Goal: Task Accomplishment & Management: Complete application form

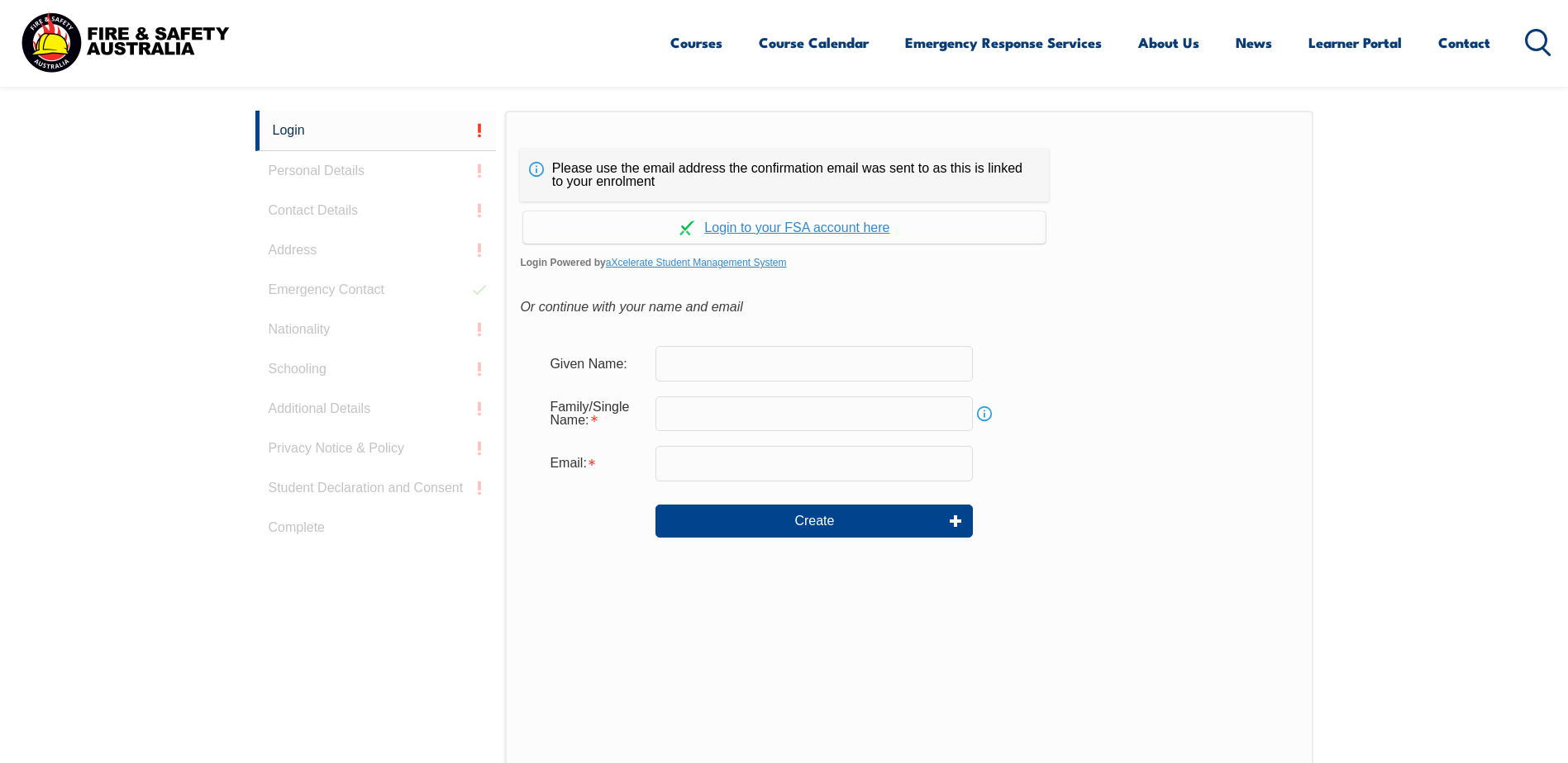
scroll to position [440, 0]
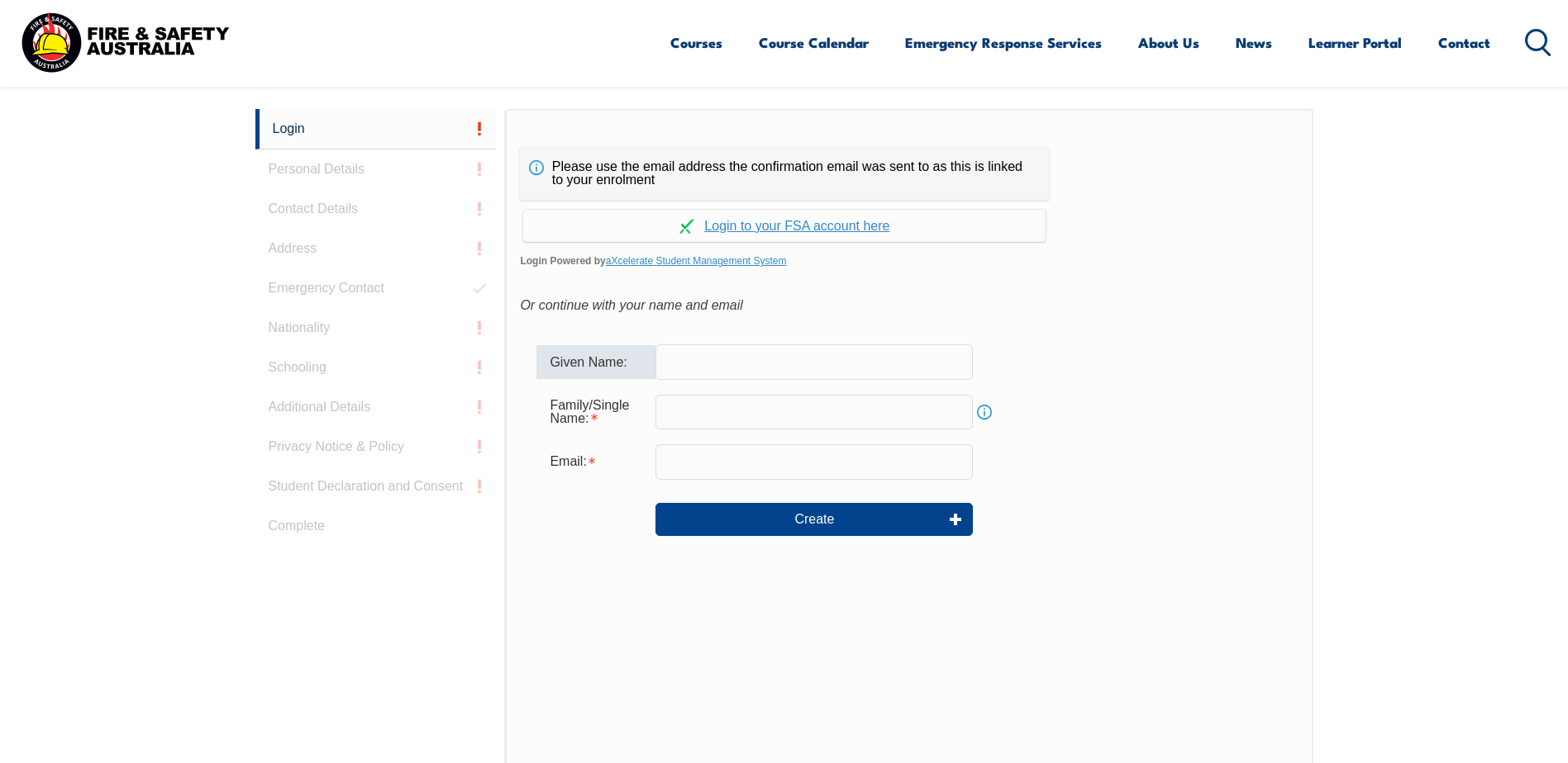
click at [820, 365] on input "text" at bounding box center [814, 361] width 318 height 35
type input "[PERSON_NAME]"
click at [731, 466] on input "email" at bounding box center [814, 461] width 318 height 35
type input "[PERSON_NAME][EMAIL_ADDRESS][PERSON_NAME][DOMAIN_NAME]"
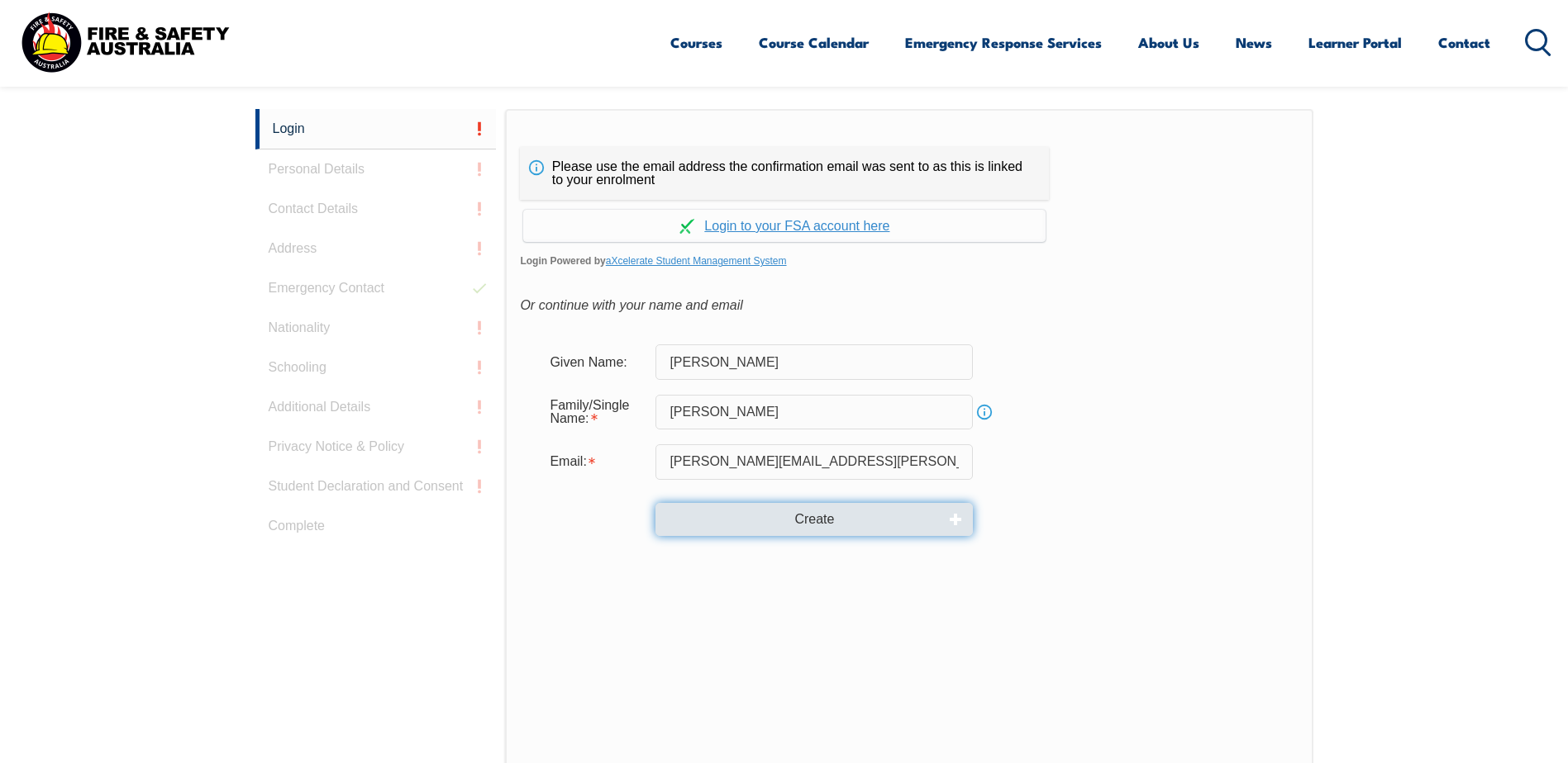
click at [746, 522] on button "Create" at bounding box center [814, 519] width 318 height 33
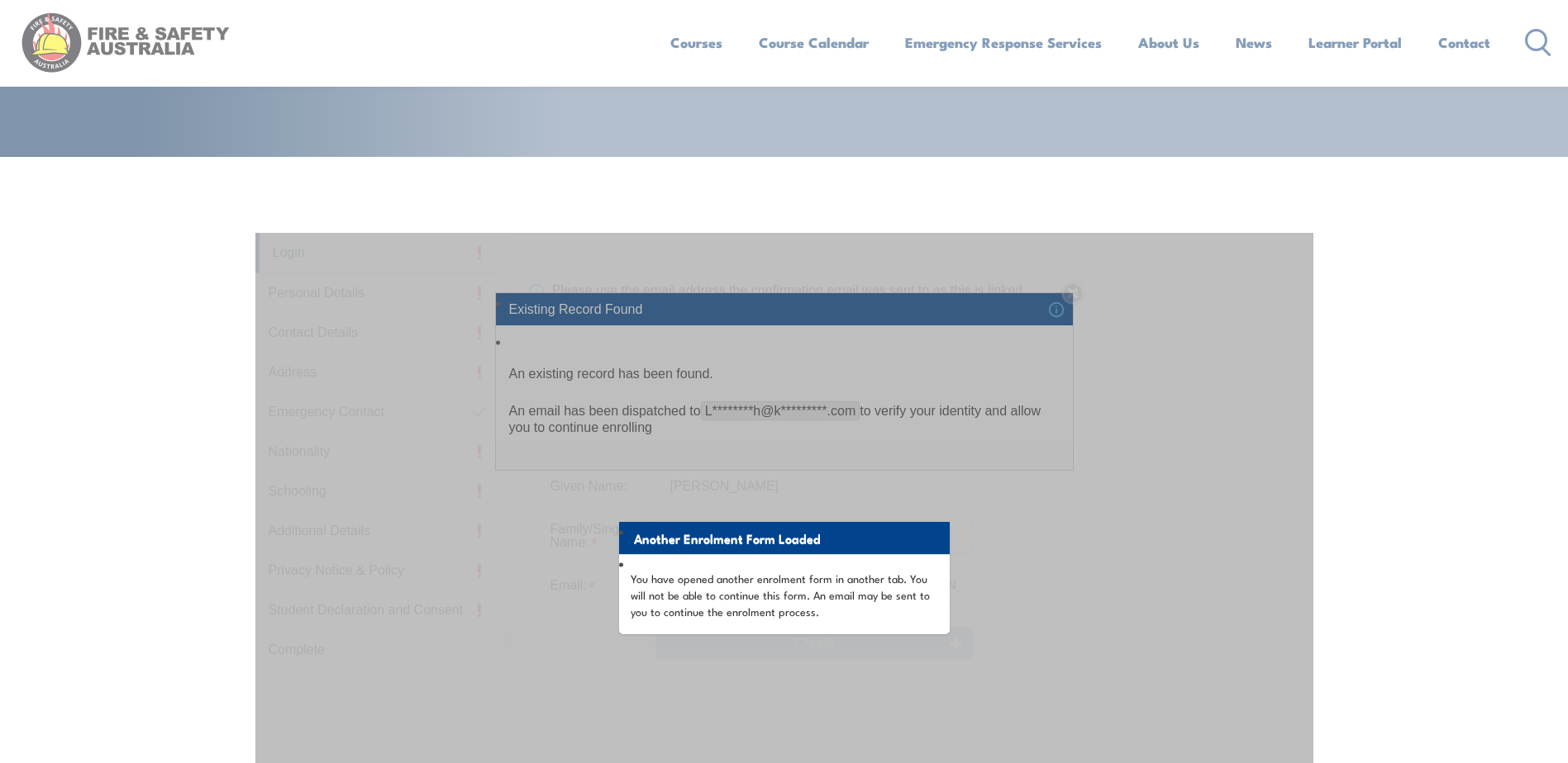
scroll to position [357, 0]
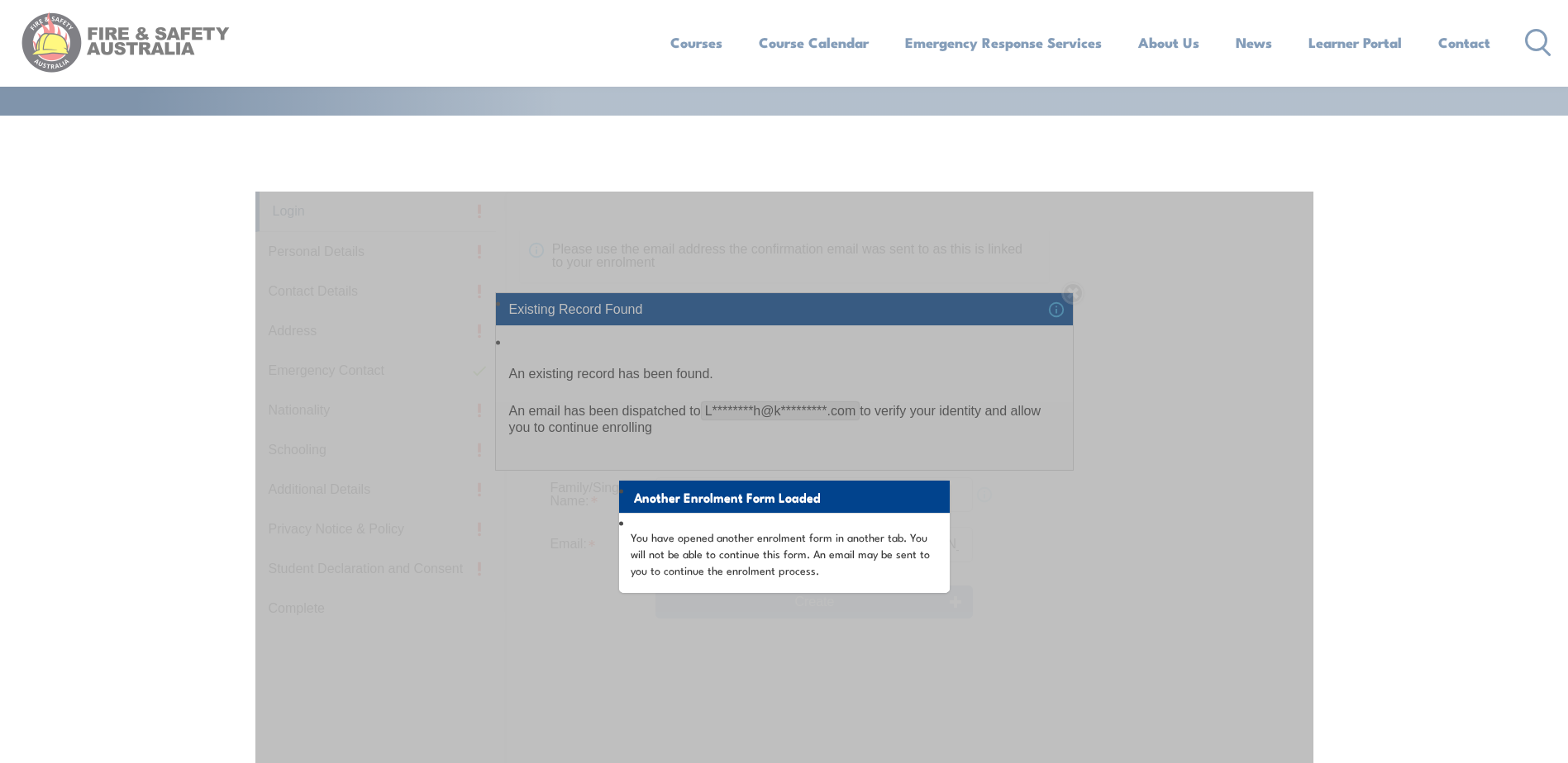
click at [1209, 259] on div "Another Enrolment Form Loaded You have opened another enrolment form in another…" at bounding box center [784, 604] width 1058 height 825
click at [1074, 291] on div "Another Enrolment Form Loaded You have opened another enrolment form in another…" at bounding box center [784, 604] width 1058 height 825
click at [1077, 295] on div "Another Enrolment Form Loaded You have opened another enrolment form in another…" at bounding box center [784, 604] width 1058 height 825
click at [759, 527] on li "You have opened another enrolment form in another tab. You will not be able to …" at bounding box center [784, 553] width 331 height 80
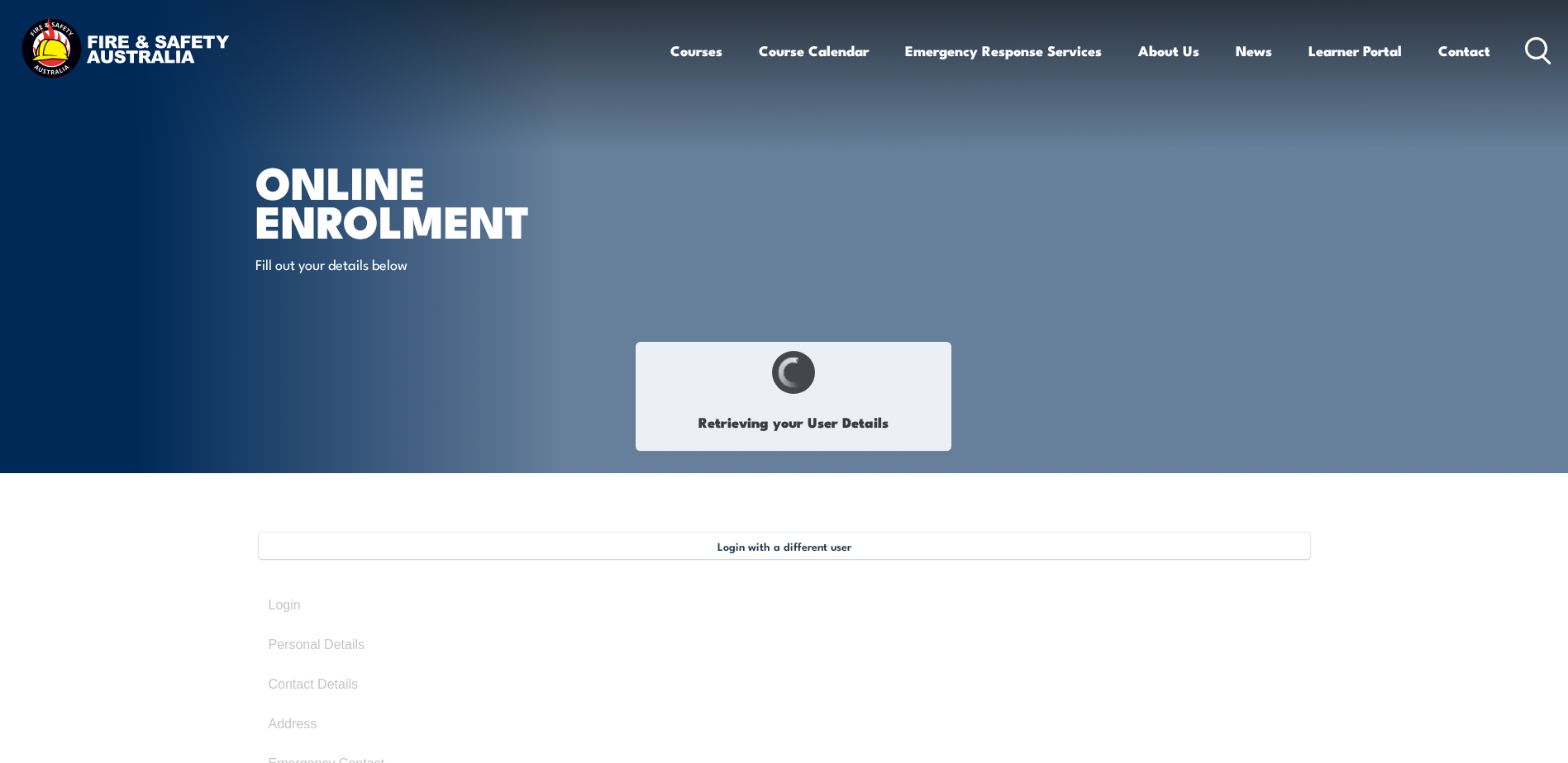
type input "Luke"
type input "SINGH"
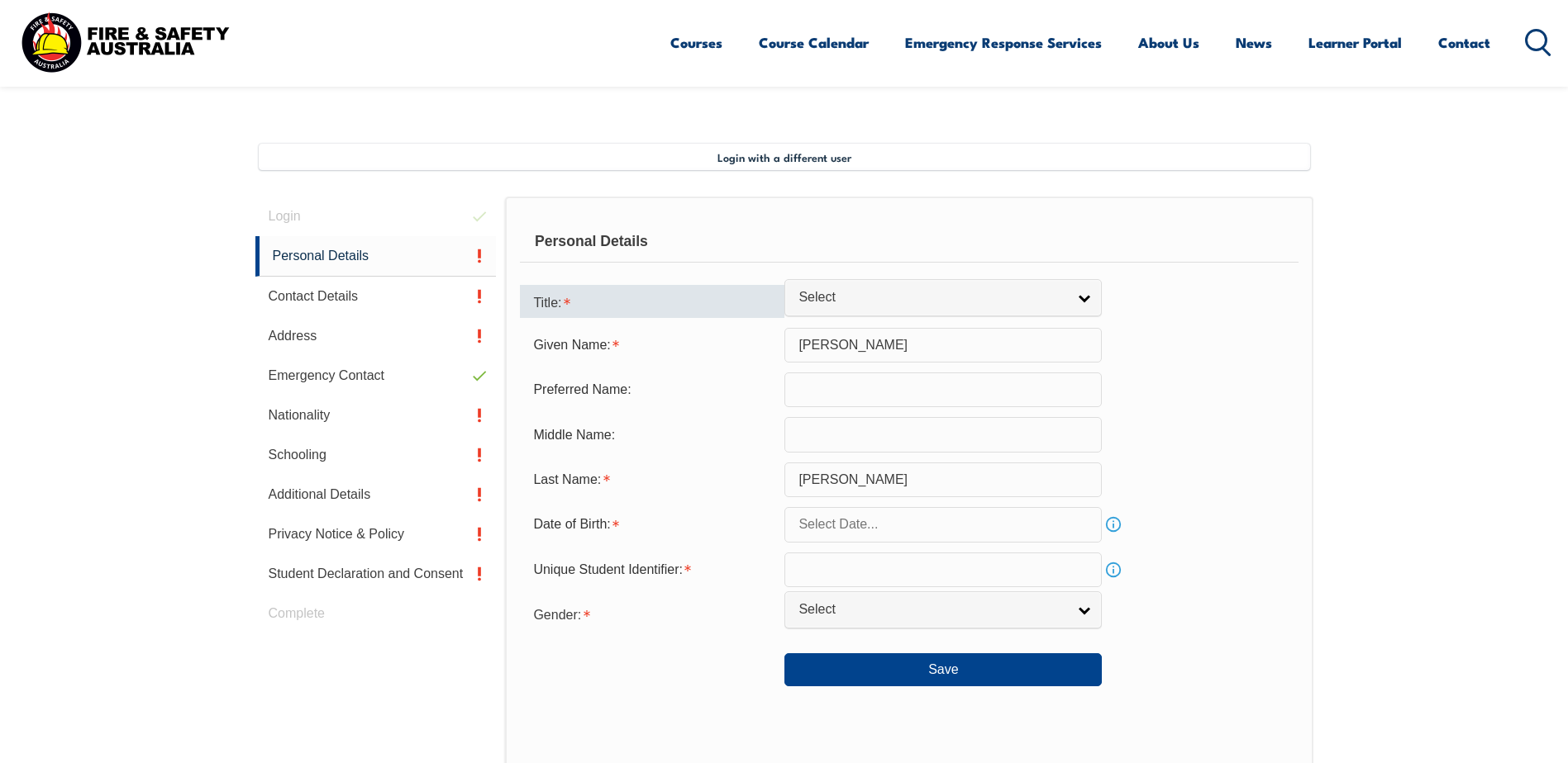
scroll to position [367, 0]
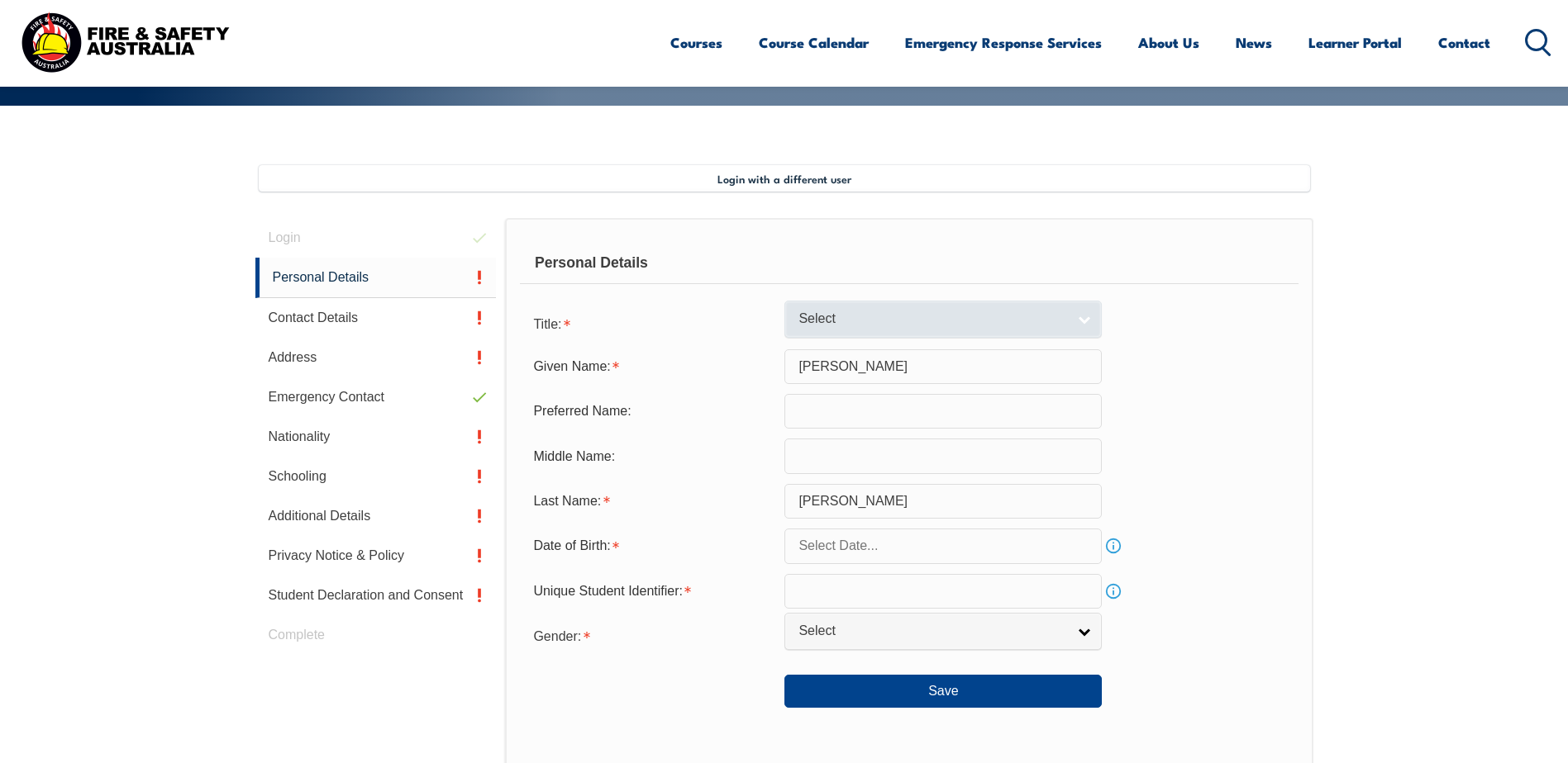
click at [896, 321] on span "Select" at bounding box center [932, 318] width 268 height 17
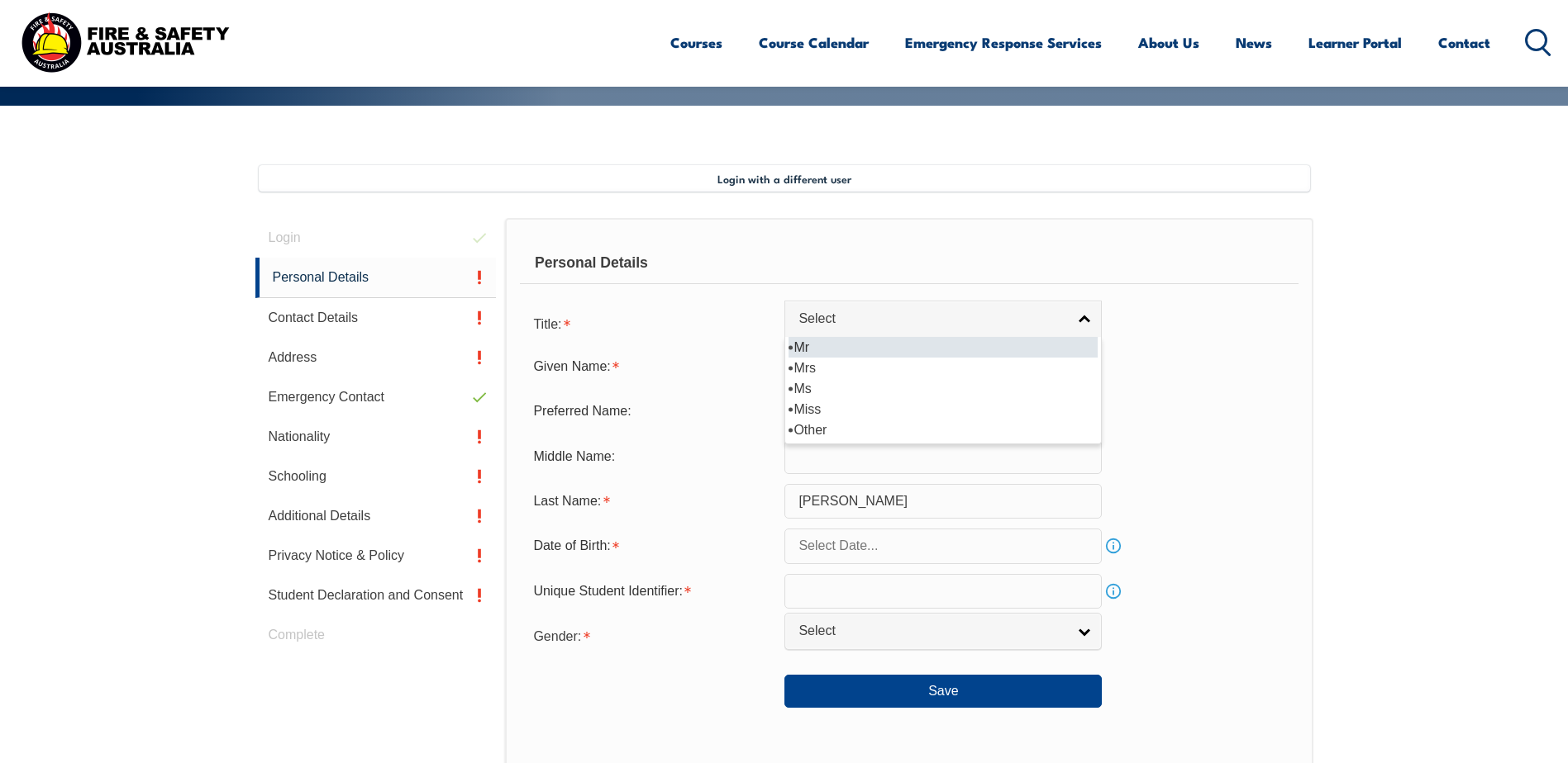
click at [860, 351] on li "Mr" at bounding box center [943, 347] width 309 height 21
select select "Mr"
click at [858, 406] on input "text" at bounding box center [943, 411] width 318 height 35
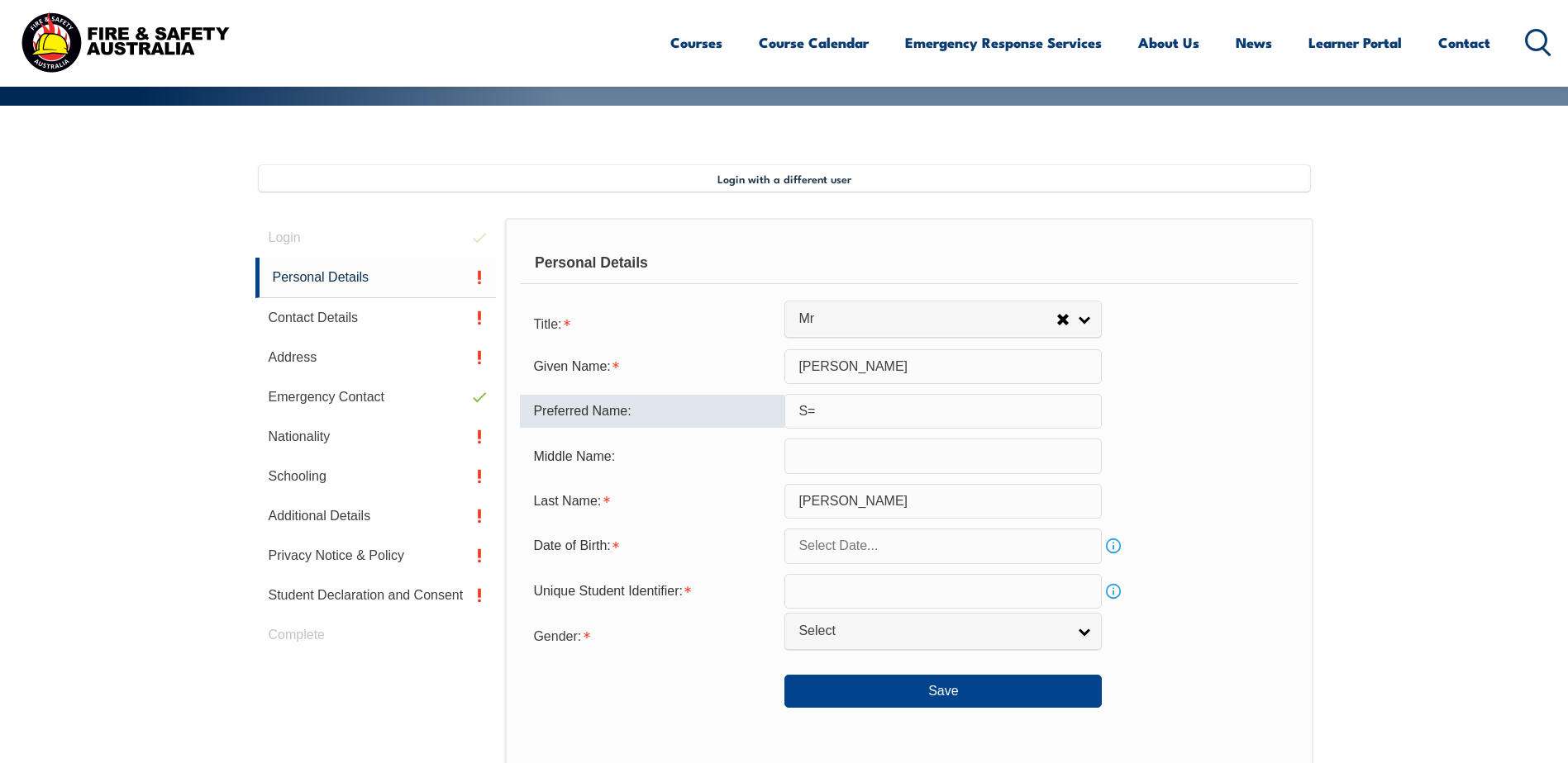
type input "S"
type input "[PERSON_NAME]"
click at [855, 460] on input "text" at bounding box center [943, 455] width 318 height 35
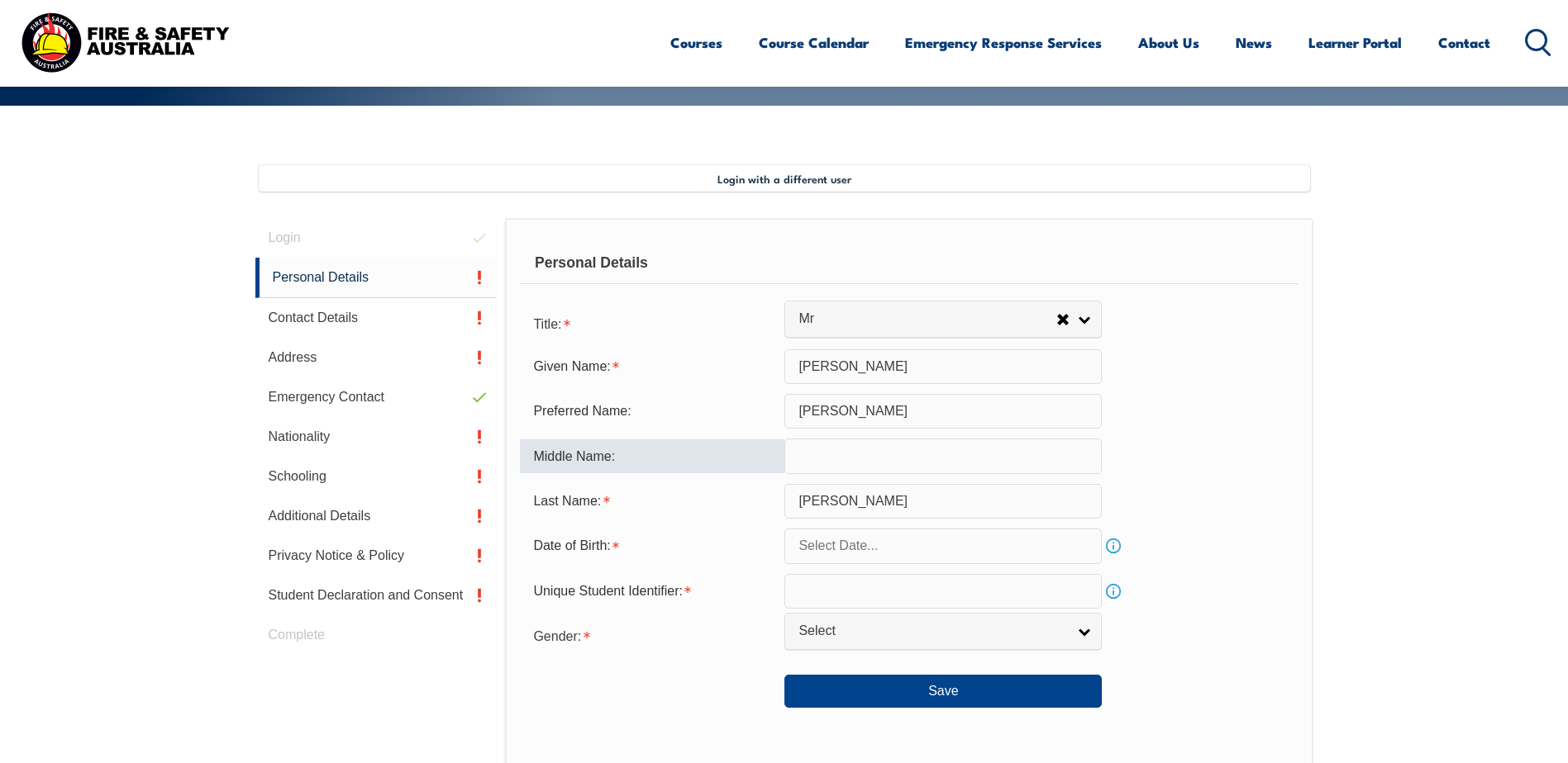
type input "L"
type input "Kyle"
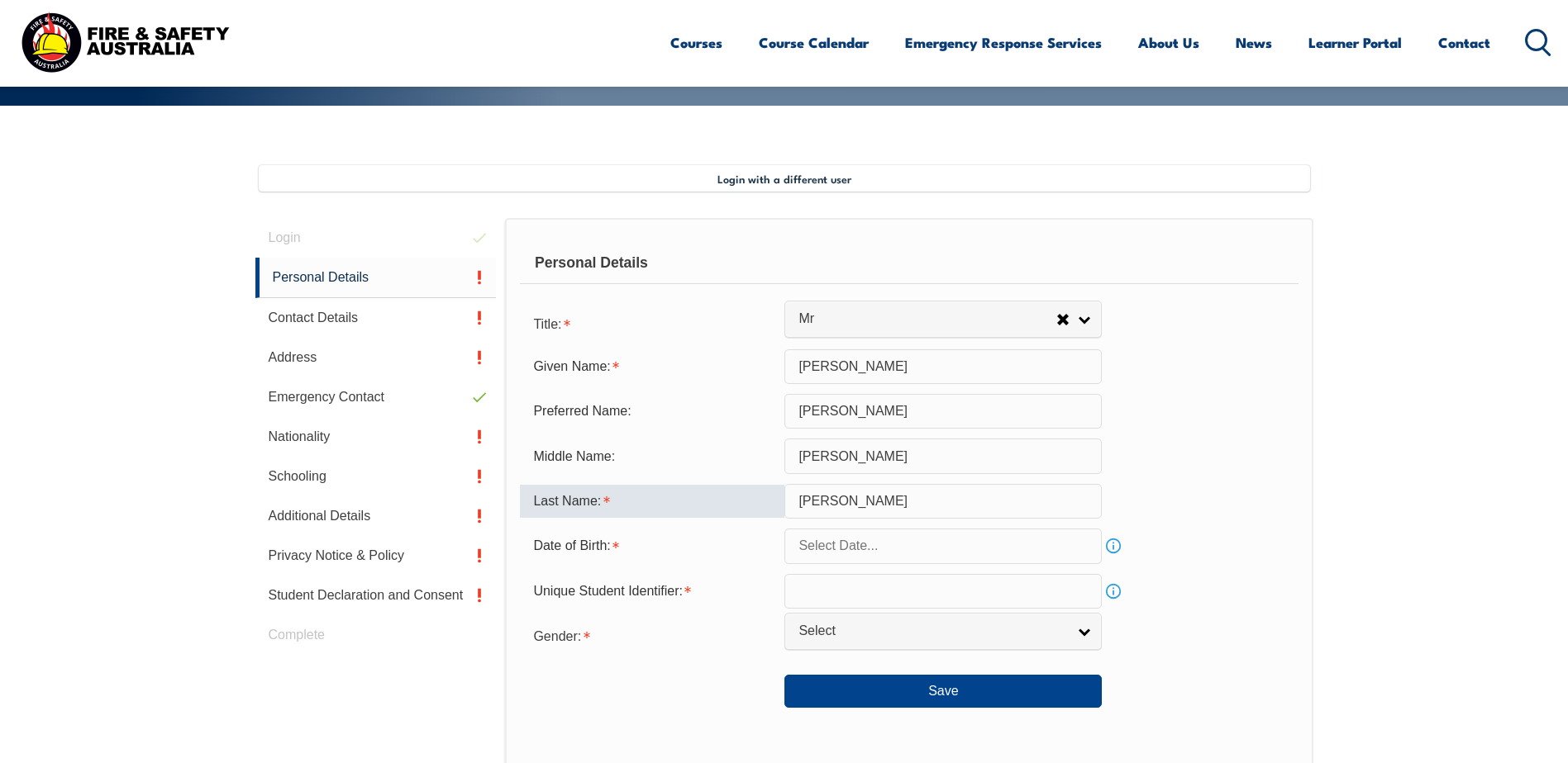
drag, startPoint x: 865, startPoint y: 496, endPoint x: 694, endPoint y: 484, distance: 171.4
click at [694, 484] on div "Last Name: SINGH" at bounding box center [909, 501] width 778 height 35
type input "[PERSON_NAME]"
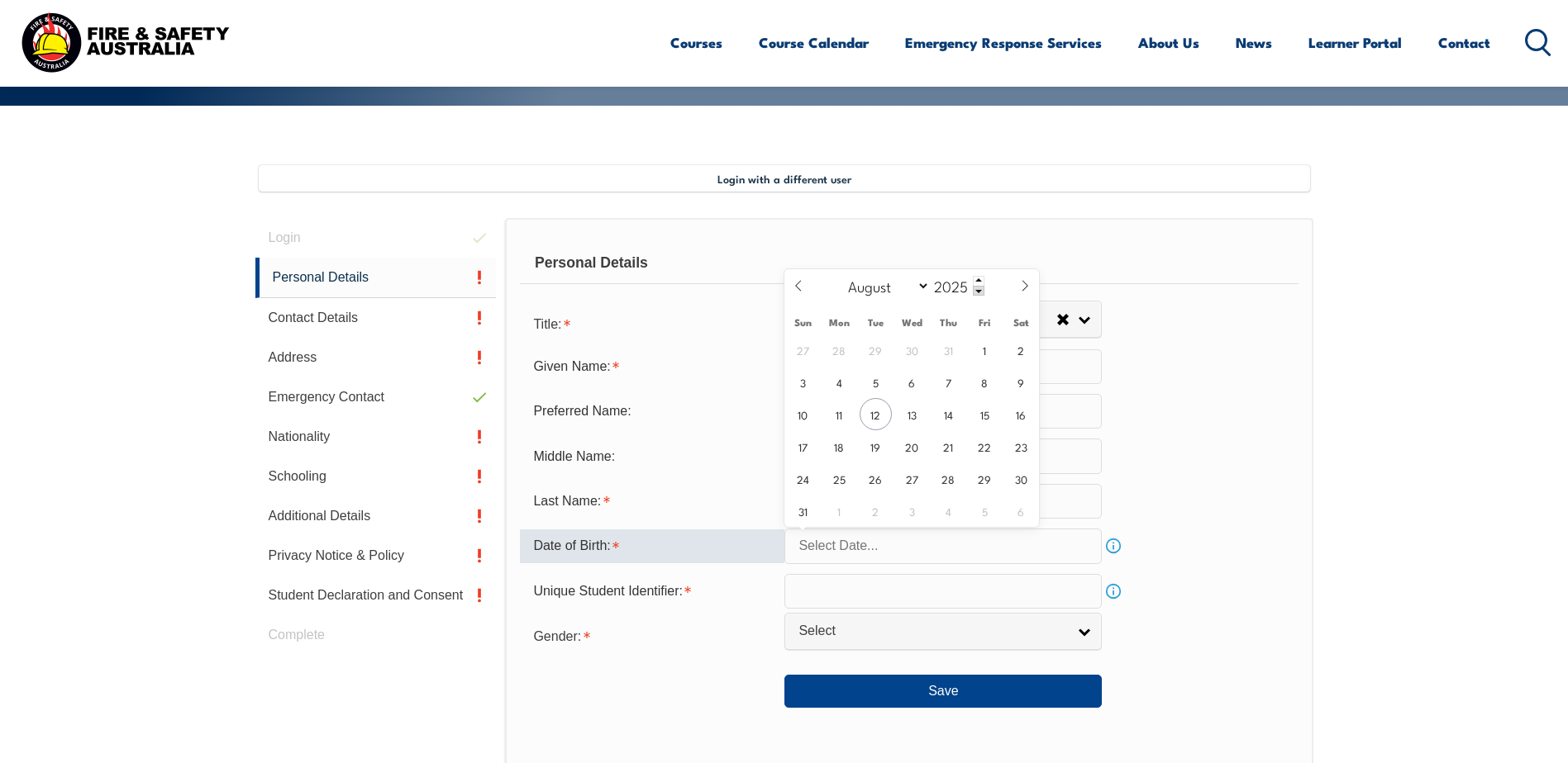
click at [933, 553] on input "text" at bounding box center [943, 546] width 318 height 35
click at [941, 386] on span "7" at bounding box center [948, 382] width 32 height 32
type input "August 7, 2025"
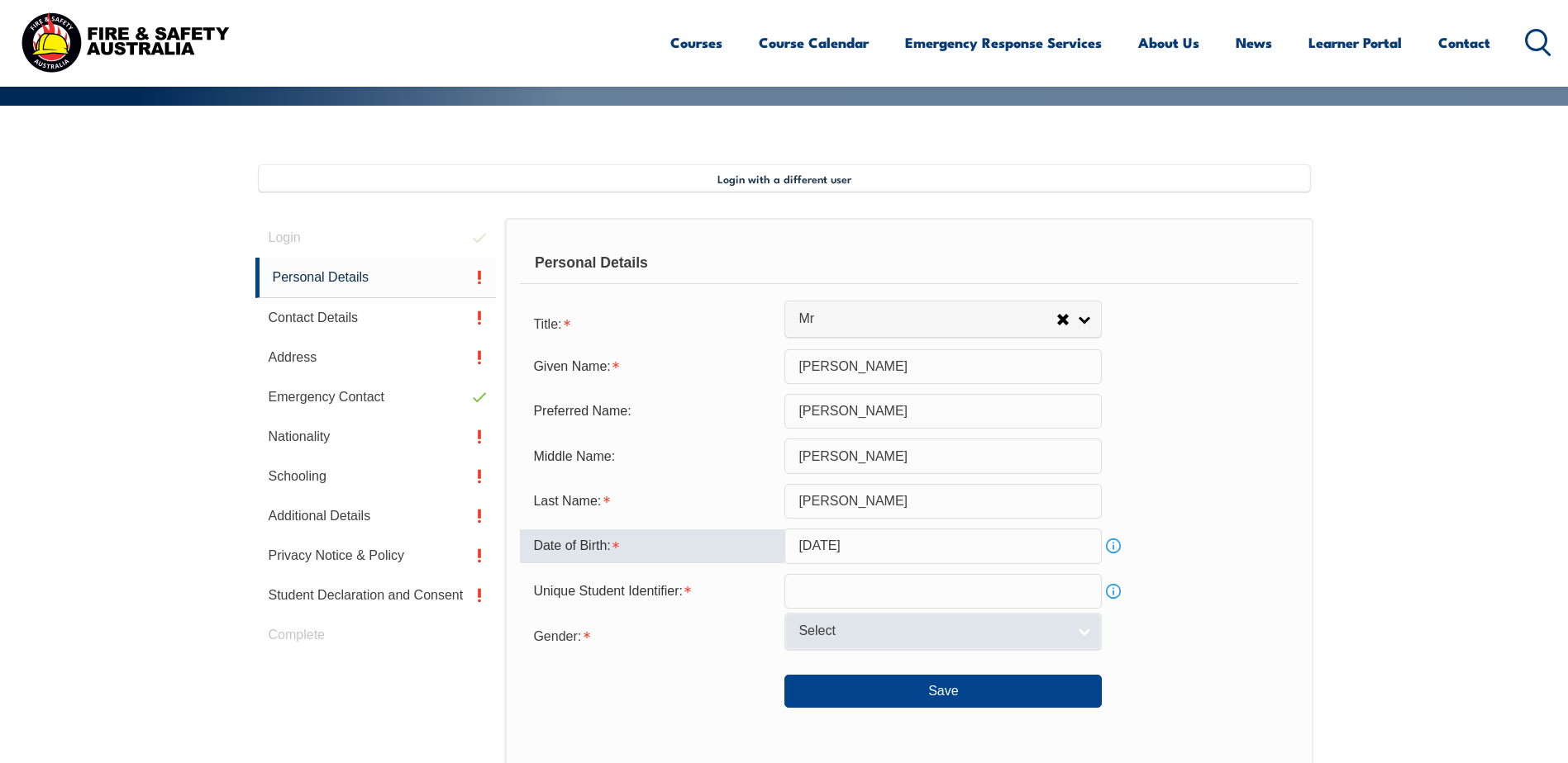
click at [824, 635] on span "Select" at bounding box center [932, 631] width 268 height 17
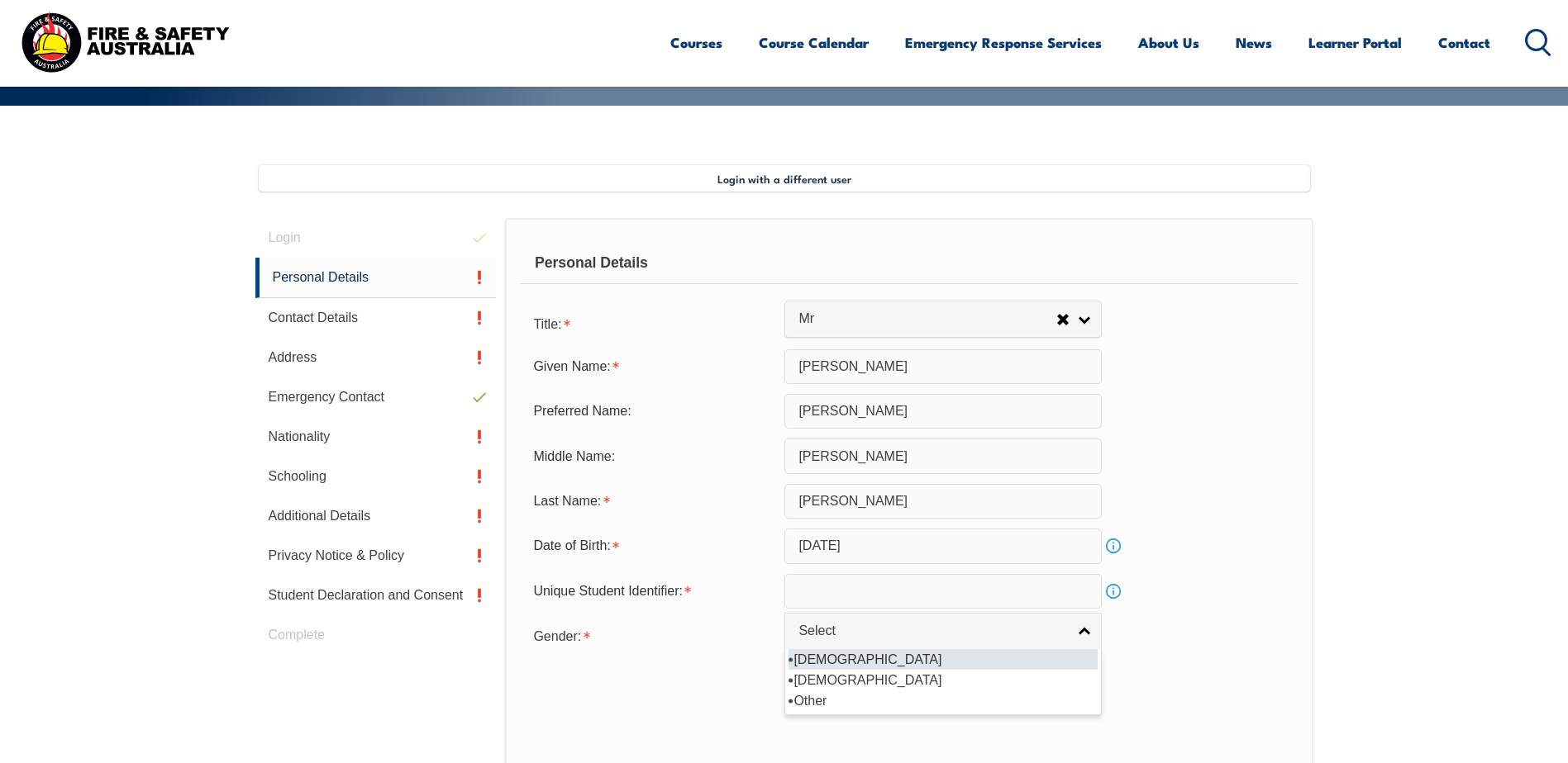
click at [858, 667] on li "[DEMOGRAPHIC_DATA]" at bounding box center [943, 659] width 309 height 21
select select "M"
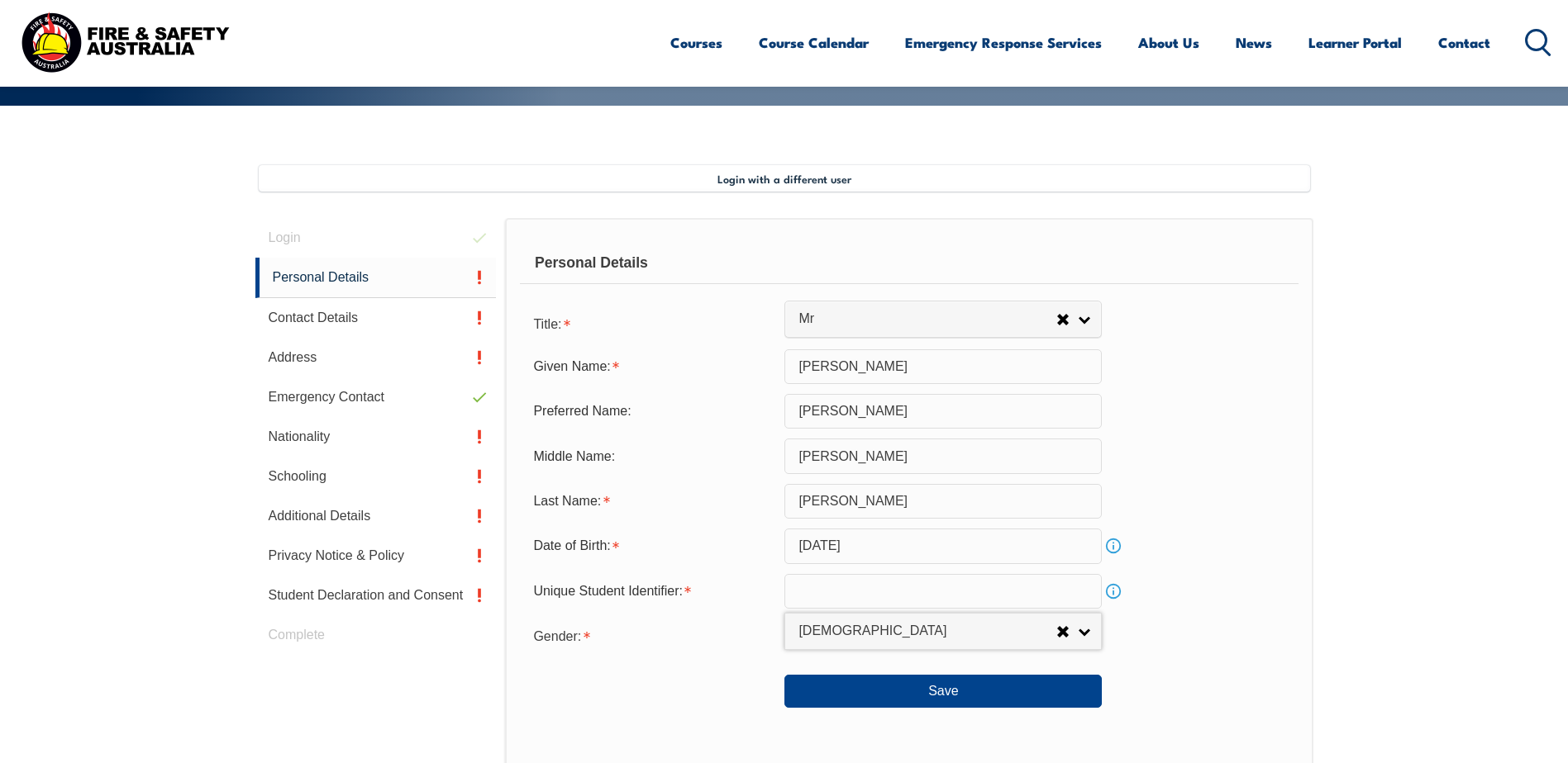
click at [1112, 594] on link "Info" at bounding box center [1113, 591] width 23 height 23
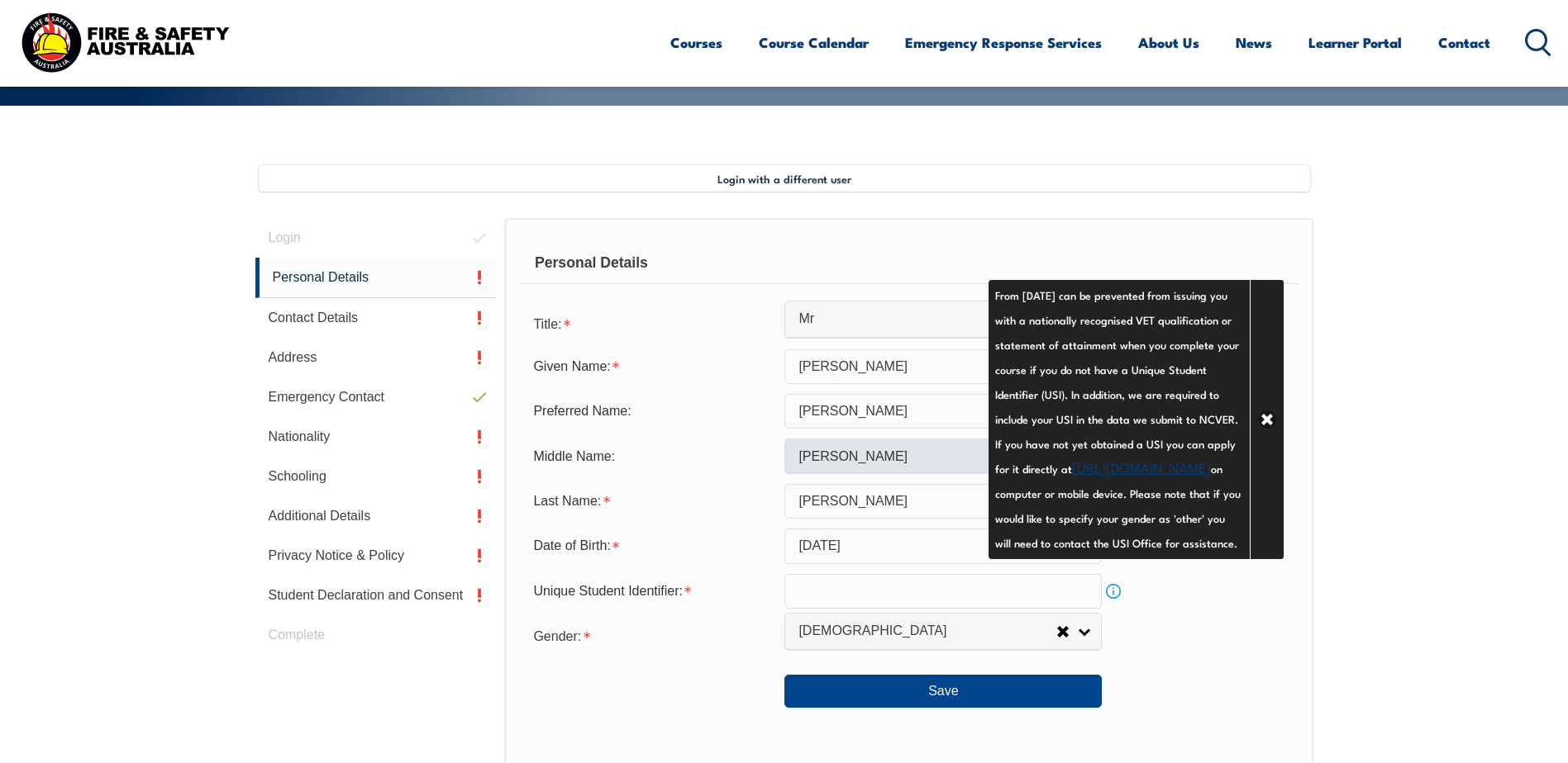
scroll to position [450, 0]
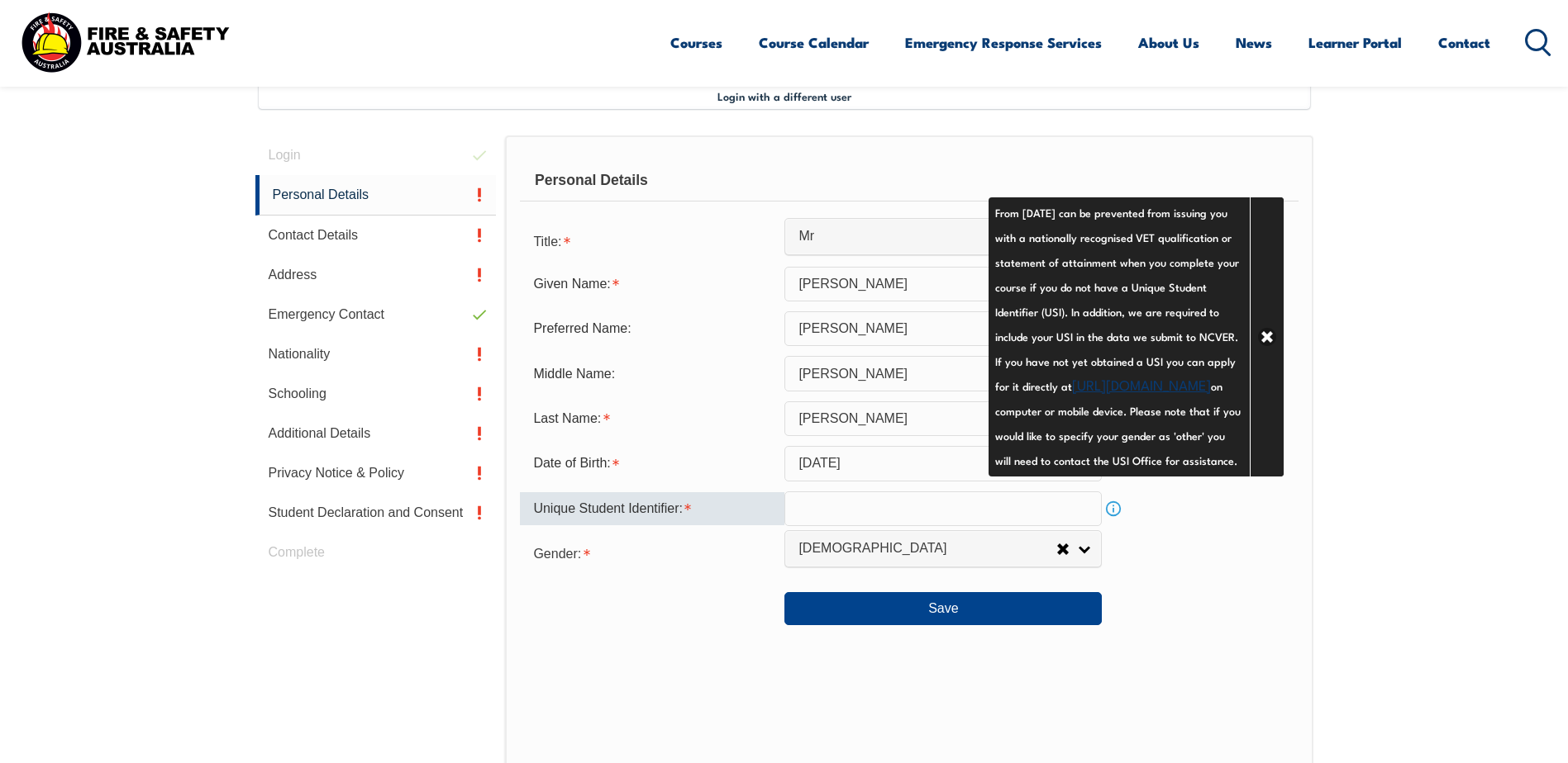
click at [886, 500] on input "text" at bounding box center [943, 508] width 318 height 35
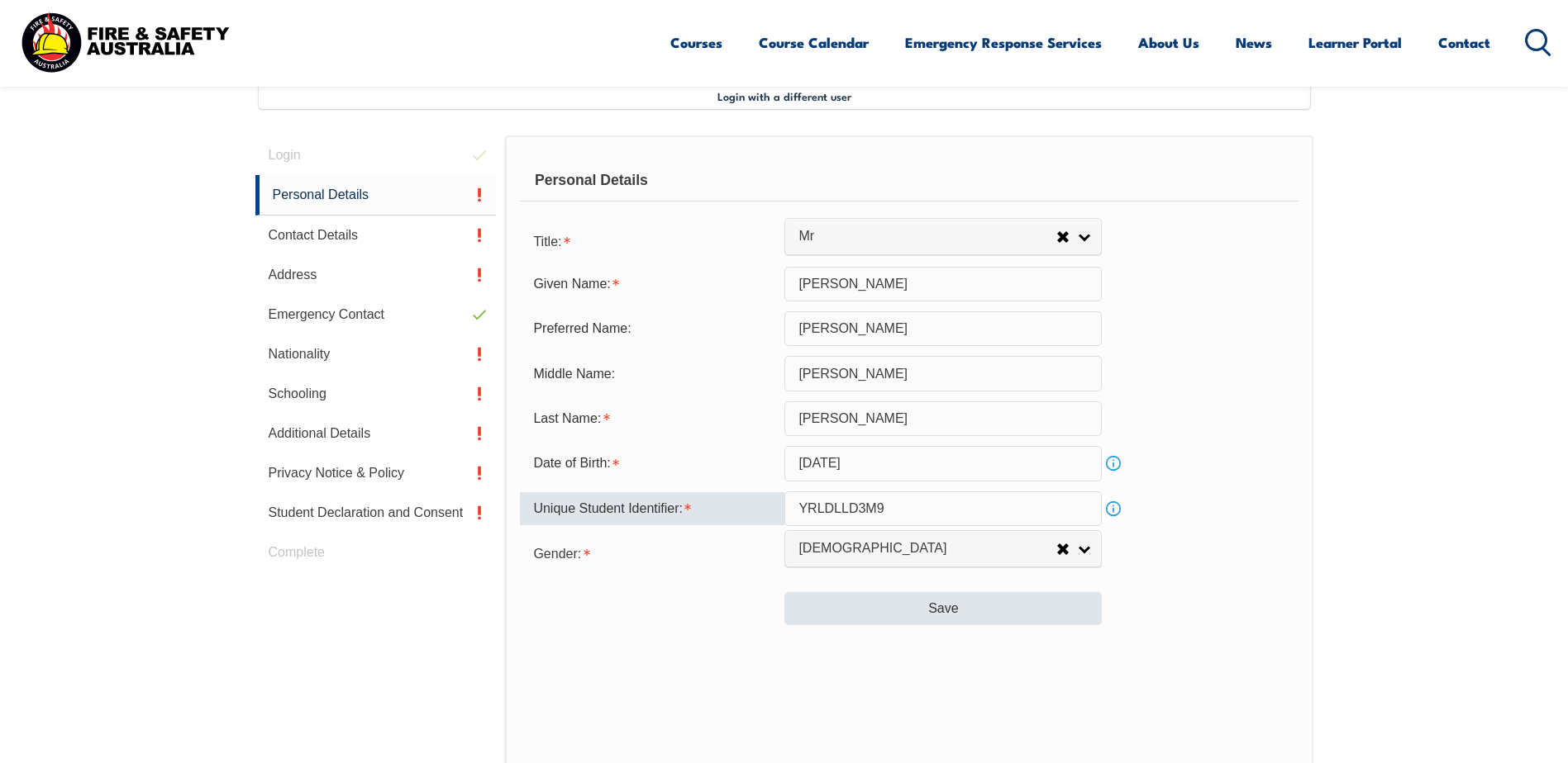
type input "YRLDLLD3M9"
click at [980, 616] on button "Save" at bounding box center [943, 608] width 318 height 33
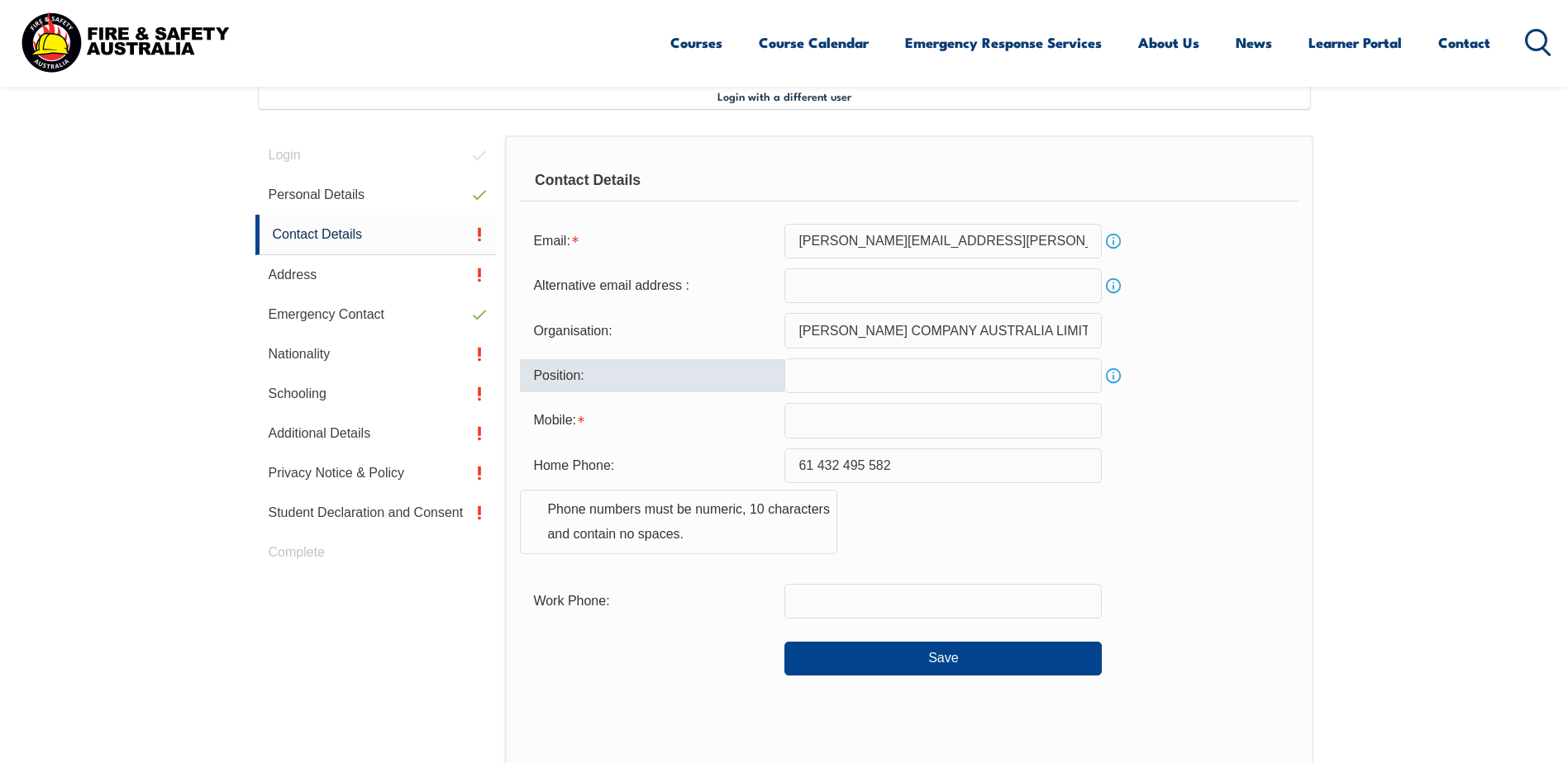
click at [862, 381] on input "text" at bounding box center [943, 375] width 318 height 35
click at [813, 373] on input "text" at bounding box center [943, 375] width 318 height 35
type input "p"
type input "m"
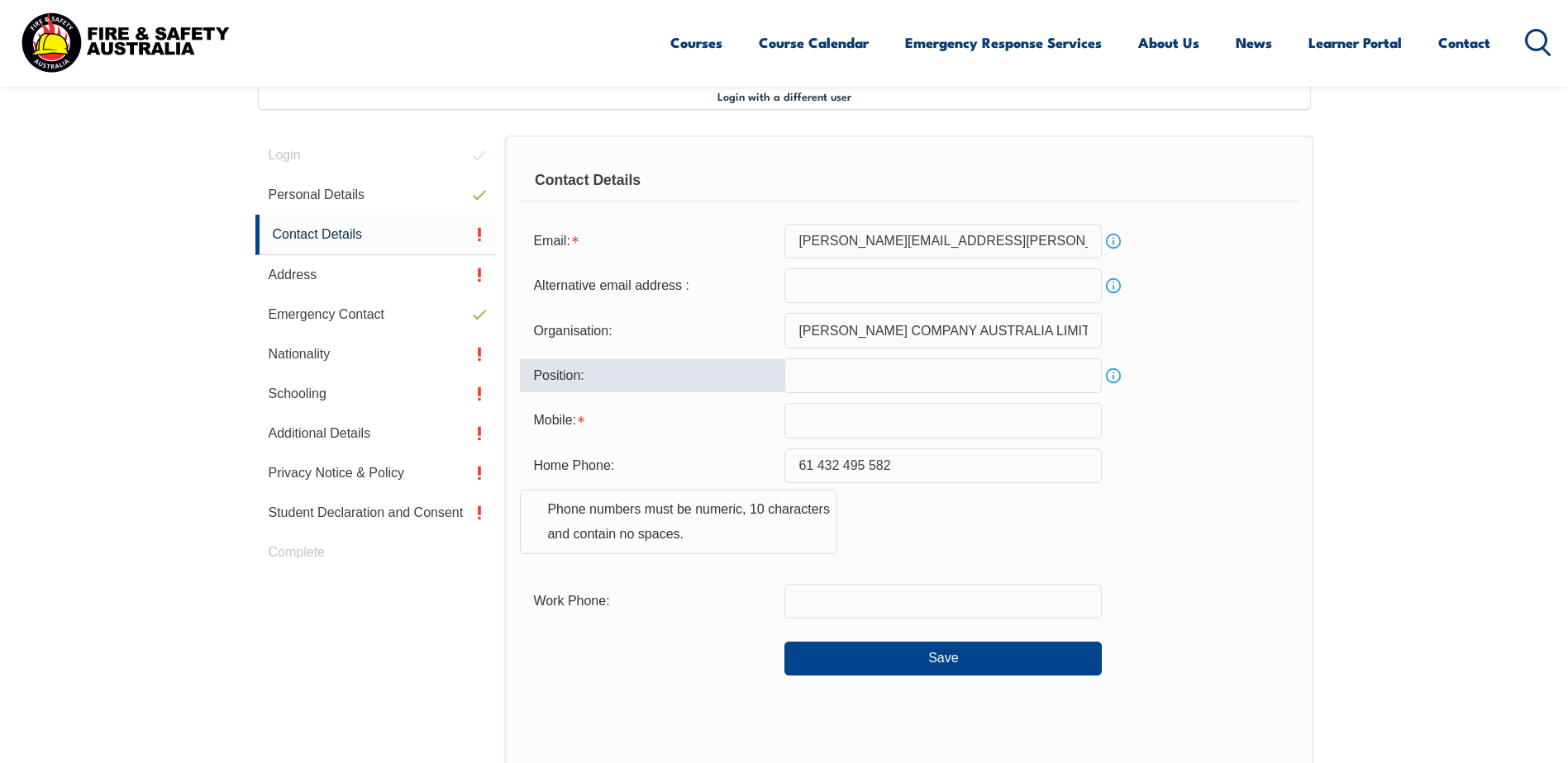
type input "m"
click at [910, 374] on input "Maintenace" at bounding box center [943, 375] width 318 height 35
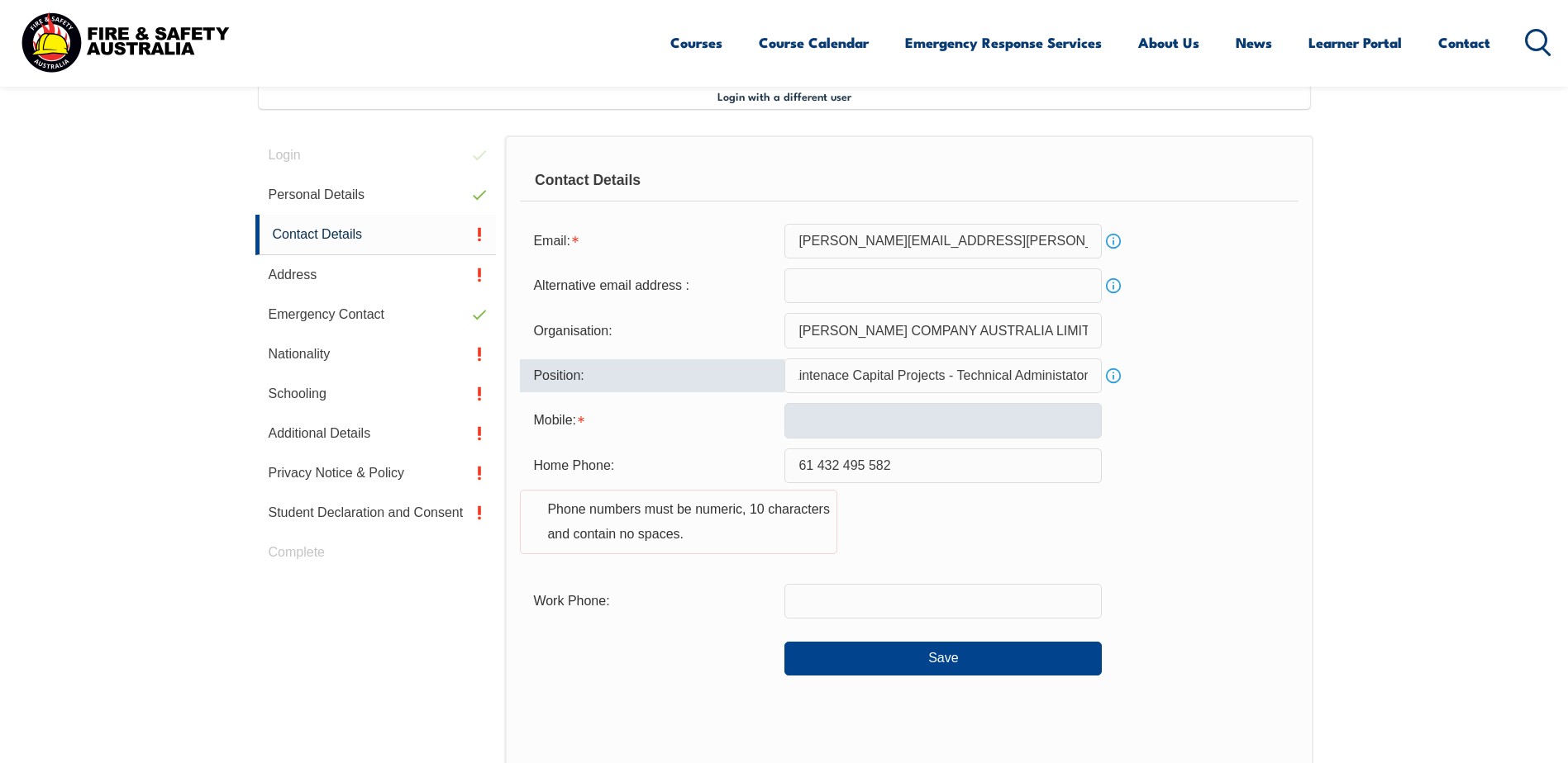
type input "Maintenace Capital Projects - Technical Administator"
click at [975, 425] on input "text" at bounding box center [943, 420] width 318 height 35
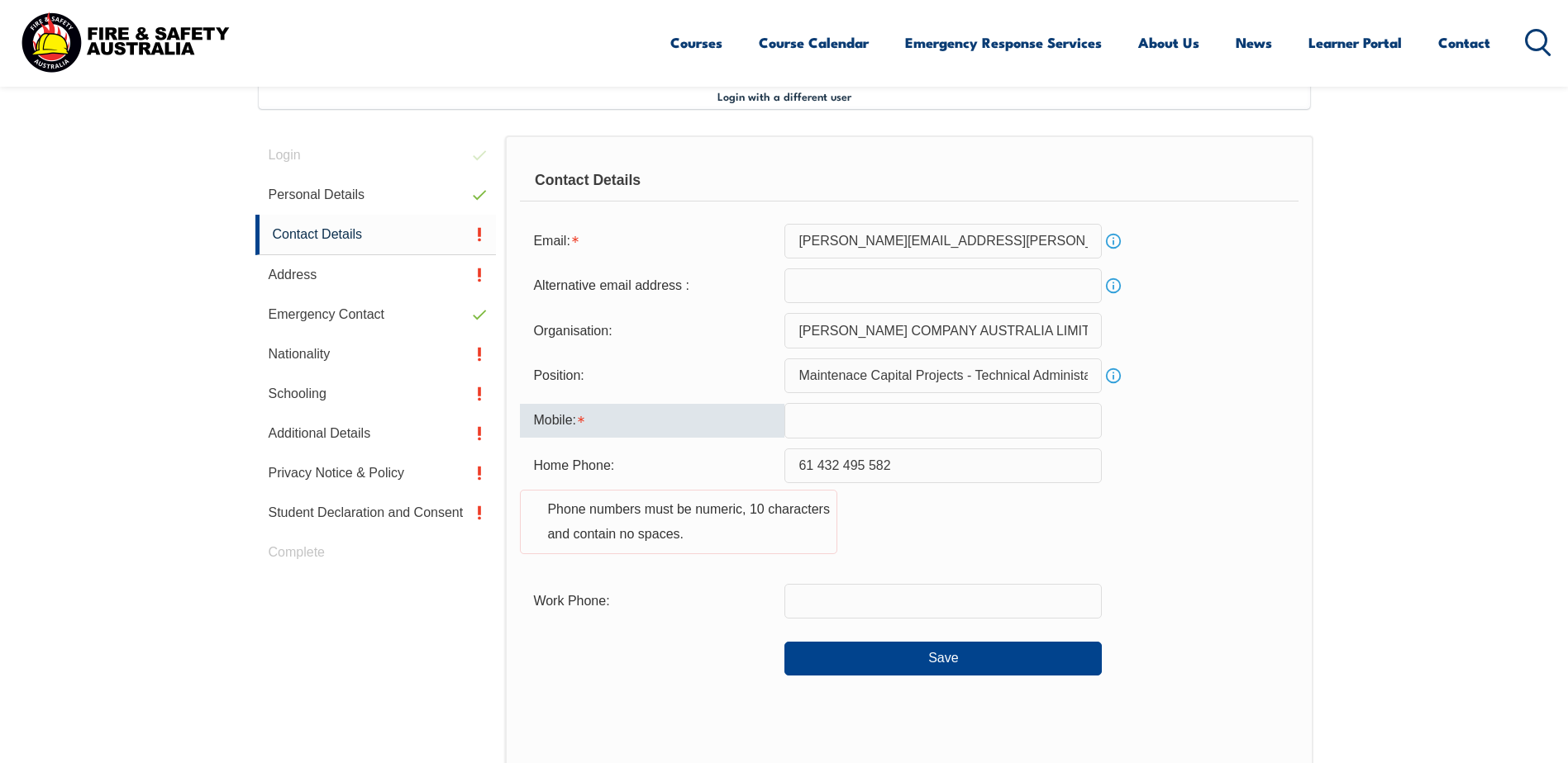
click at [971, 566] on div "Home Phone: 61 432 495 582 Phone numbers must be numeric, 10 characters and con…" at bounding box center [909, 511] width 778 height 126
click at [861, 431] on input "text" at bounding box center [943, 420] width 318 height 35
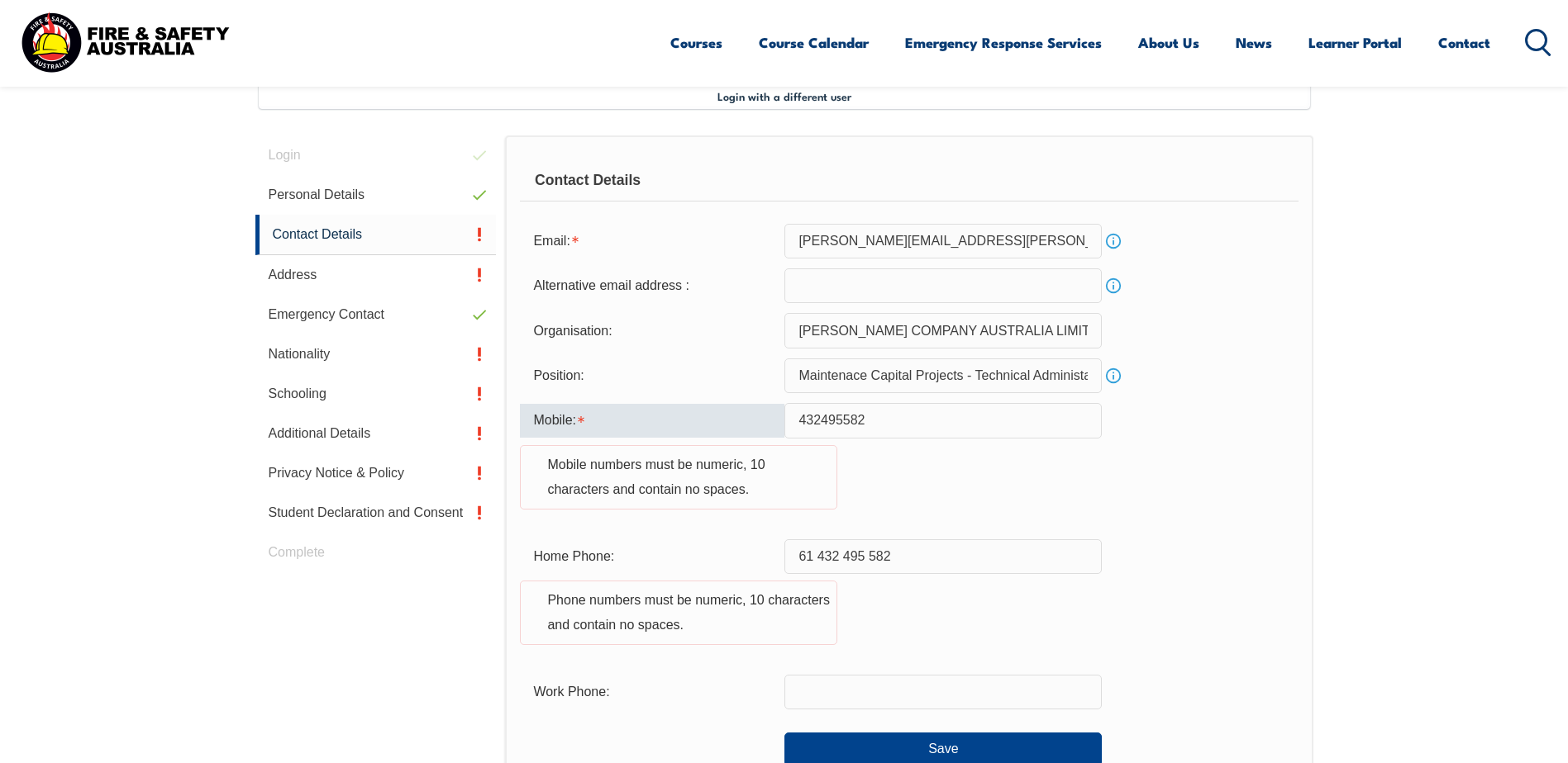
click at [799, 418] on input "432495582" at bounding box center [943, 420] width 318 height 35
type input "6432495582"
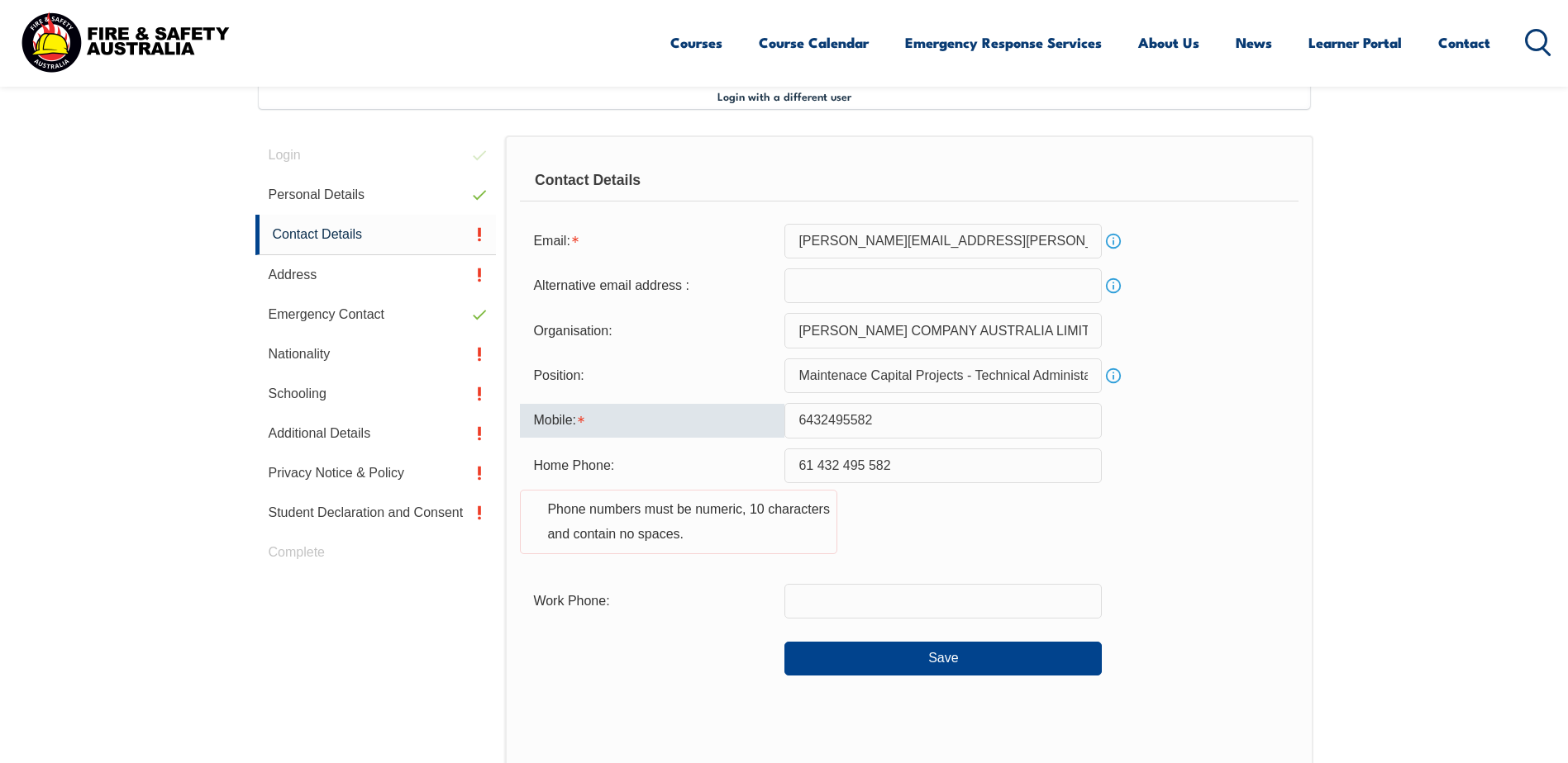
drag, startPoint x: 896, startPoint y: 422, endPoint x: 768, endPoint y: 420, distance: 128.0
click at [768, 420] on div "Mobile: 6432495582" at bounding box center [909, 420] width 778 height 35
click at [863, 556] on div "Home Phone: 61 432 495 582 Phone numbers must be numeric, 10 characters and con…" at bounding box center [909, 511] width 778 height 126
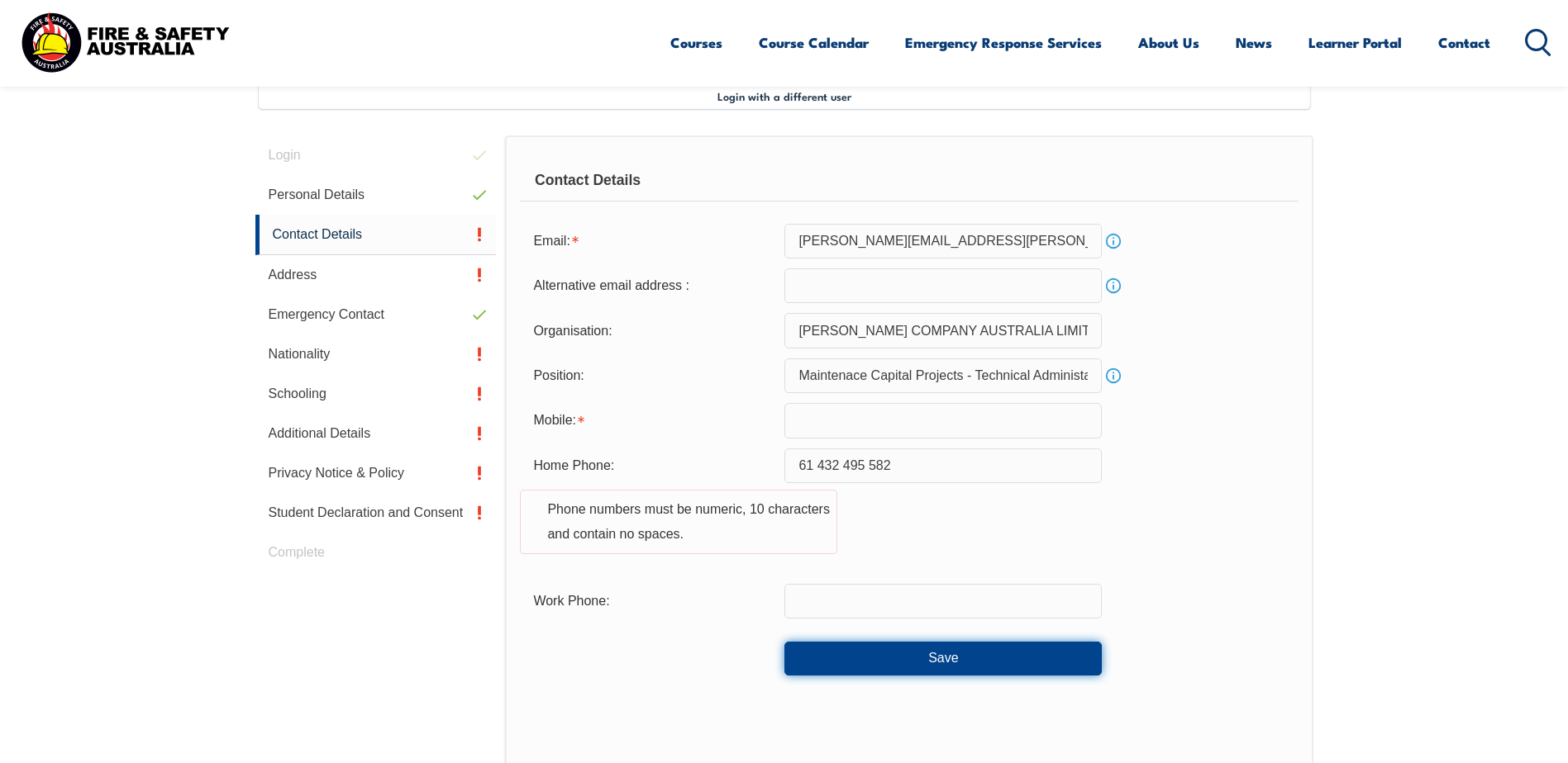
click at [920, 650] on button "Save" at bounding box center [943, 658] width 318 height 33
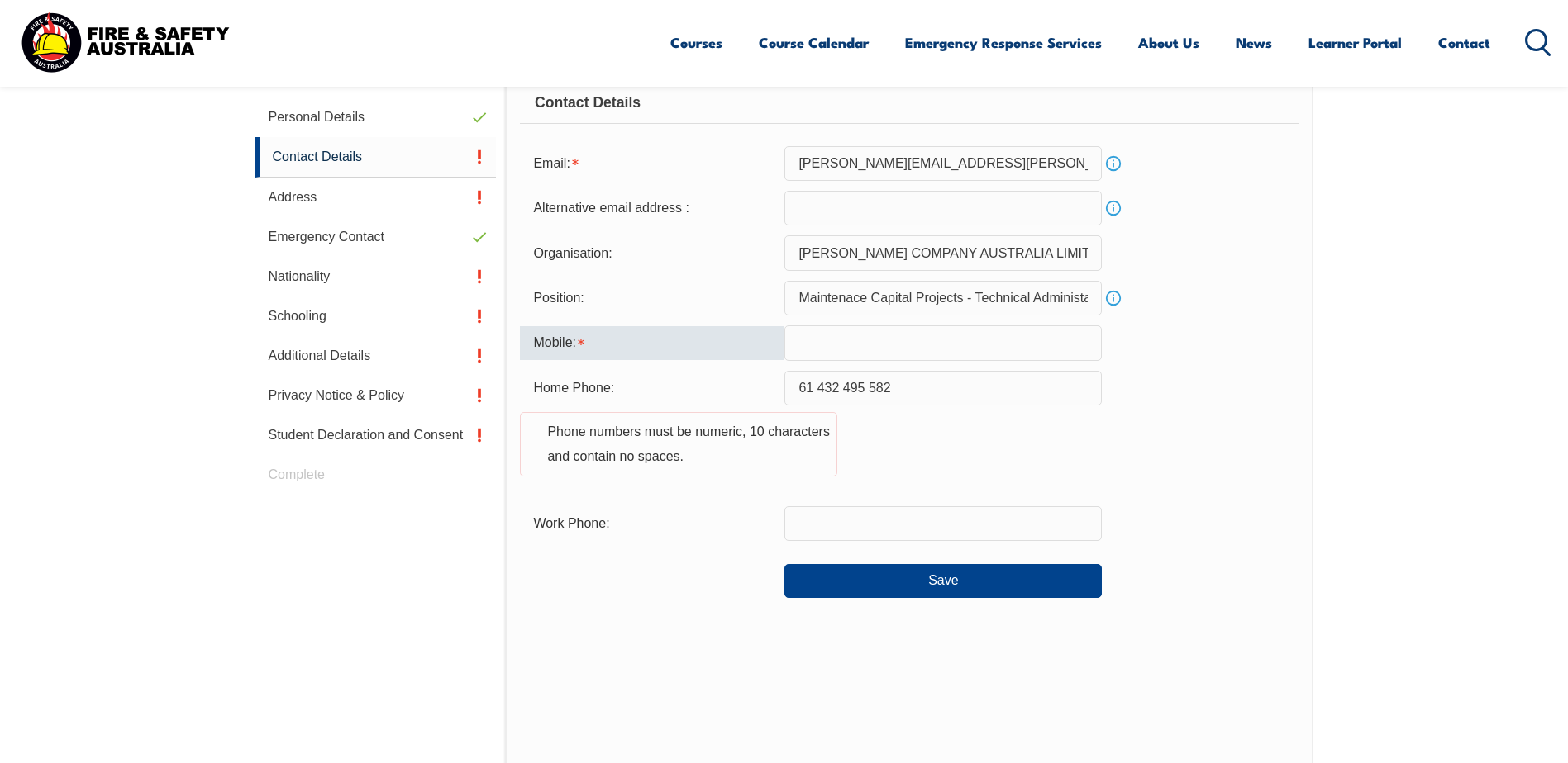
scroll to position [522, 0]
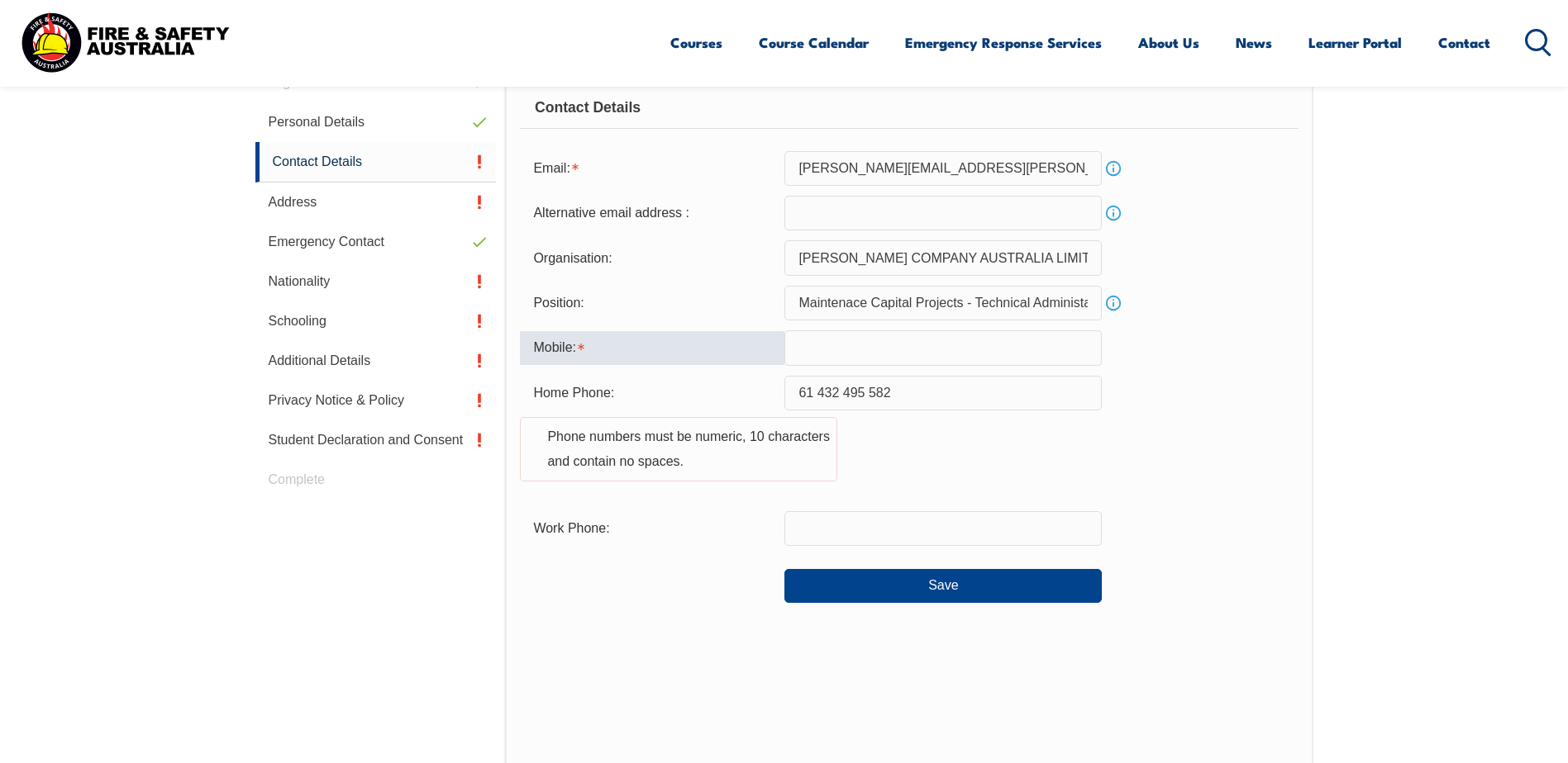
click at [813, 350] on input "text" at bounding box center [943, 348] width 318 height 35
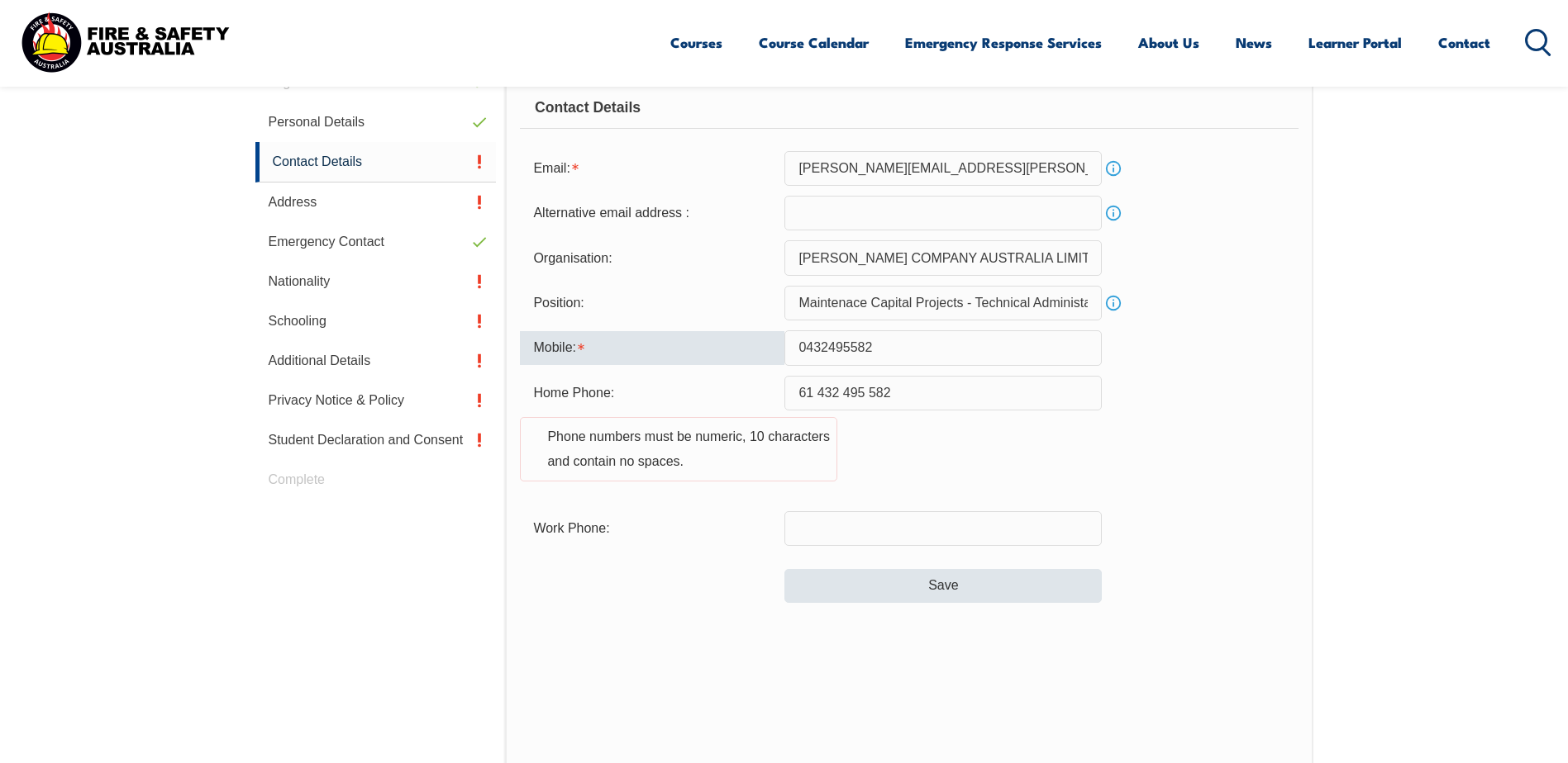
type input "0432495582"
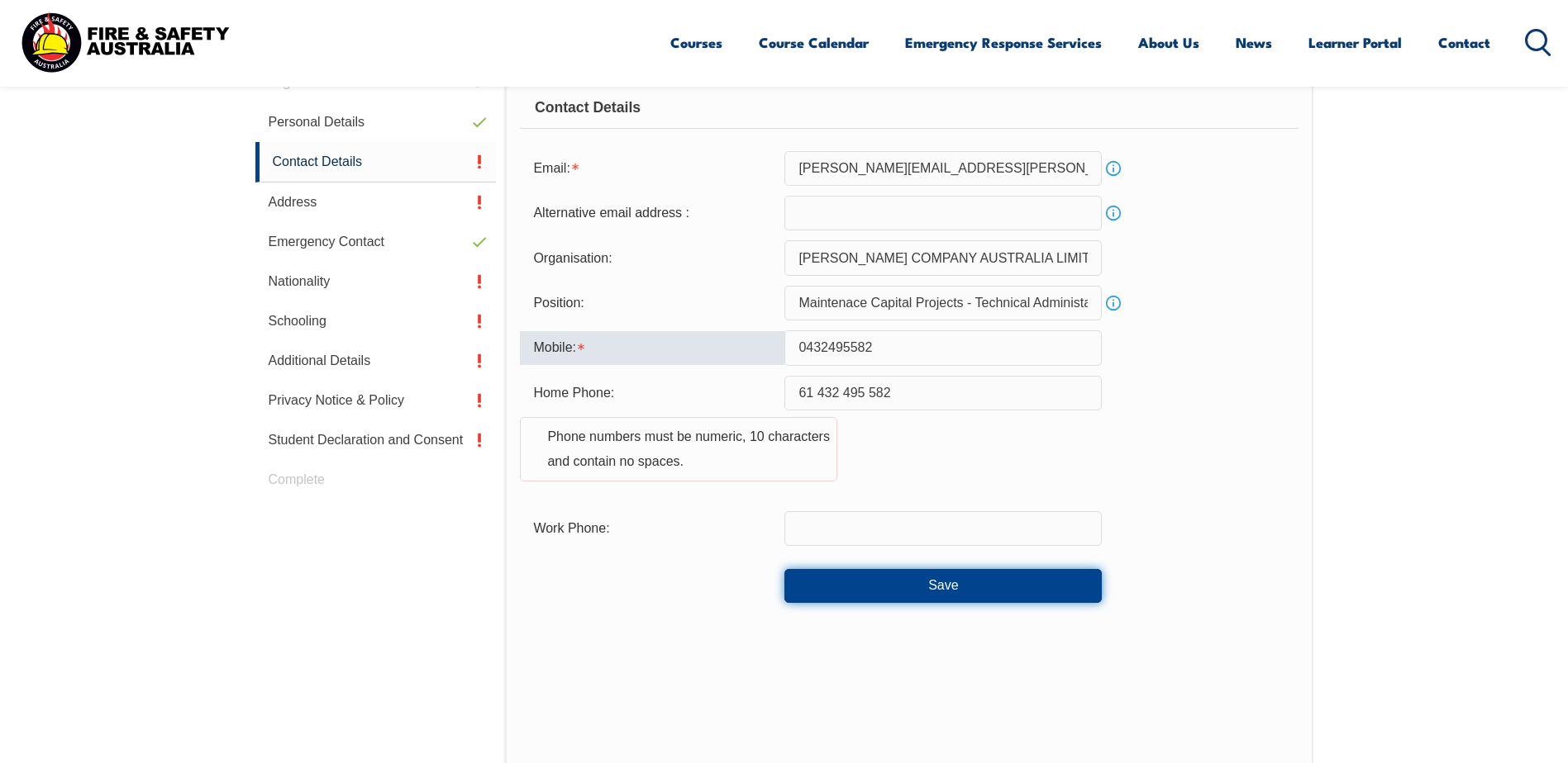
click at [917, 577] on button "Save" at bounding box center [943, 585] width 318 height 33
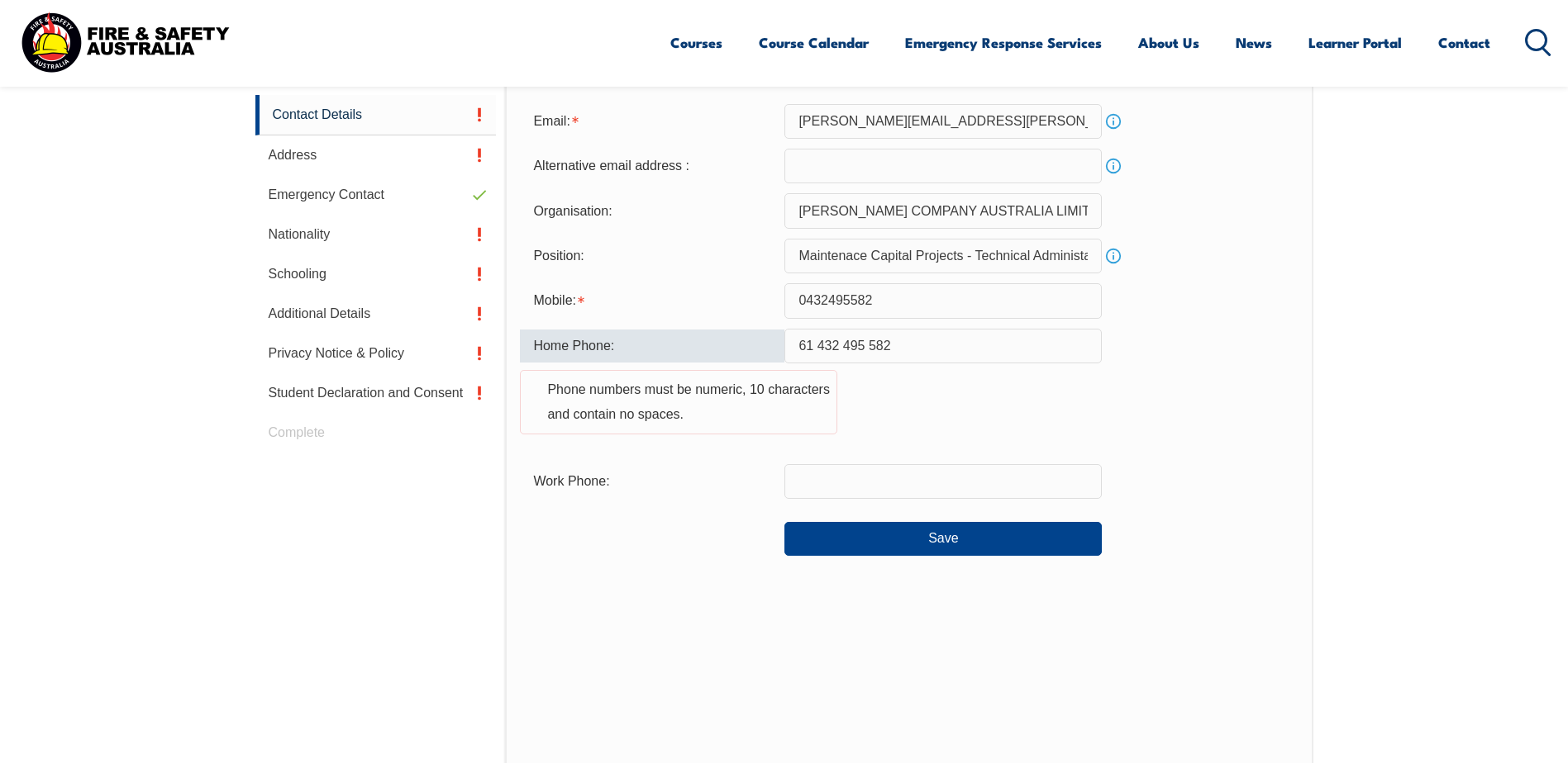
scroll to position [568, 0]
drag, startPoint x: 905, startPoint y: 343, endPoint x: 676, endPoint y: 343, distance: 229.0
click at [676, 343] on div "Home Phone: 61 432 495 582 Phone numbers must be numeric, 10 characters and con…" at bounding box center [909, 393] width 778 height 126
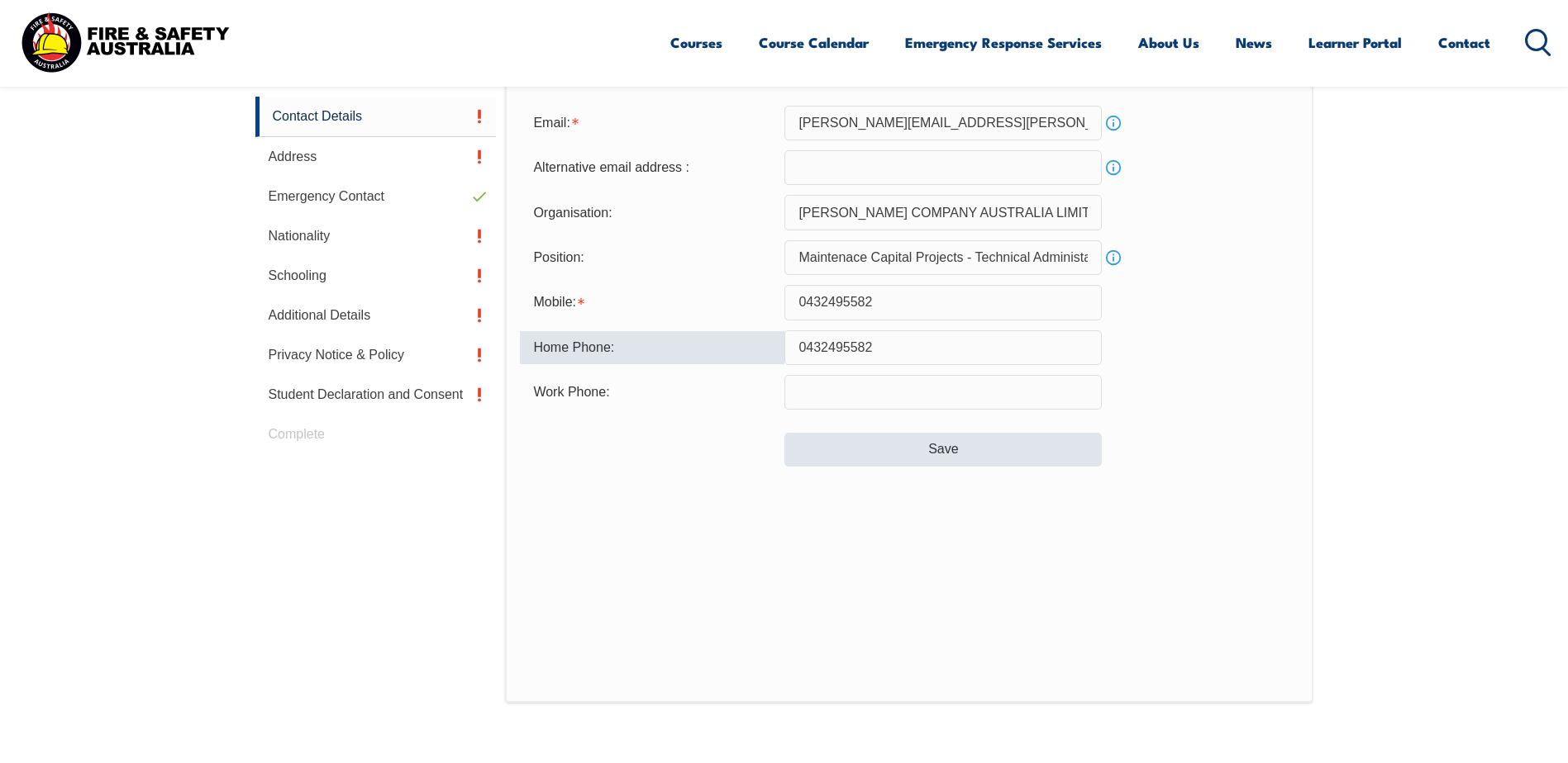
type input "0432495582"
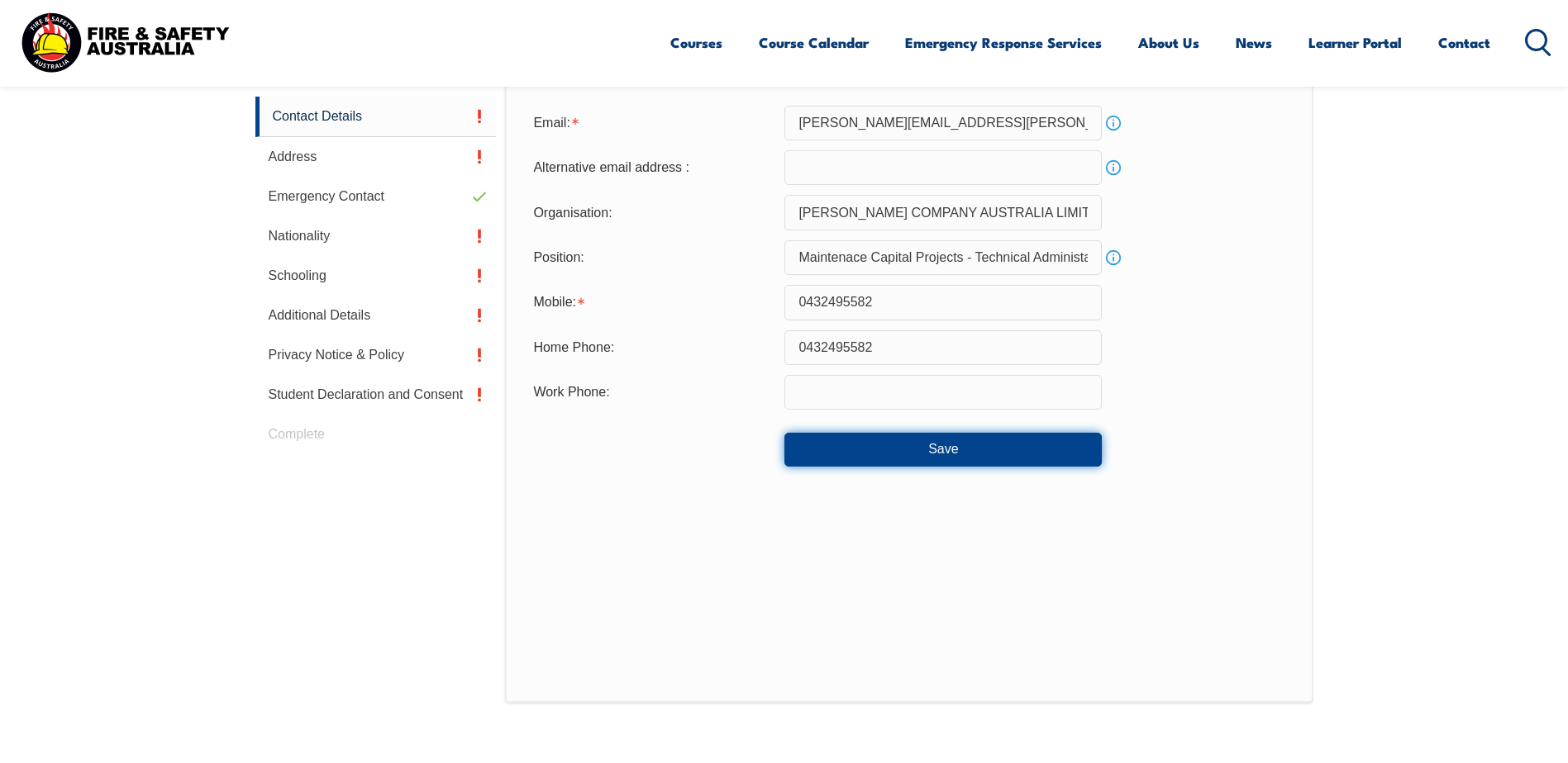
click at [822, 436] on button "Save" at bounding box center [943, 448] width 318 height 33
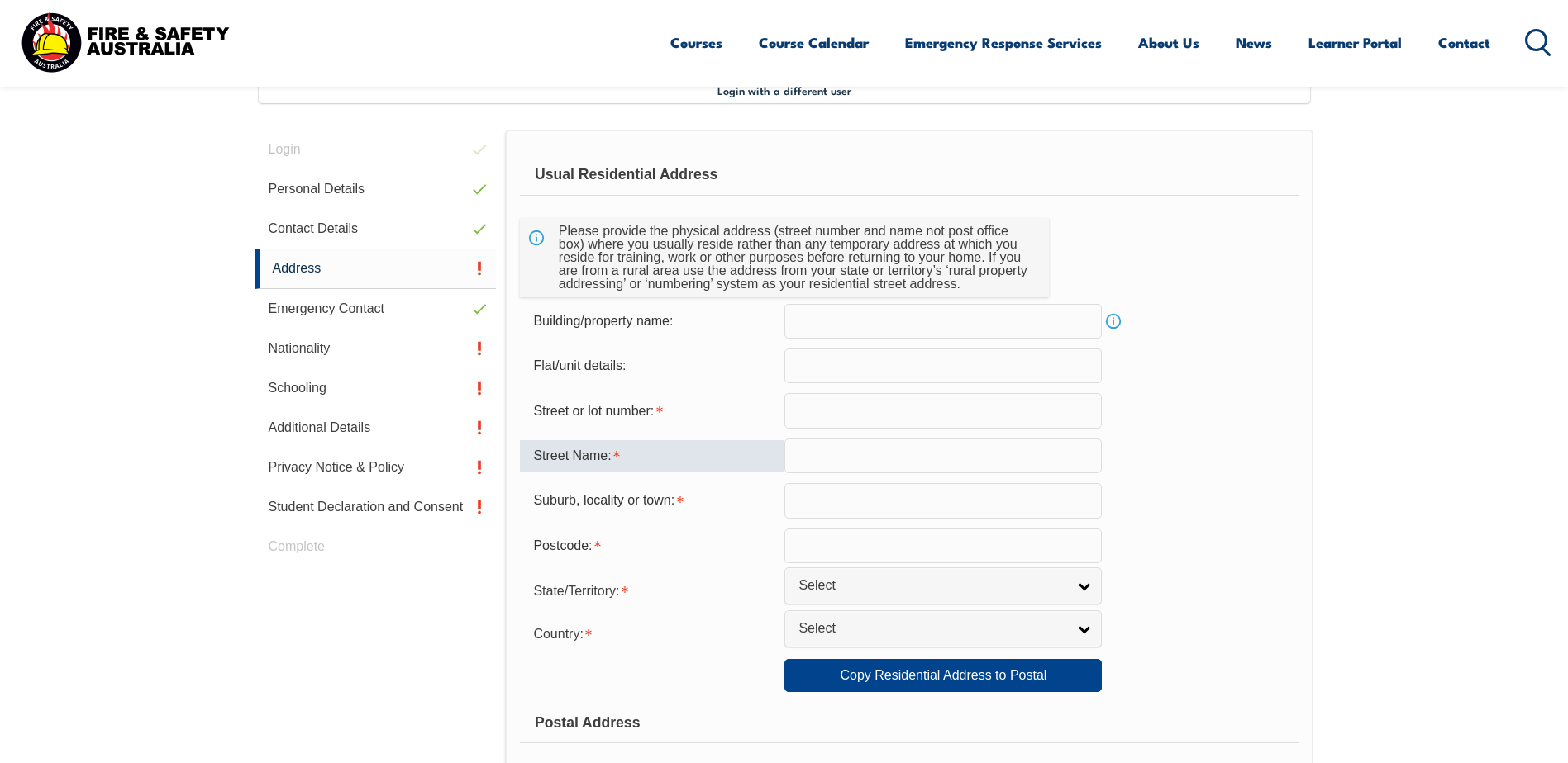
scroll to position [450, 0]
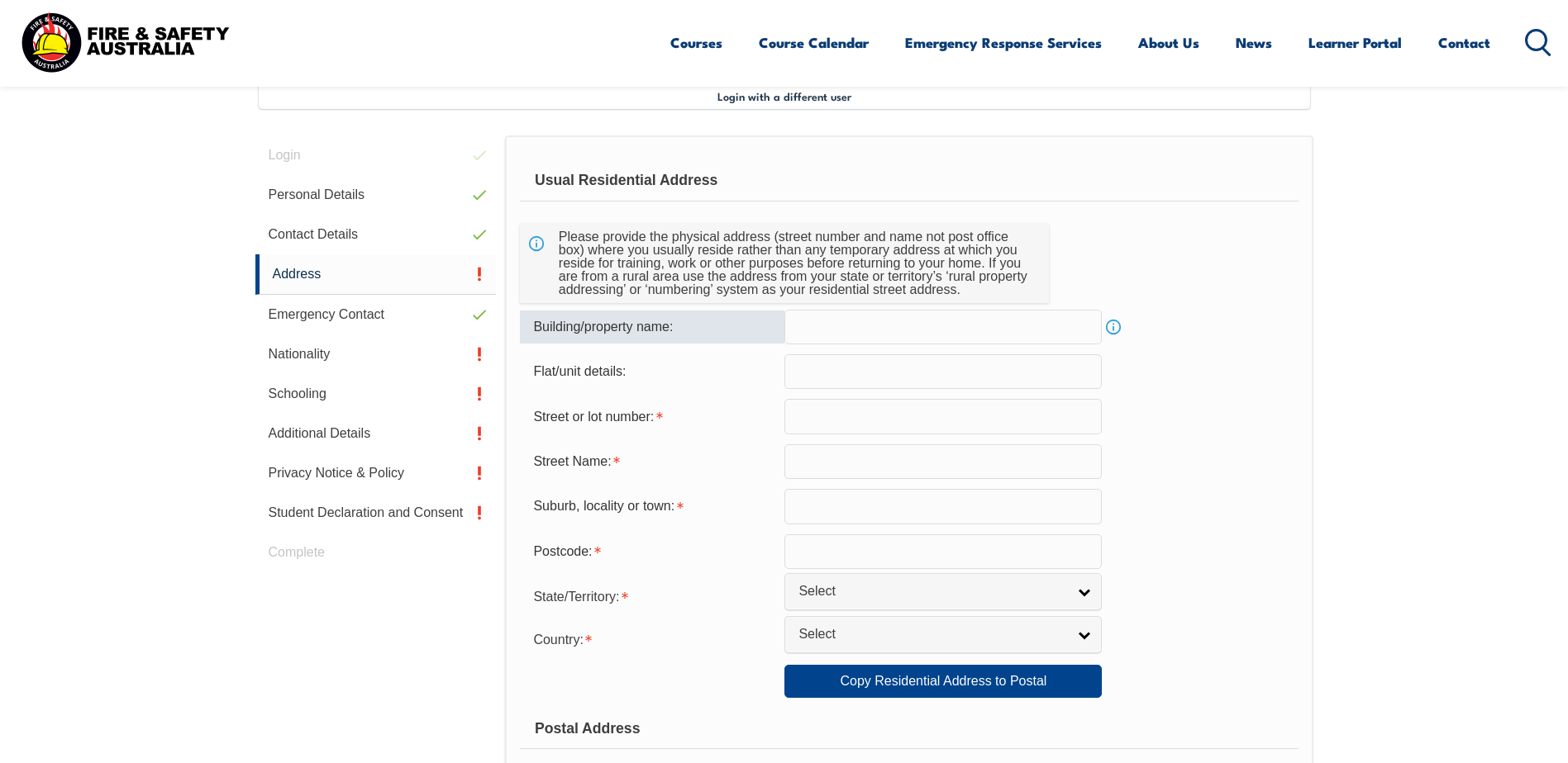
click at [922, 311] on input "text" at bounding box center [943, 326] width 318 height 35
click at [1118, 321] on link "Info" at bounding box center [1113, 327] width 23 height 23
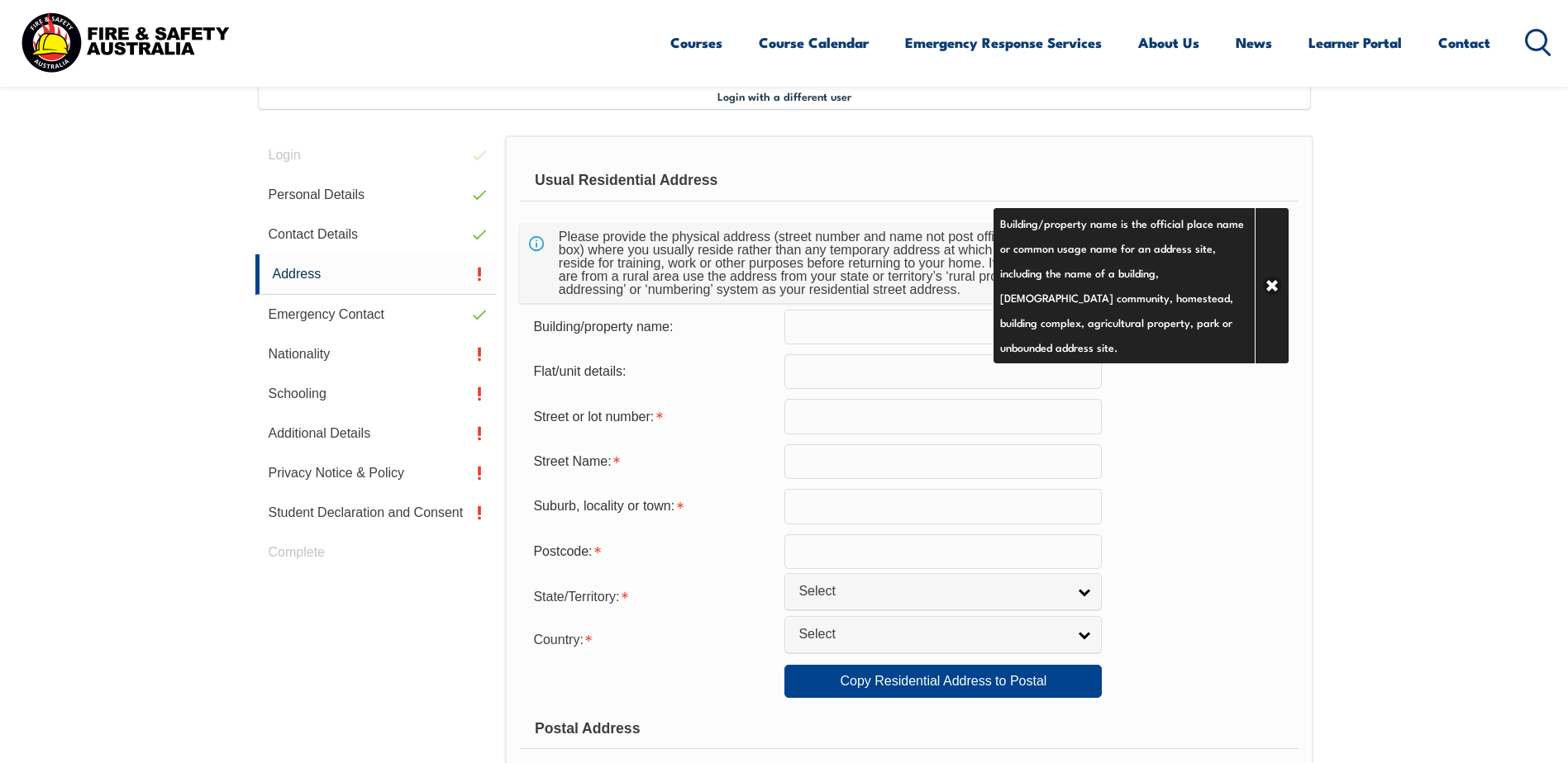
click at [890, 416] on input "text" at bounding box center [943, 416] width 318 height 35
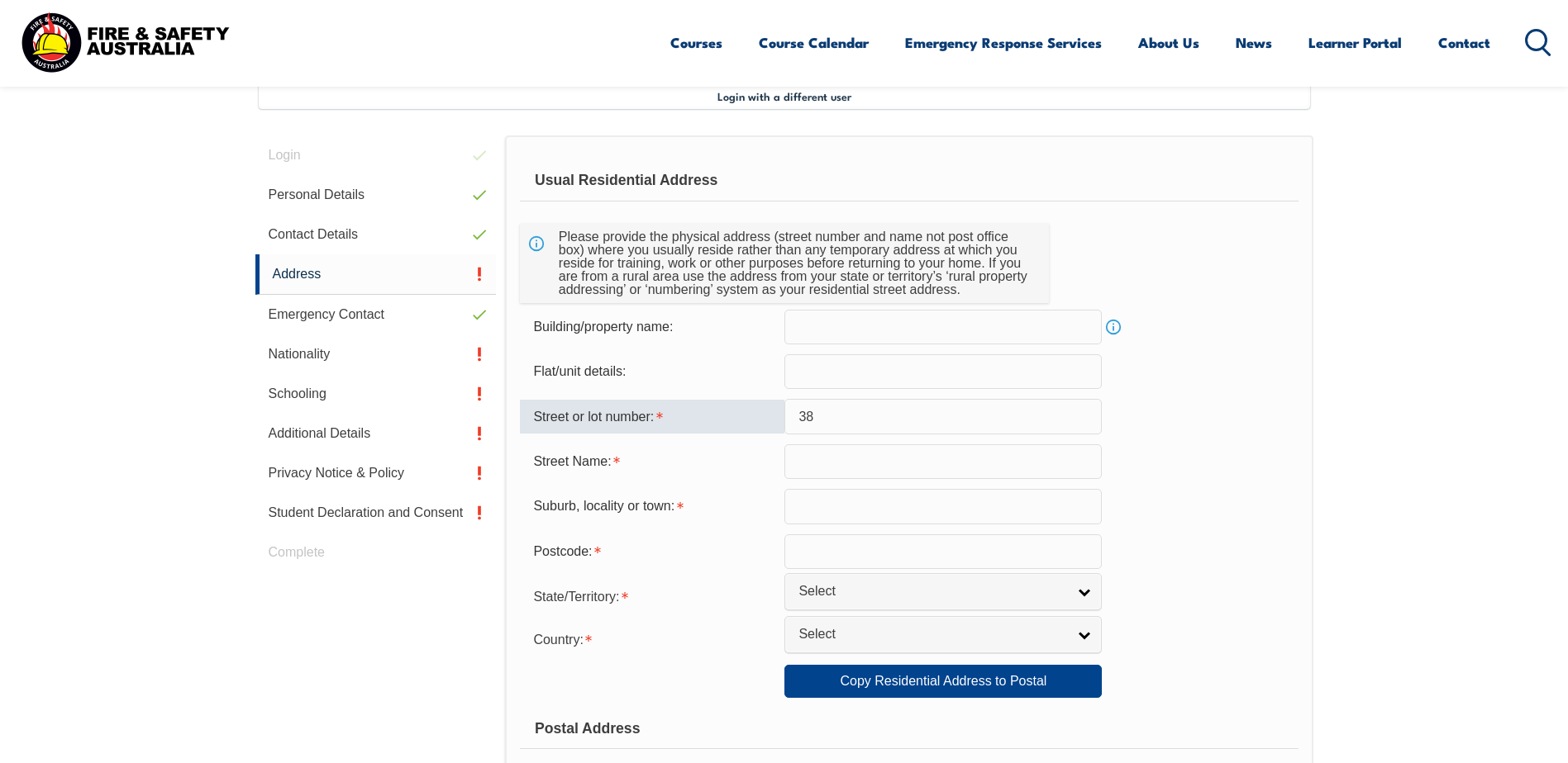
type input "3"
type input "38"
click at [889, 459] on input "text" at bounding box center [943, 461] width 318 height 35
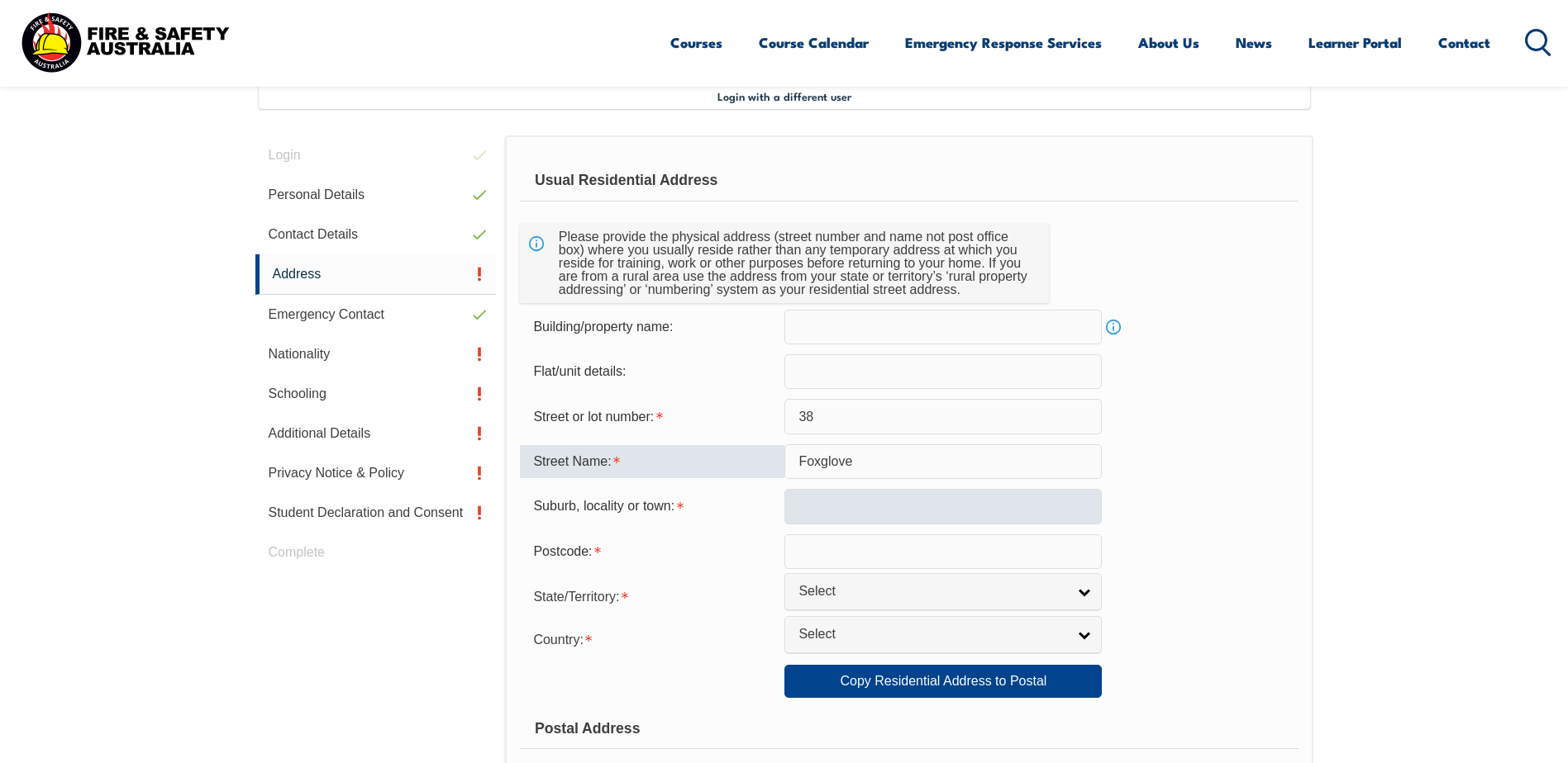
type input "Foxglove"
click at [875, 504] on input "text" at bounding box center [943, 506] width 318 height 35
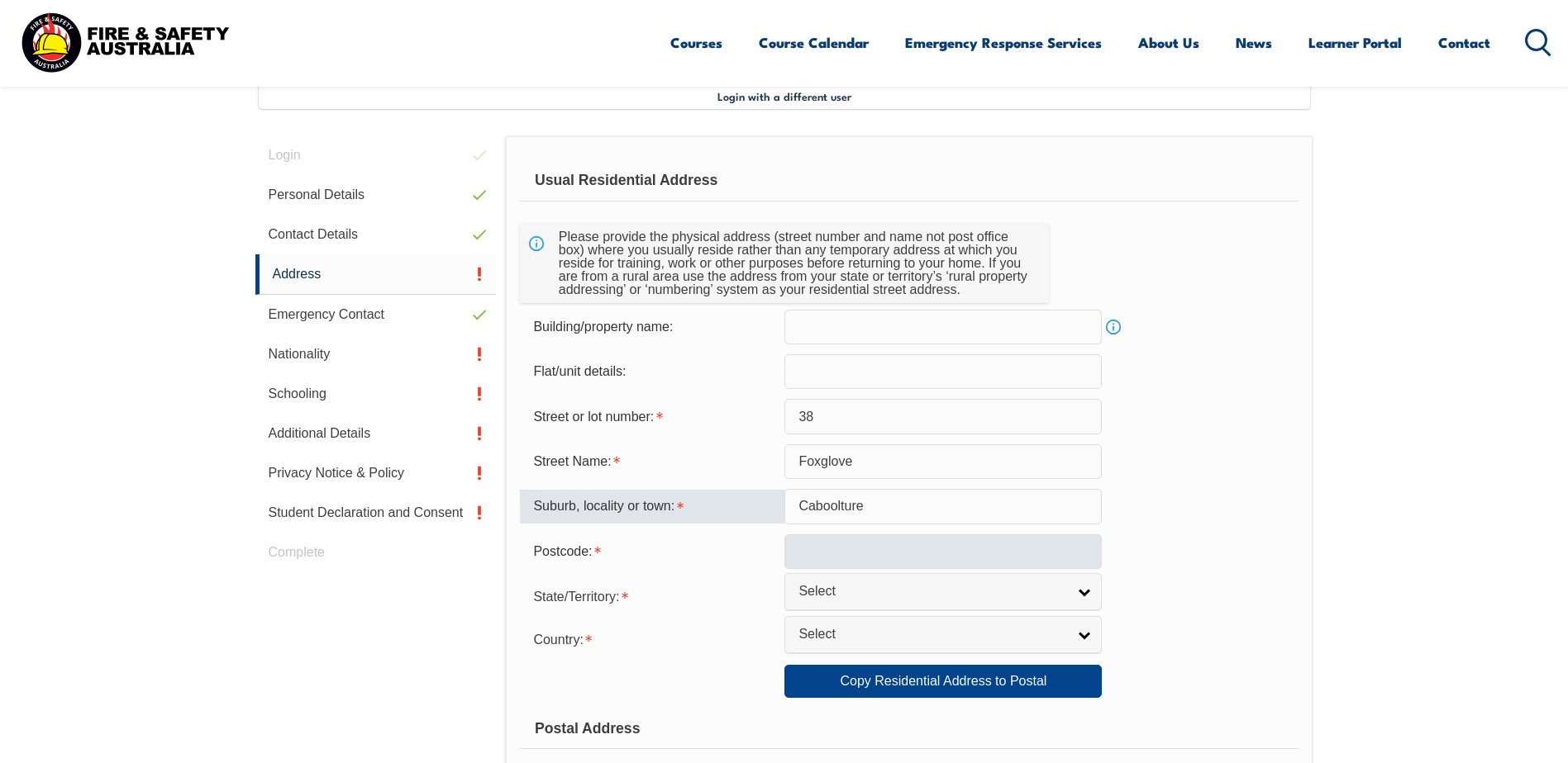
type input "Caboolture"
click at [855, 548] on input "text" at bounding box center [943, 551] width 318 height 35
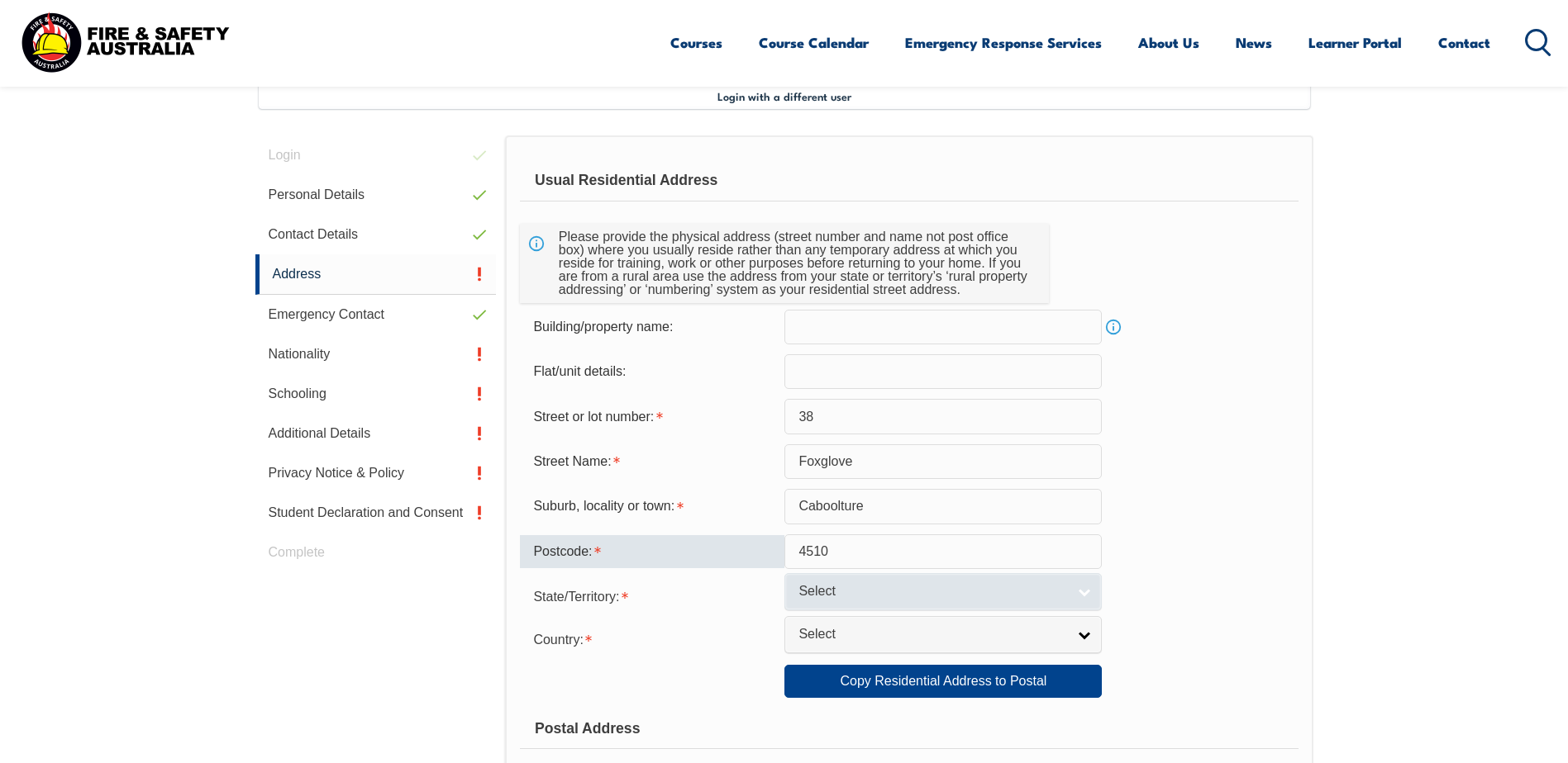
type input "4510"
click at [849, 587] on span "Select" at bounding box center [932, 591] width 268 height 17
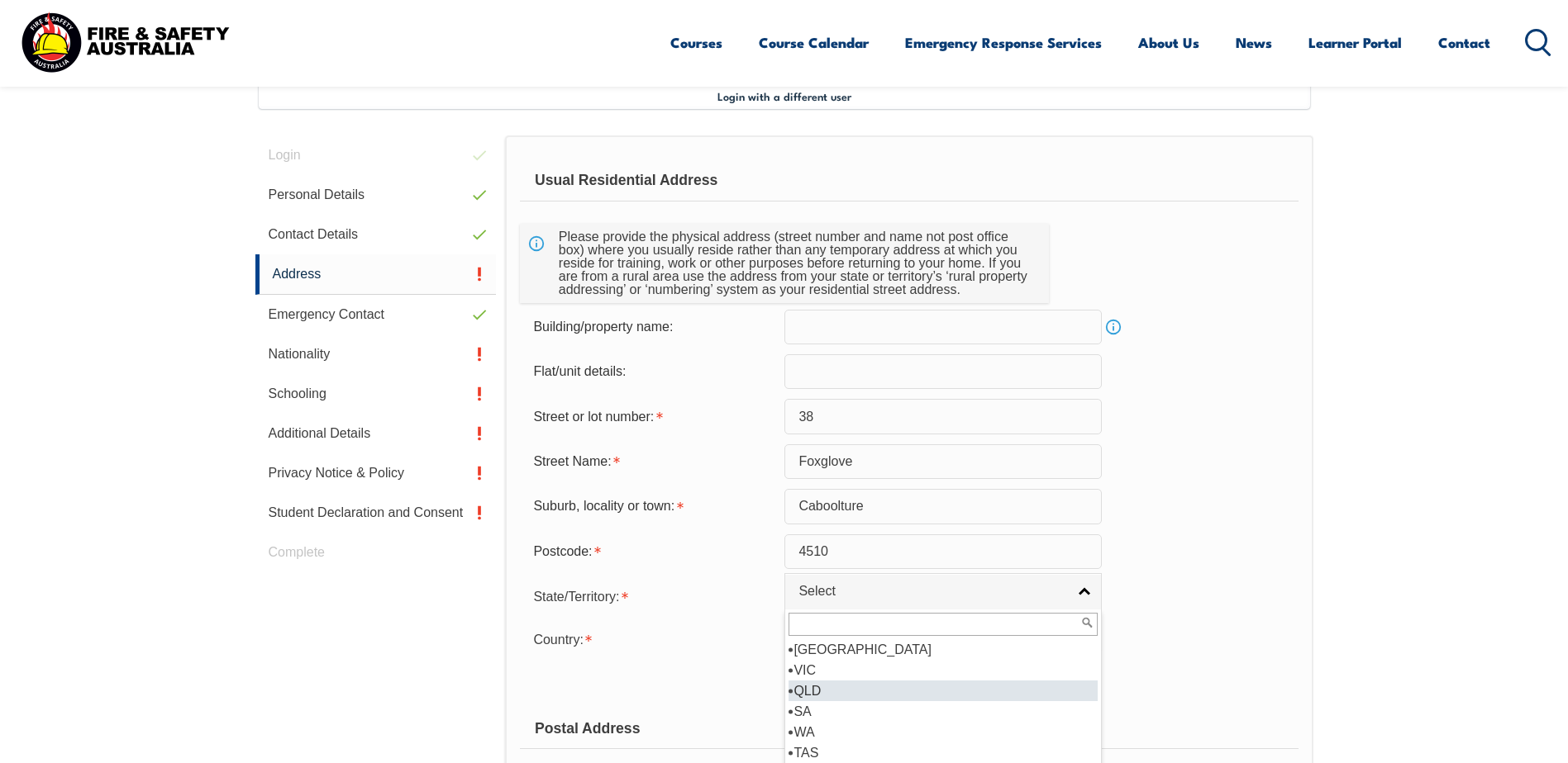
click at [820, 691] on li "QLD" at bounding box center [943, 690] width 309 height 21
select select "QLD"
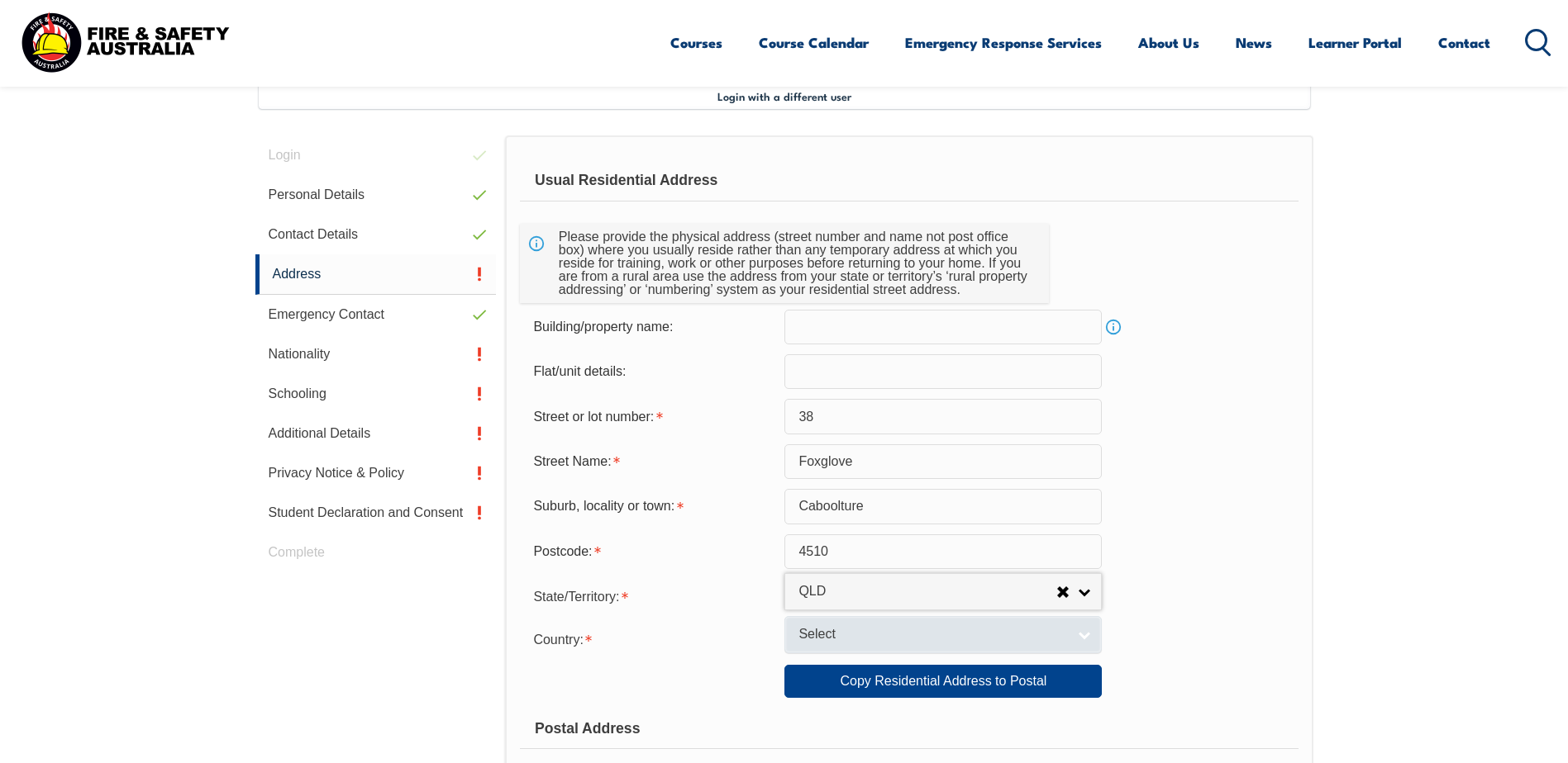
click at [821, 630] on span "Select" at bounding box center [932, 634] width 268 height 17
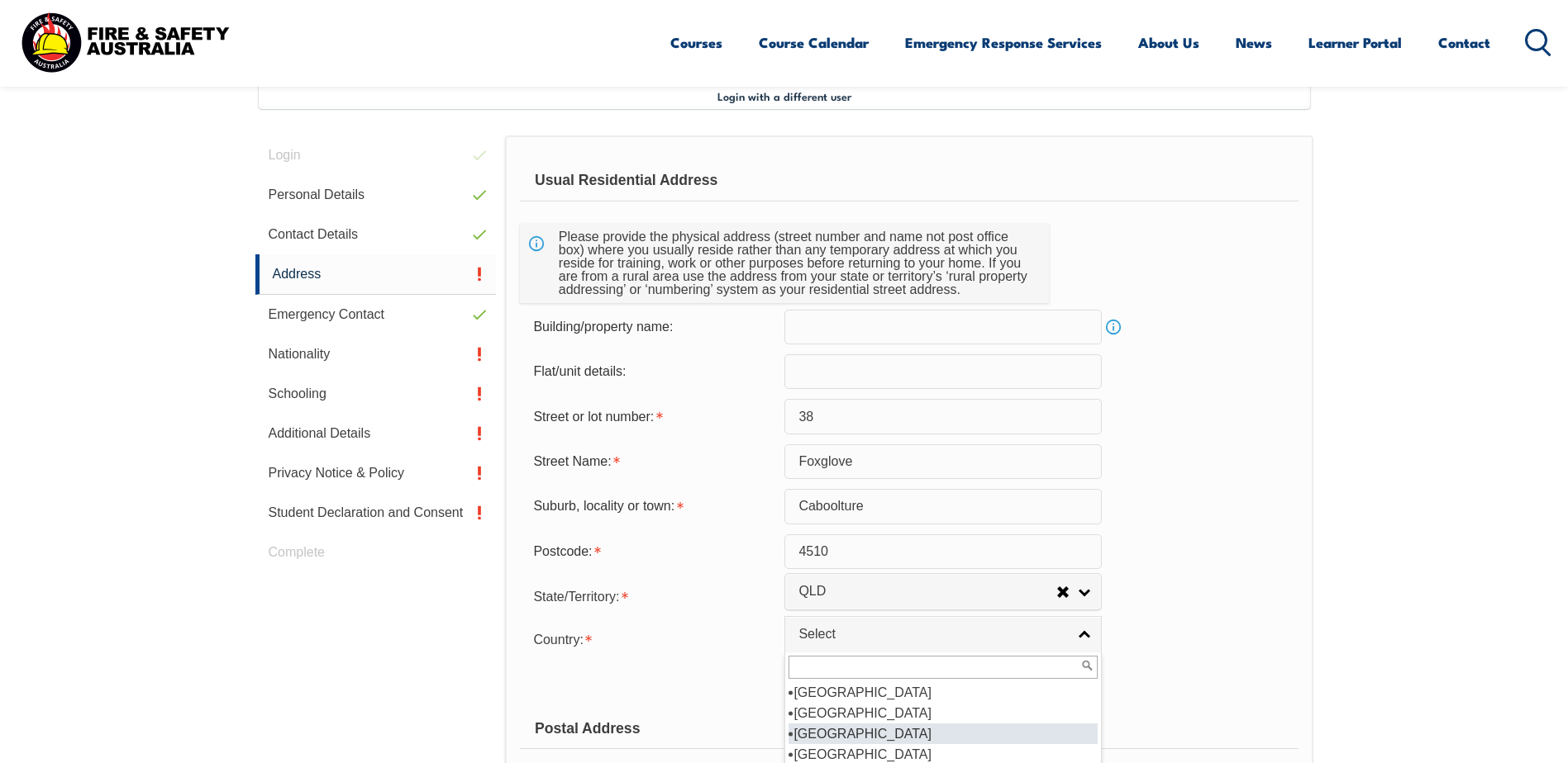
scroll to position [248, 0]
click at [829, 715] on li "[GEOGRAPHIC_DATA]" at bounding box center [943, 712] width 309 height 21
select select "1101"
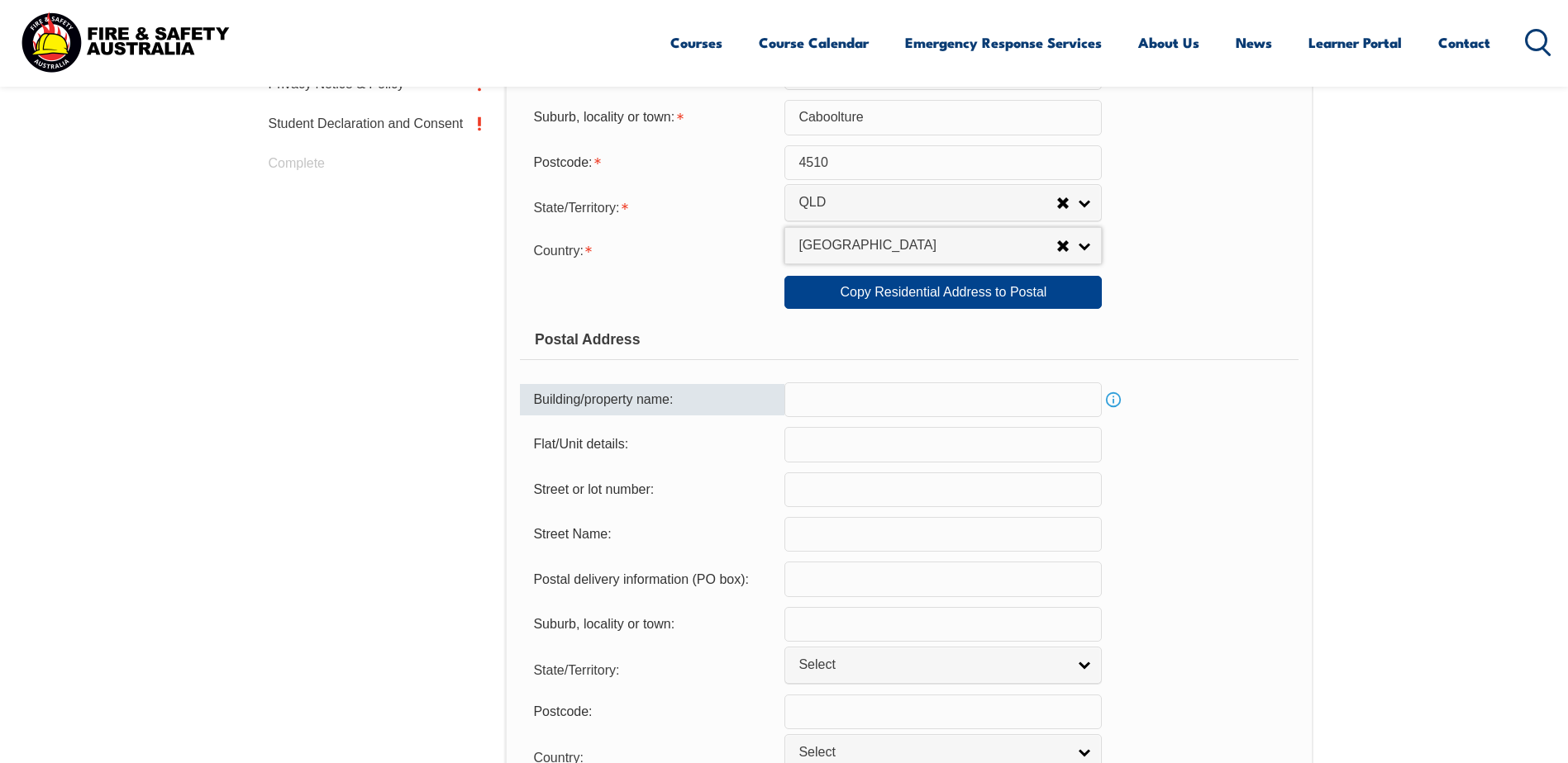
scroll to position [863, 0]
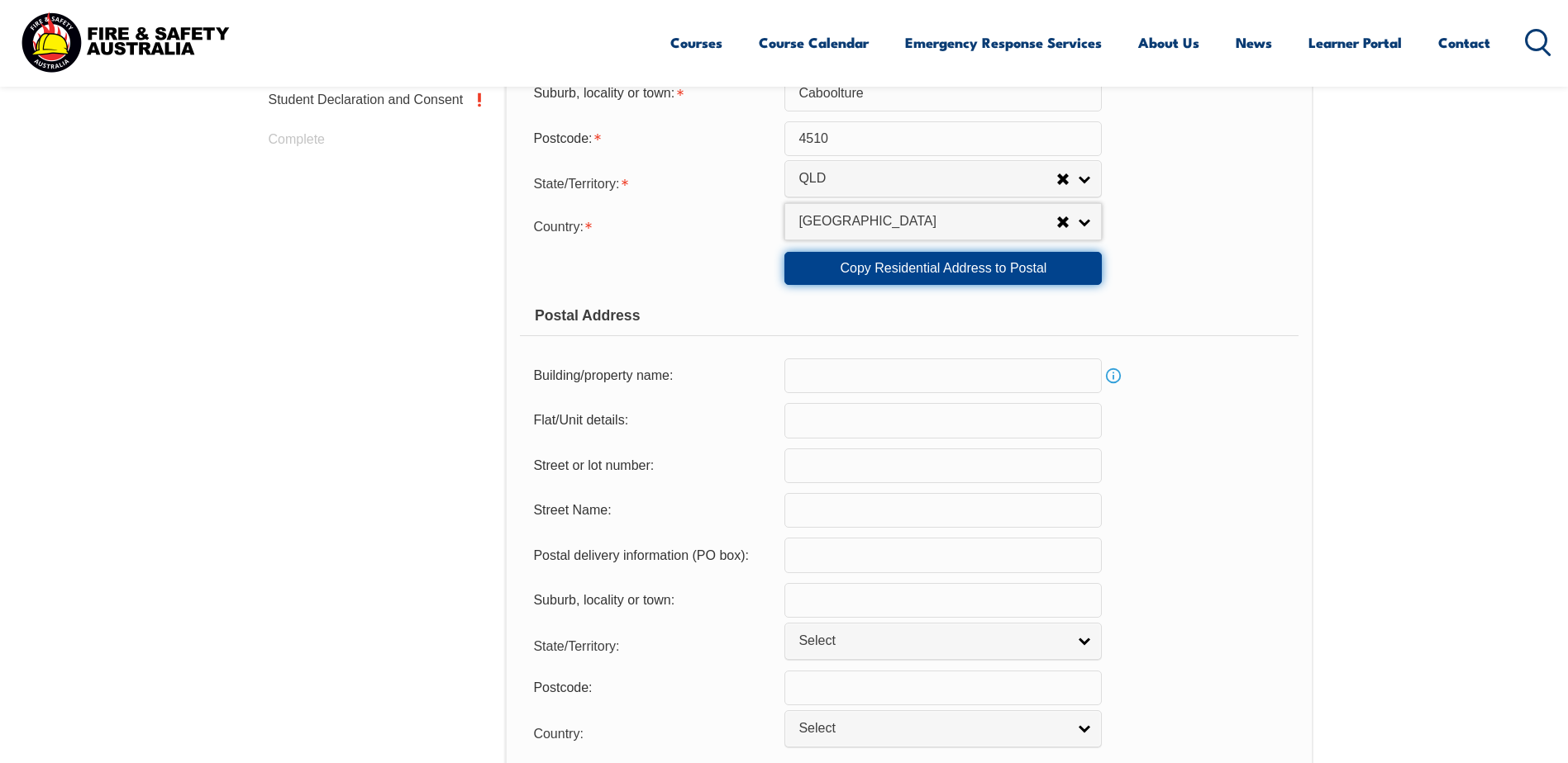
click at [869, 273] on link "Copy Residential Address to Postal" at bounding box center [943, 268] width 318 height 33
type input "38"
type input "Foxglove"
type input "Caboolture"
select select "QLD"
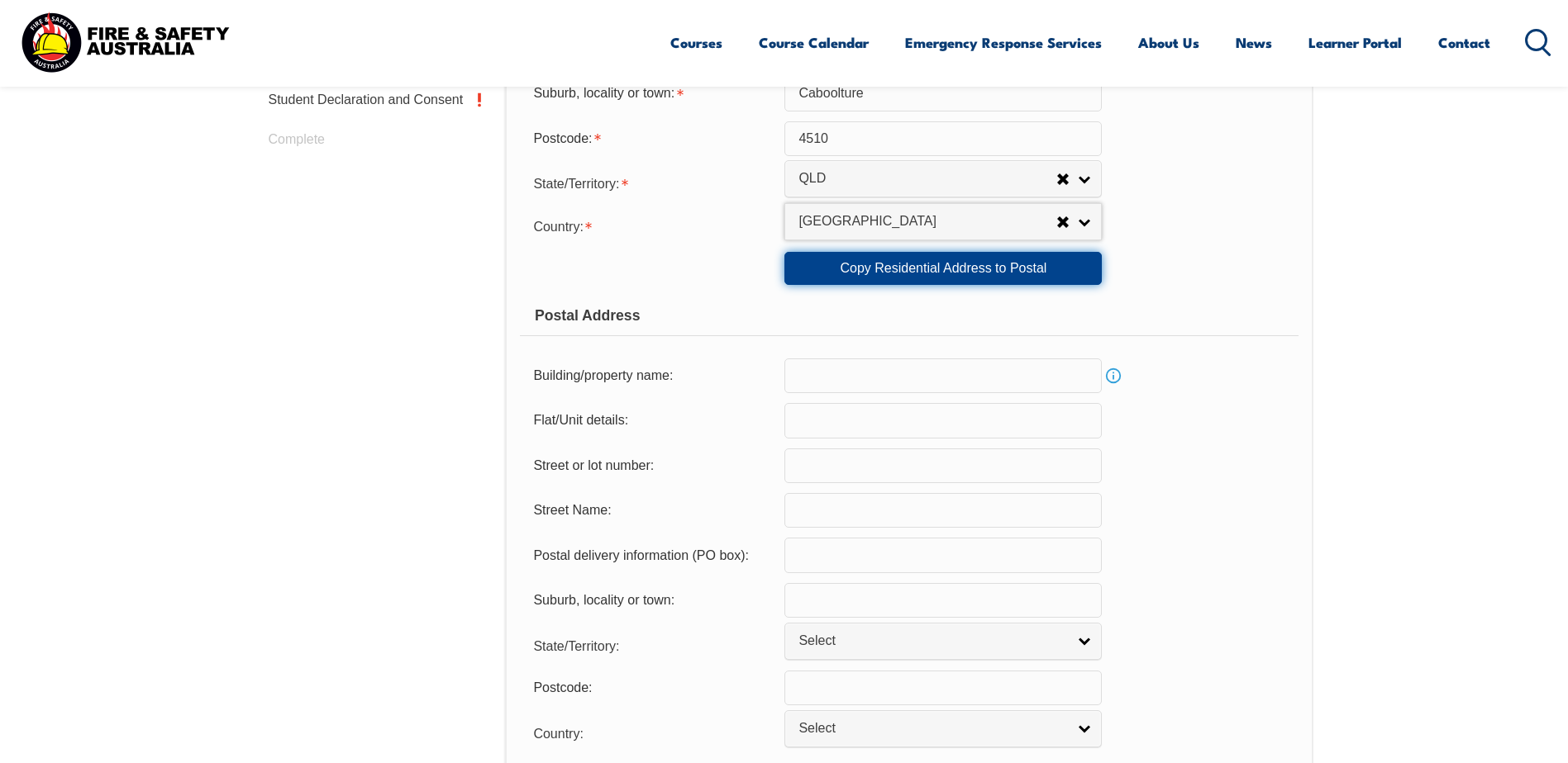
type input "4510"
select select "1101"
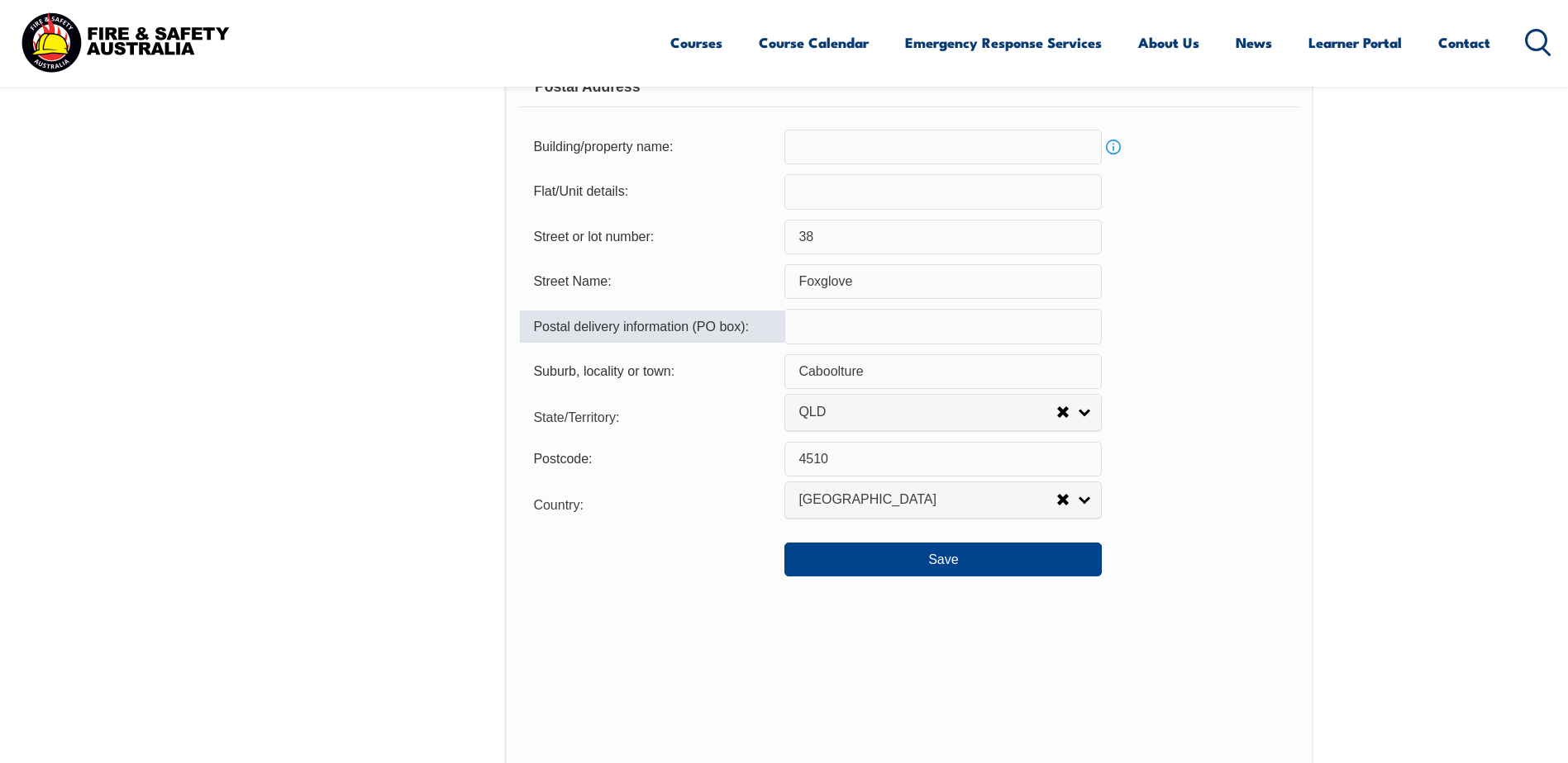
scroll to position [1111, 0]
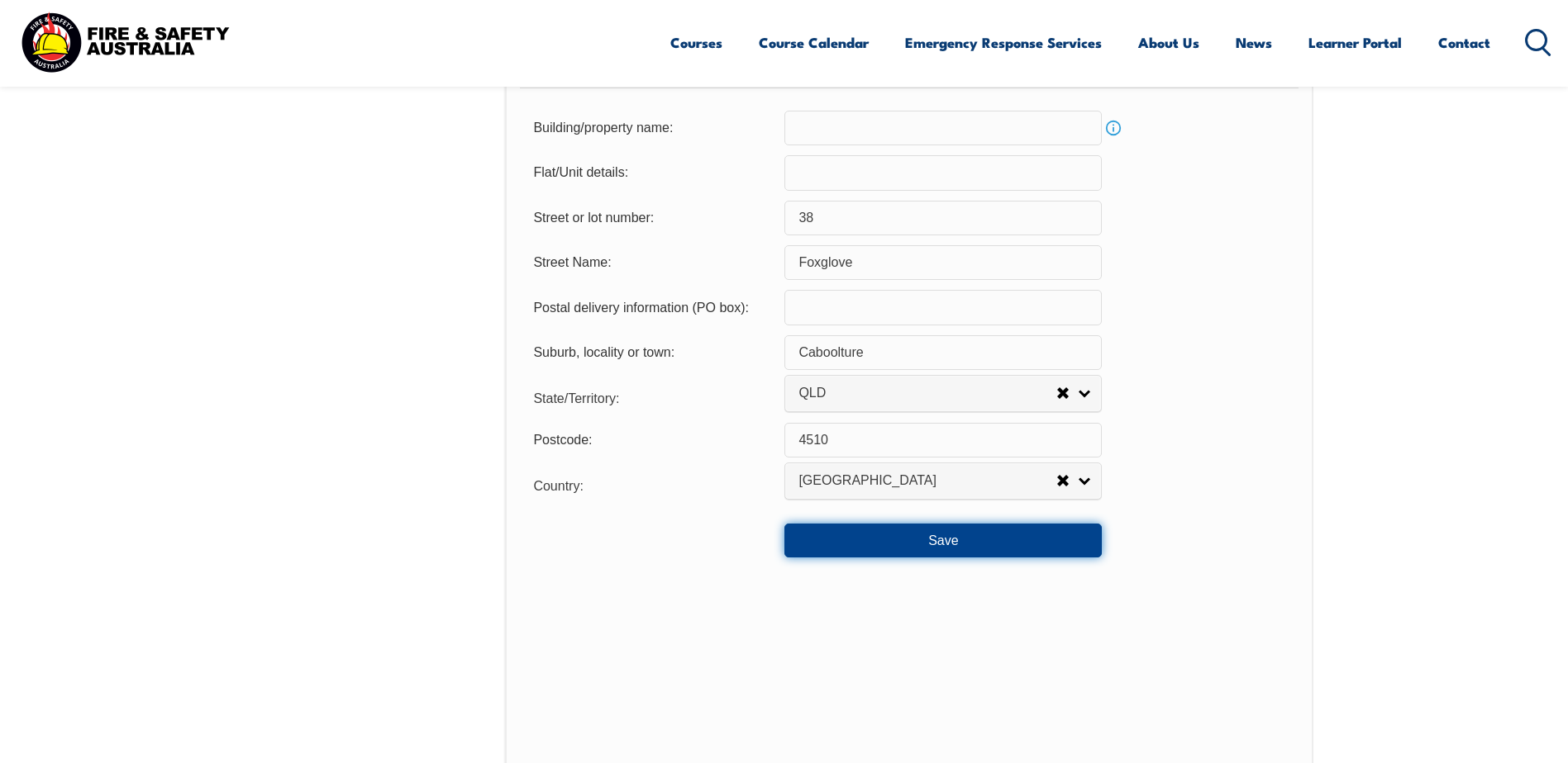
click at [824, 534] on button "Save" at bounding box center [943, 539] width 318 height 33
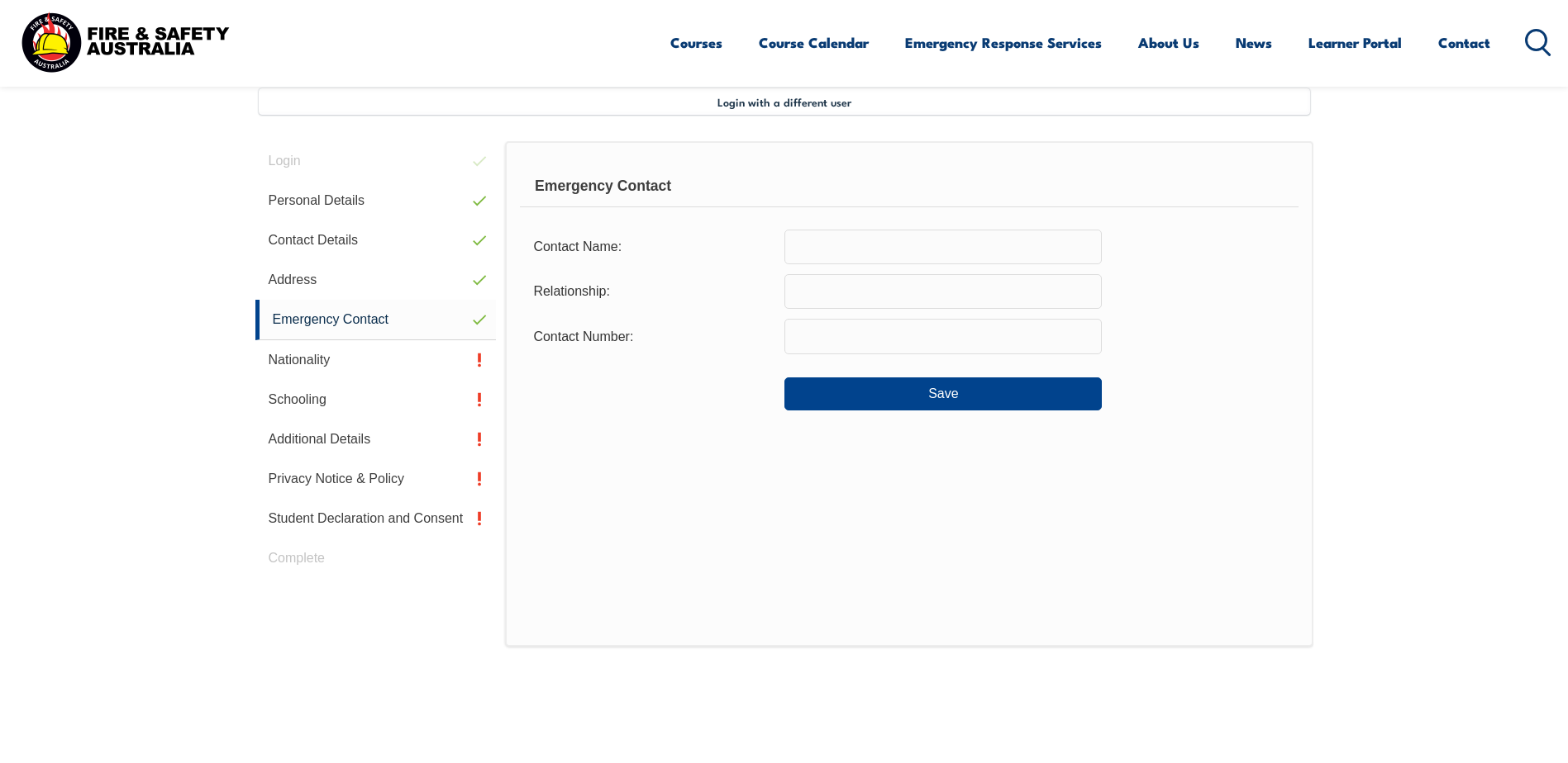
scroll to position [332, 0]
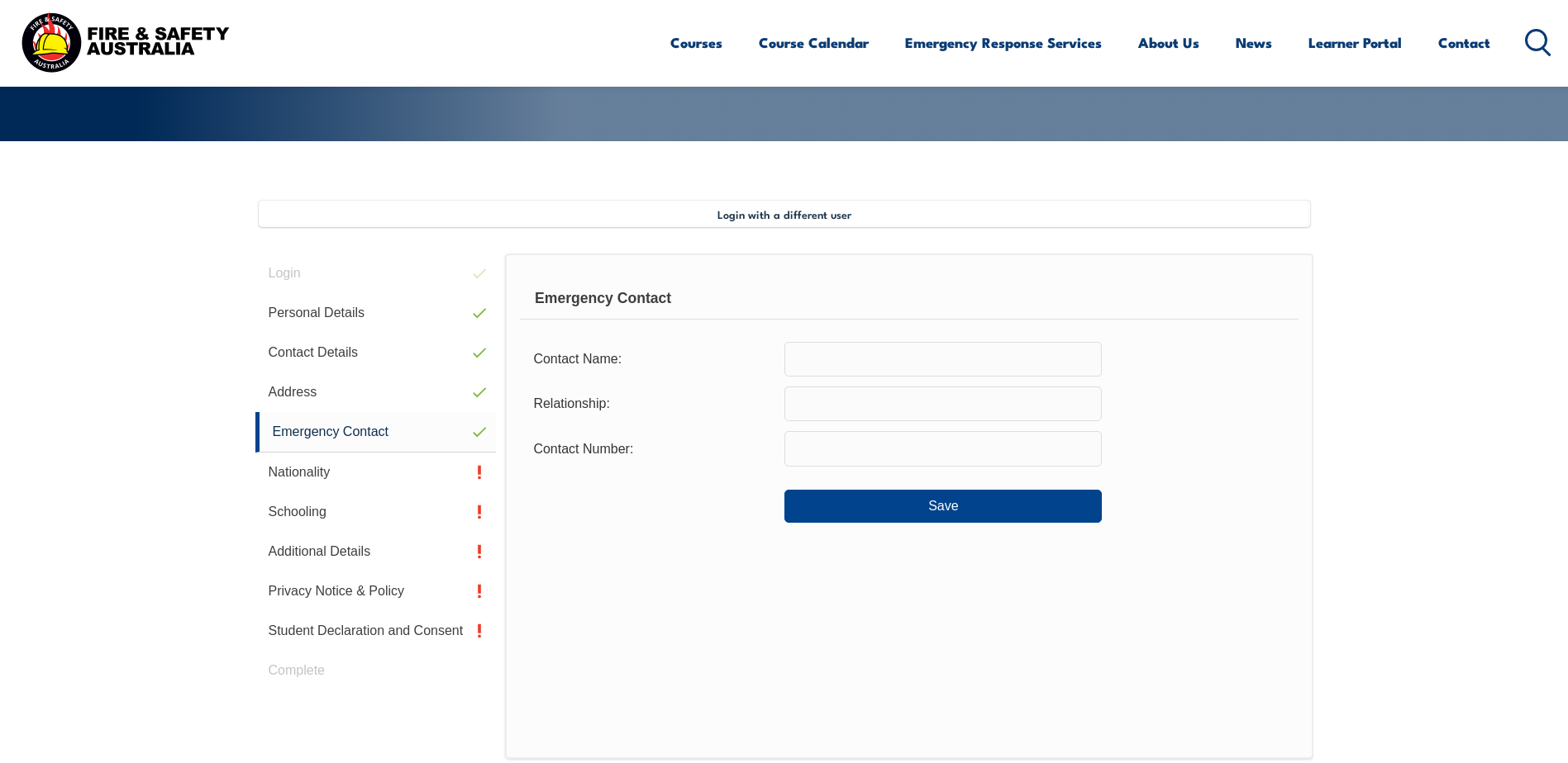
click at [865, 350] on input "text" at bounding box center [943, 359] width 318 height 35
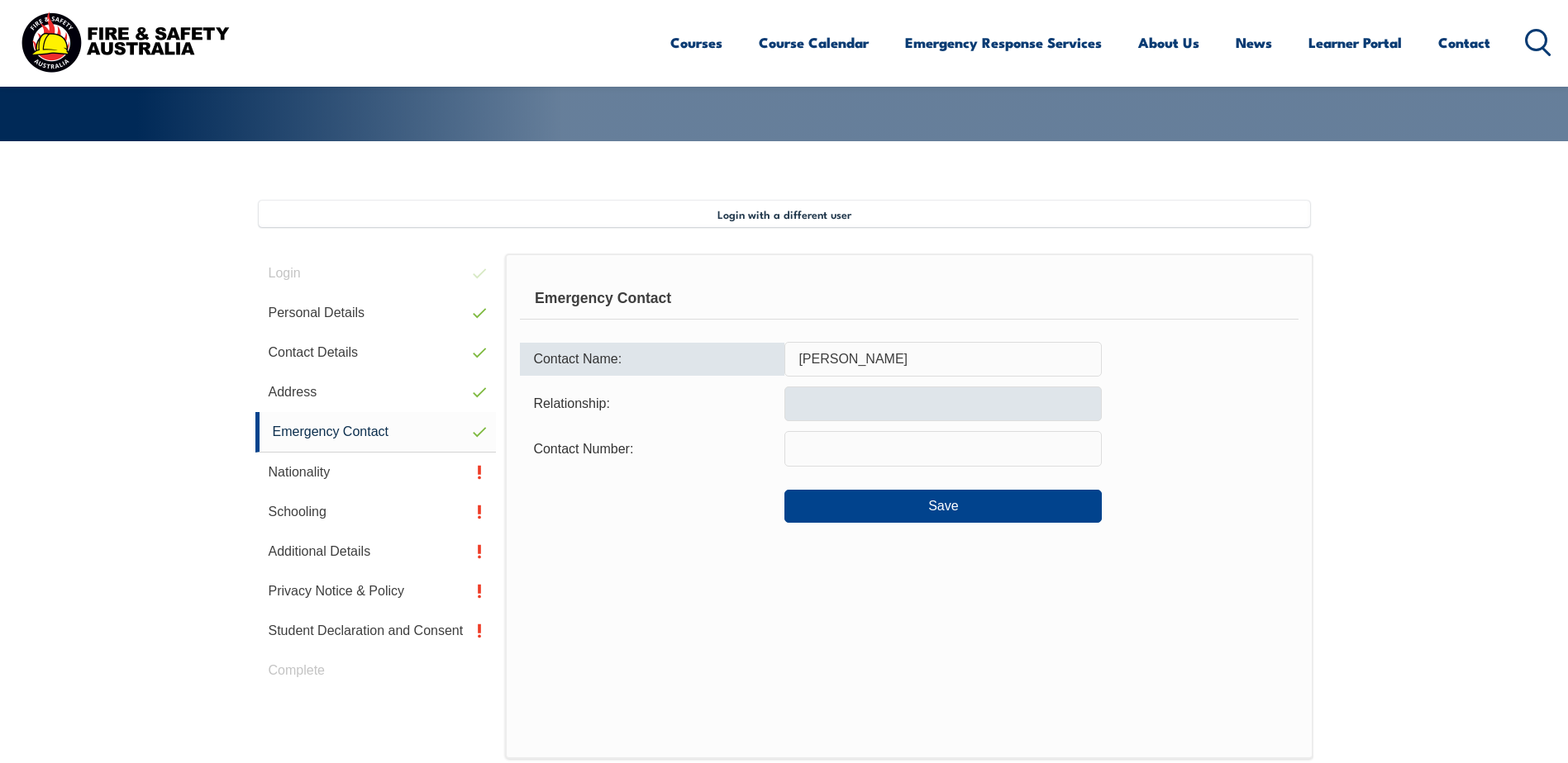
type input "Emily Jinks"
click at [872, 415] on input "text" at bounding box center [943, 404] width 318 height 35
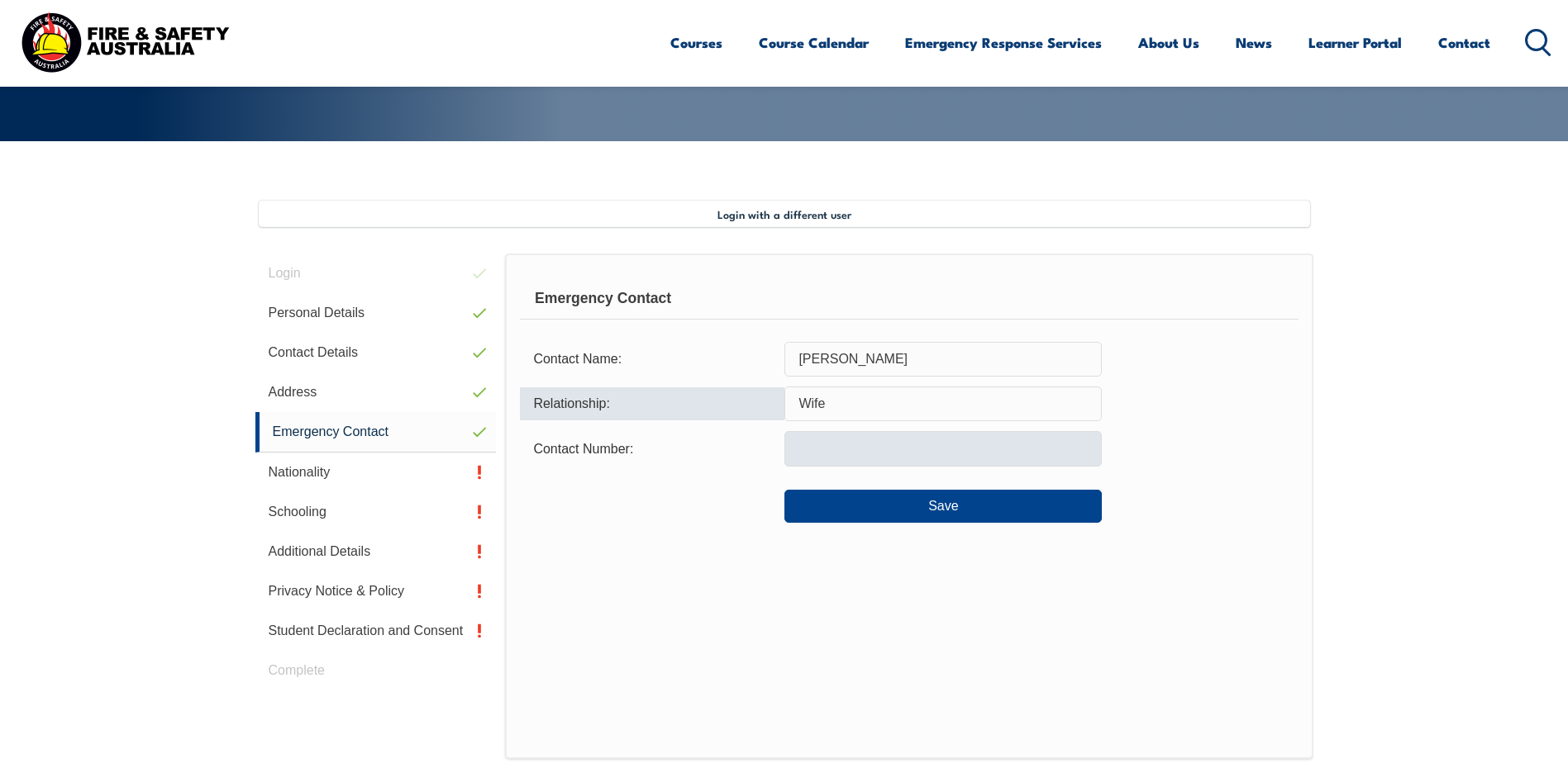
type input "Wife"
click at [857, 449] on input "text" at bounding box center [943, 448] width 318 height 35
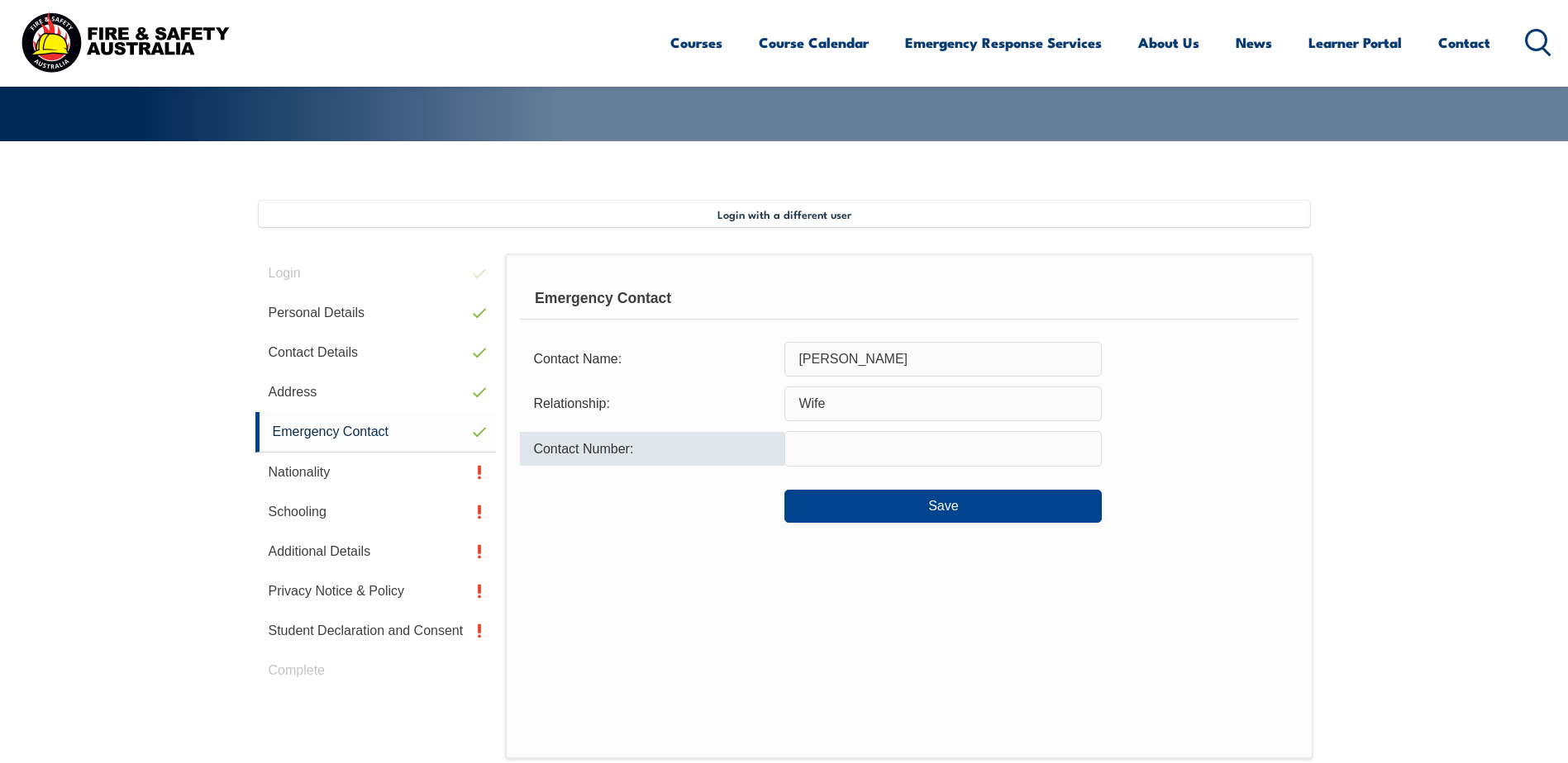
click at [892, 445] on input "text" at bounding box center [943, 448] width 318 height 35
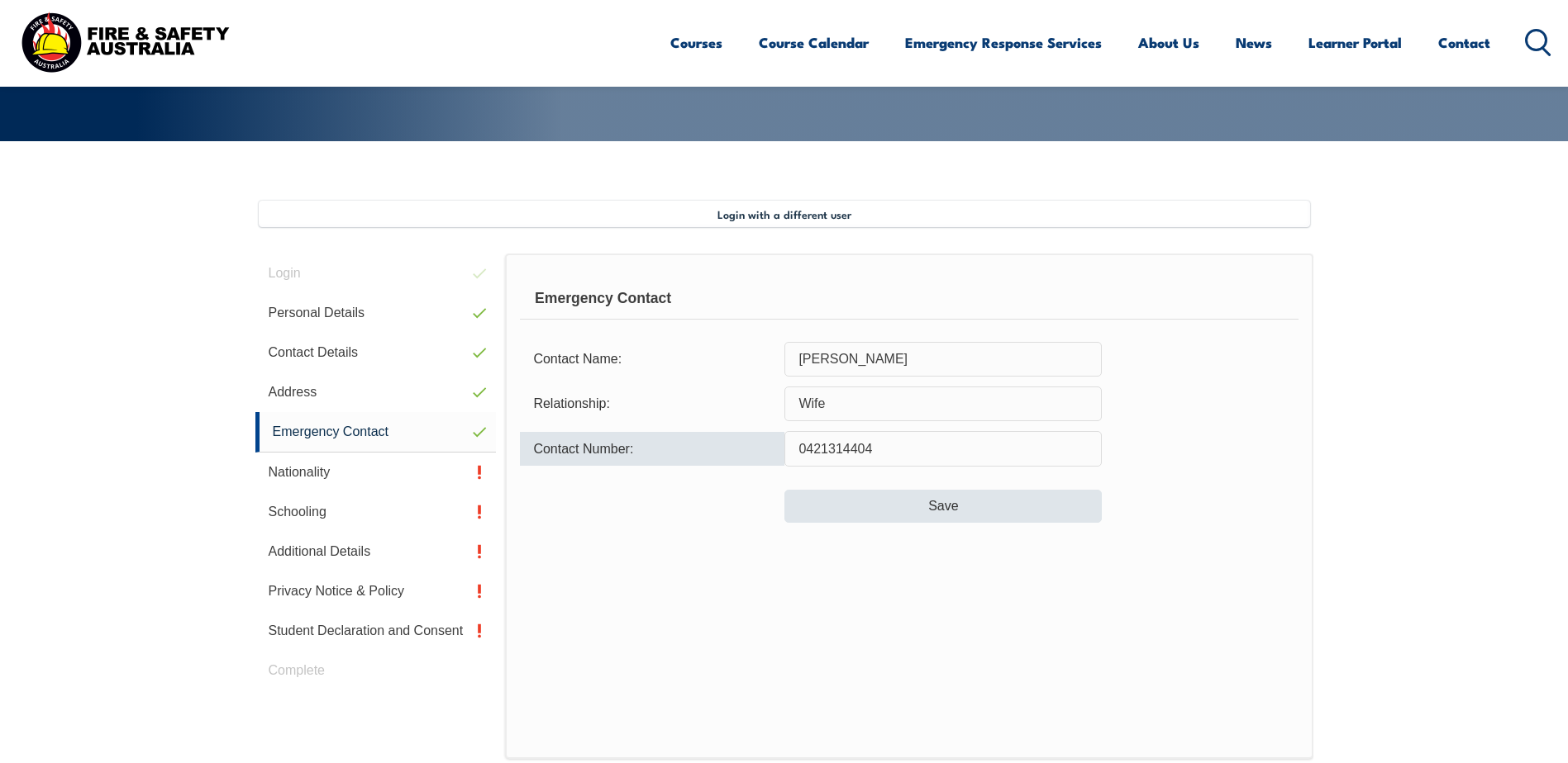
type input "0421314404"
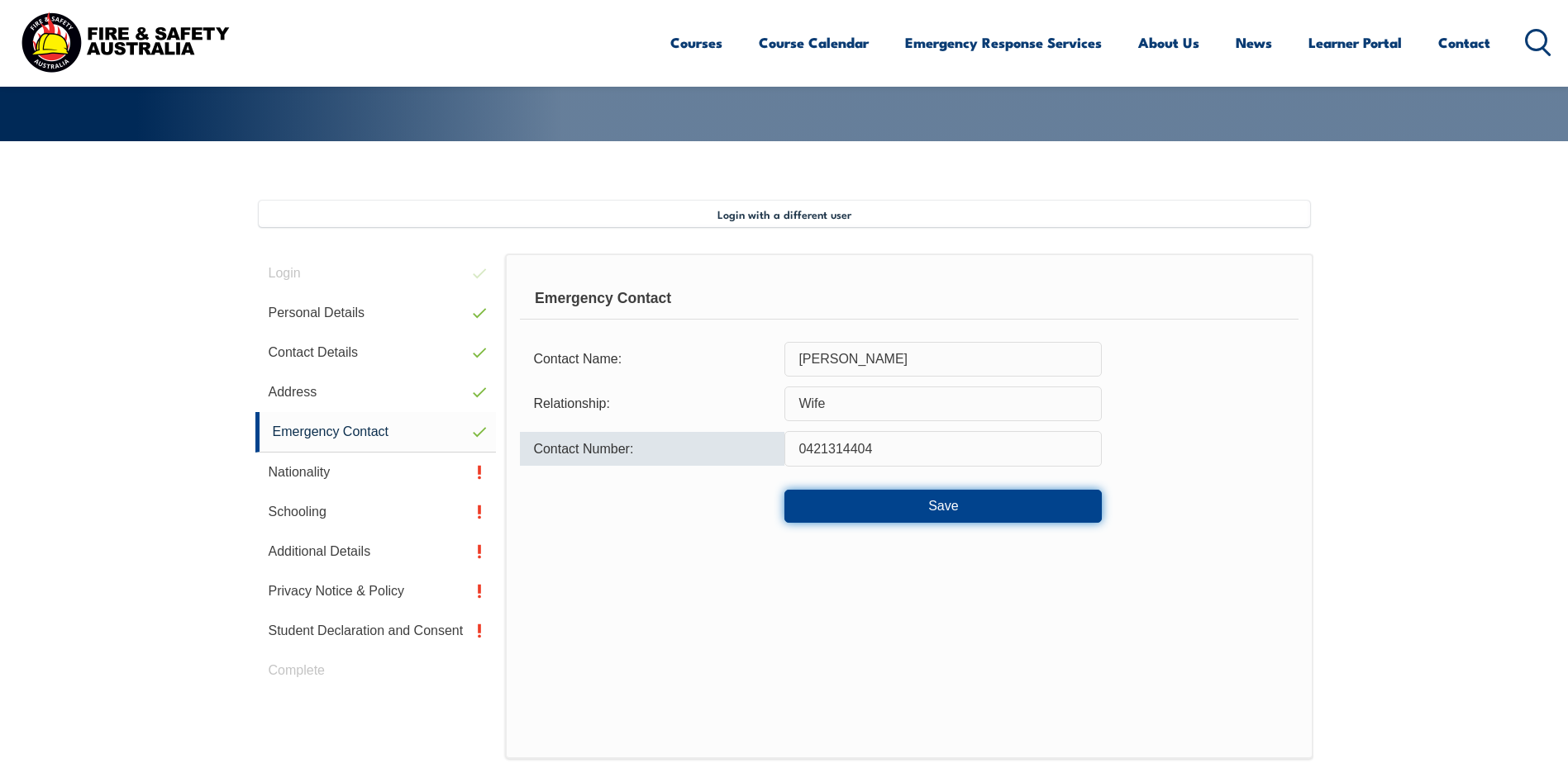
click at [890, 505] on button "Save" at bounding box center [943, 505] width 318 height 33
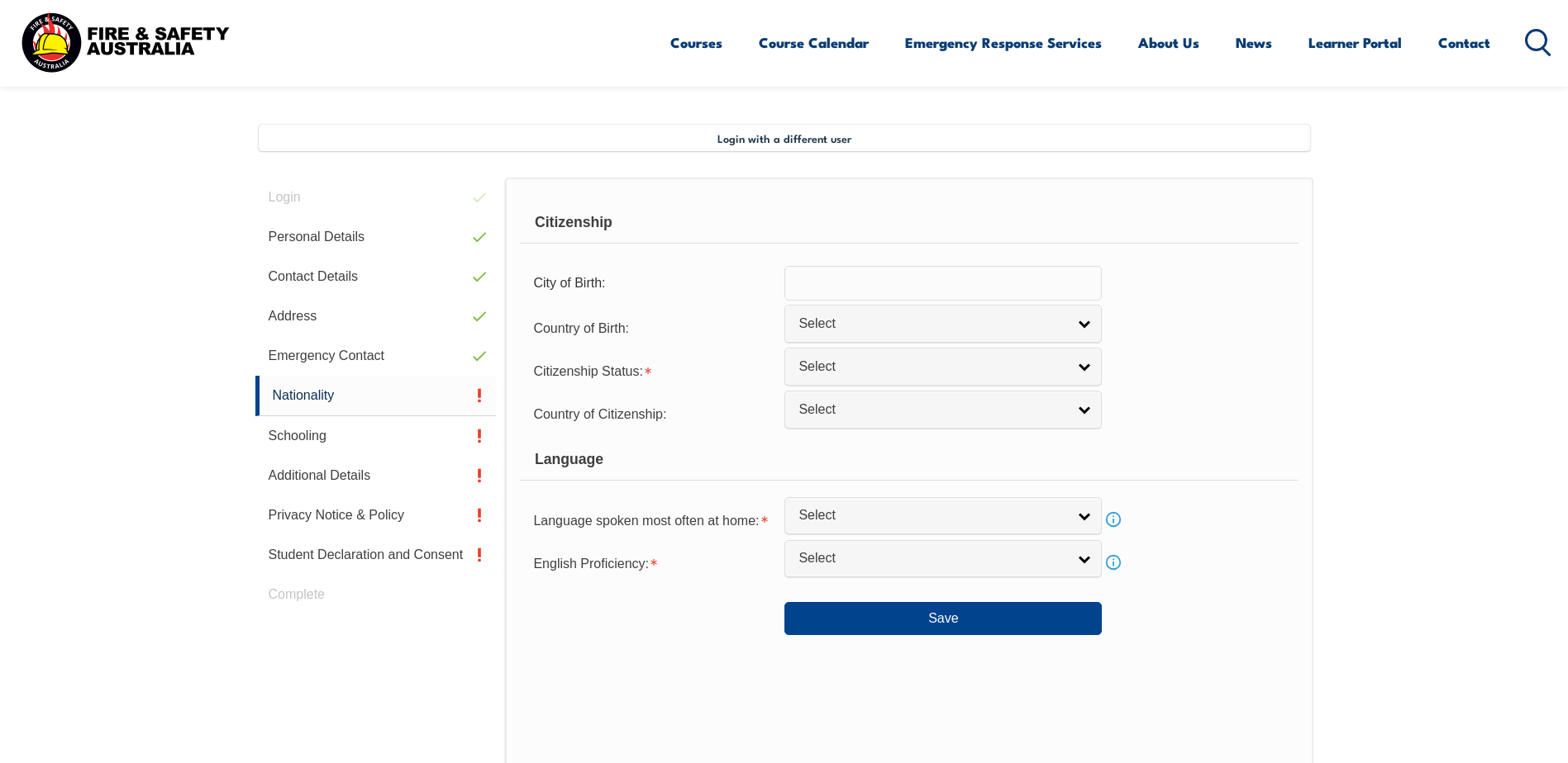
scroll to position [450, 0]
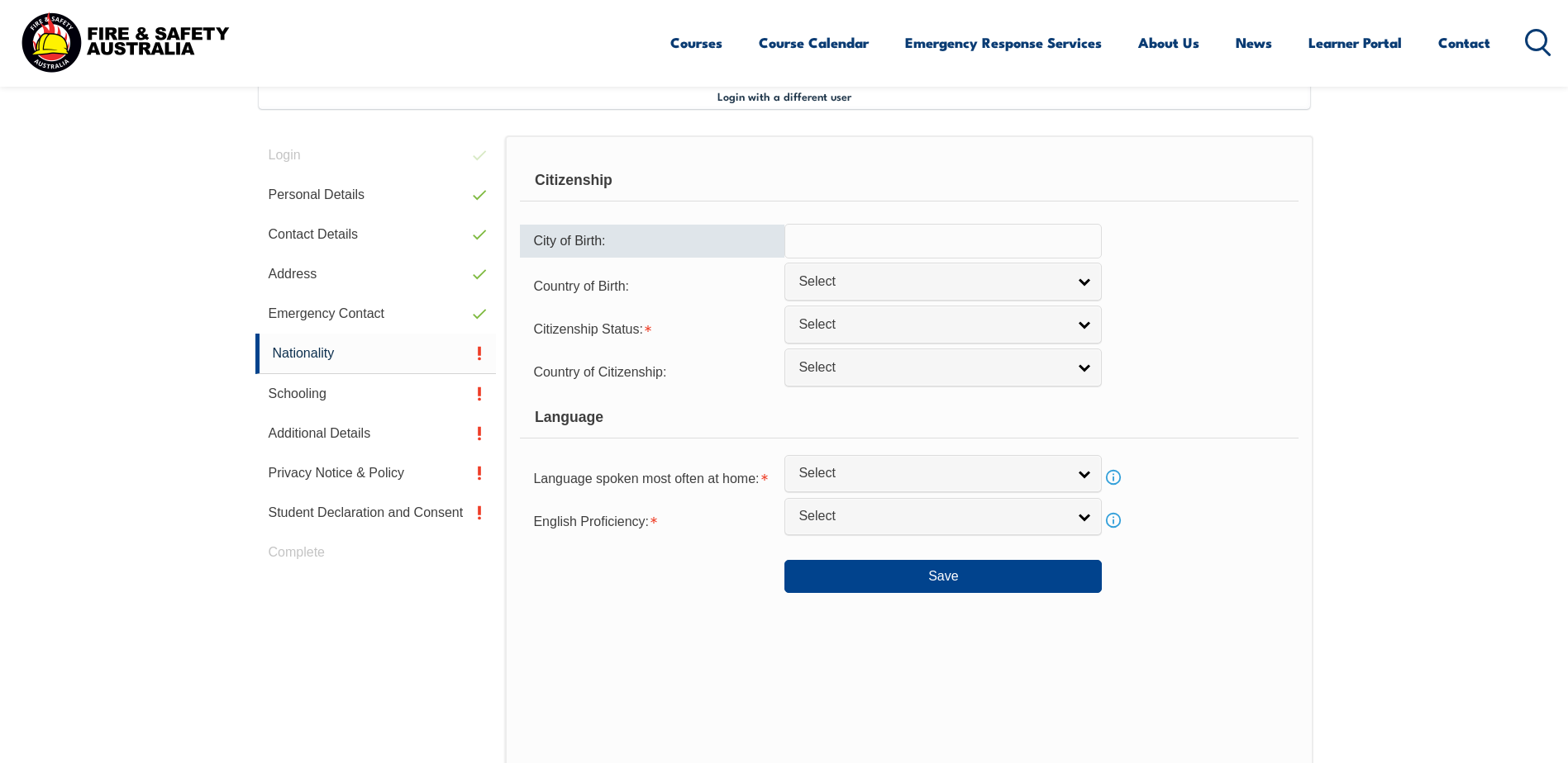
click at [862, 249] on input "text" at bounding box center [943, 241] width 318 height 35
drag, startPoint x: 861, startPoint y: 238, endPoint x: 623, endPoint y: 231, distance: 238.1
click at [623, 231] on div "City of Birth: Australia" at bounding box center [909, 241] width 778 height 35
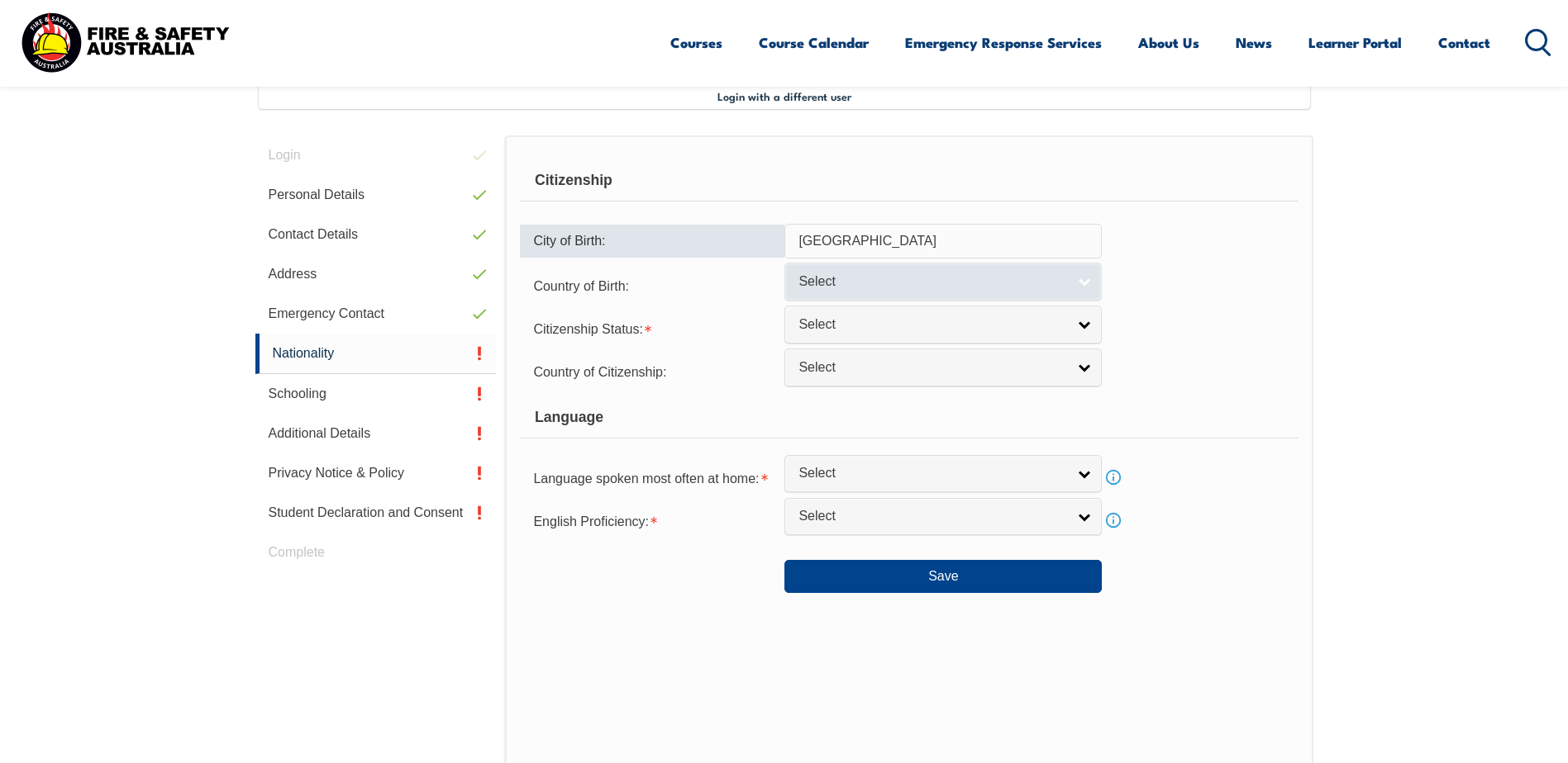
type input "Brisbane"
click at [809, 274] on span "Select" at bounding box center [932, 282] width 268 height 17
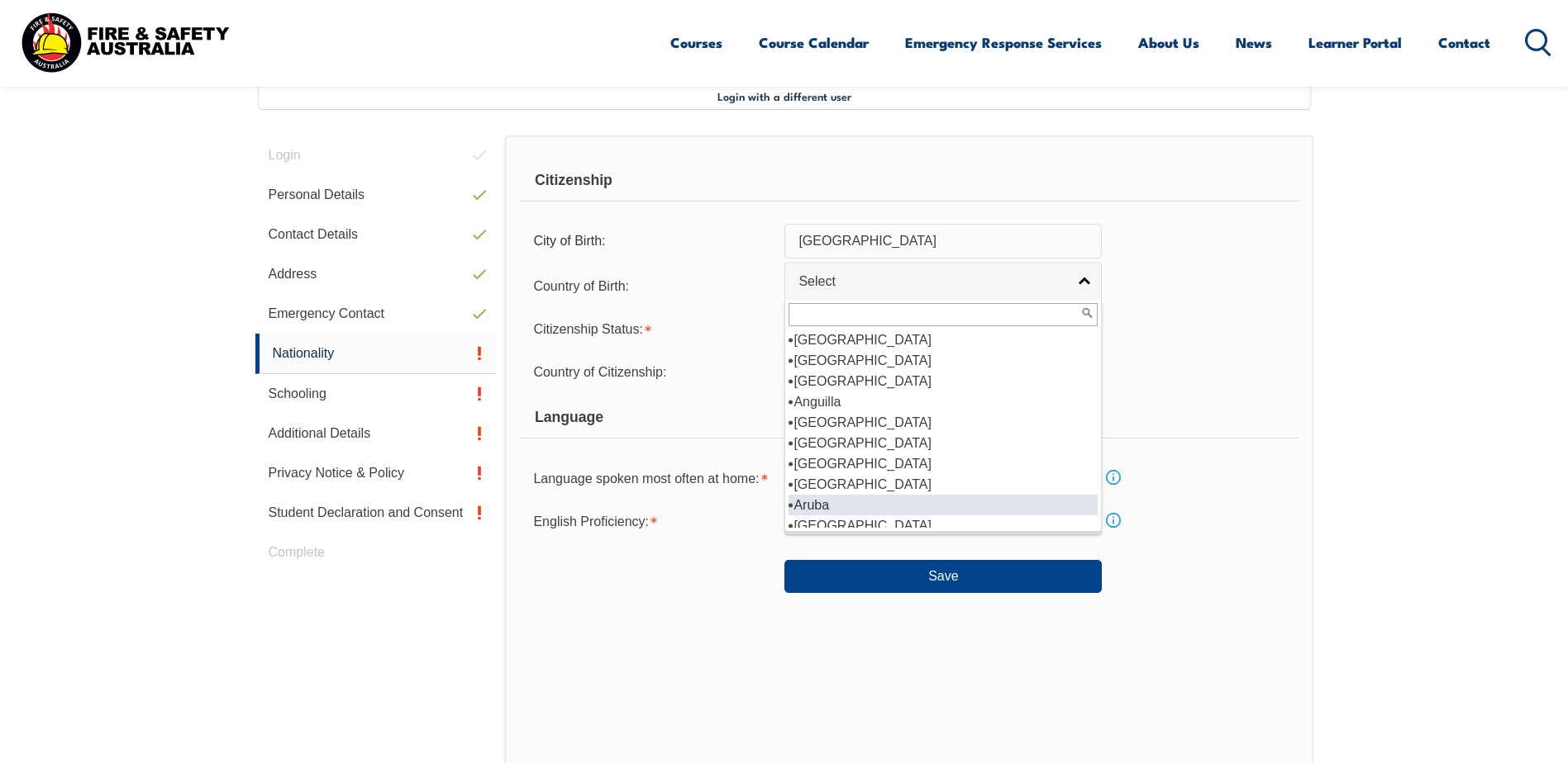
scroll to position [0, 0]
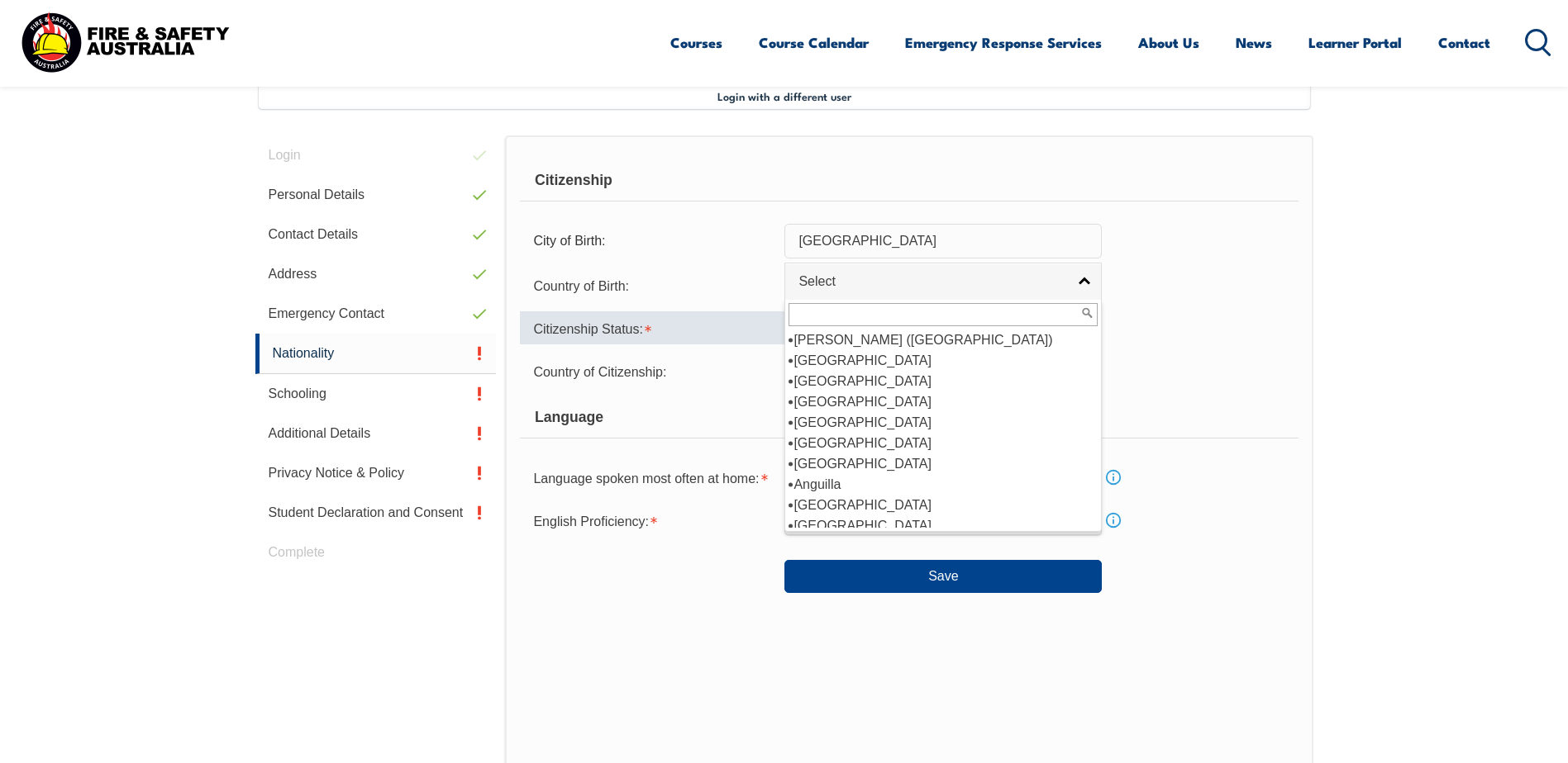
click at [709, 319] on div "Citizenship Status:" at bounding box center [652, 327] width 264 height 33
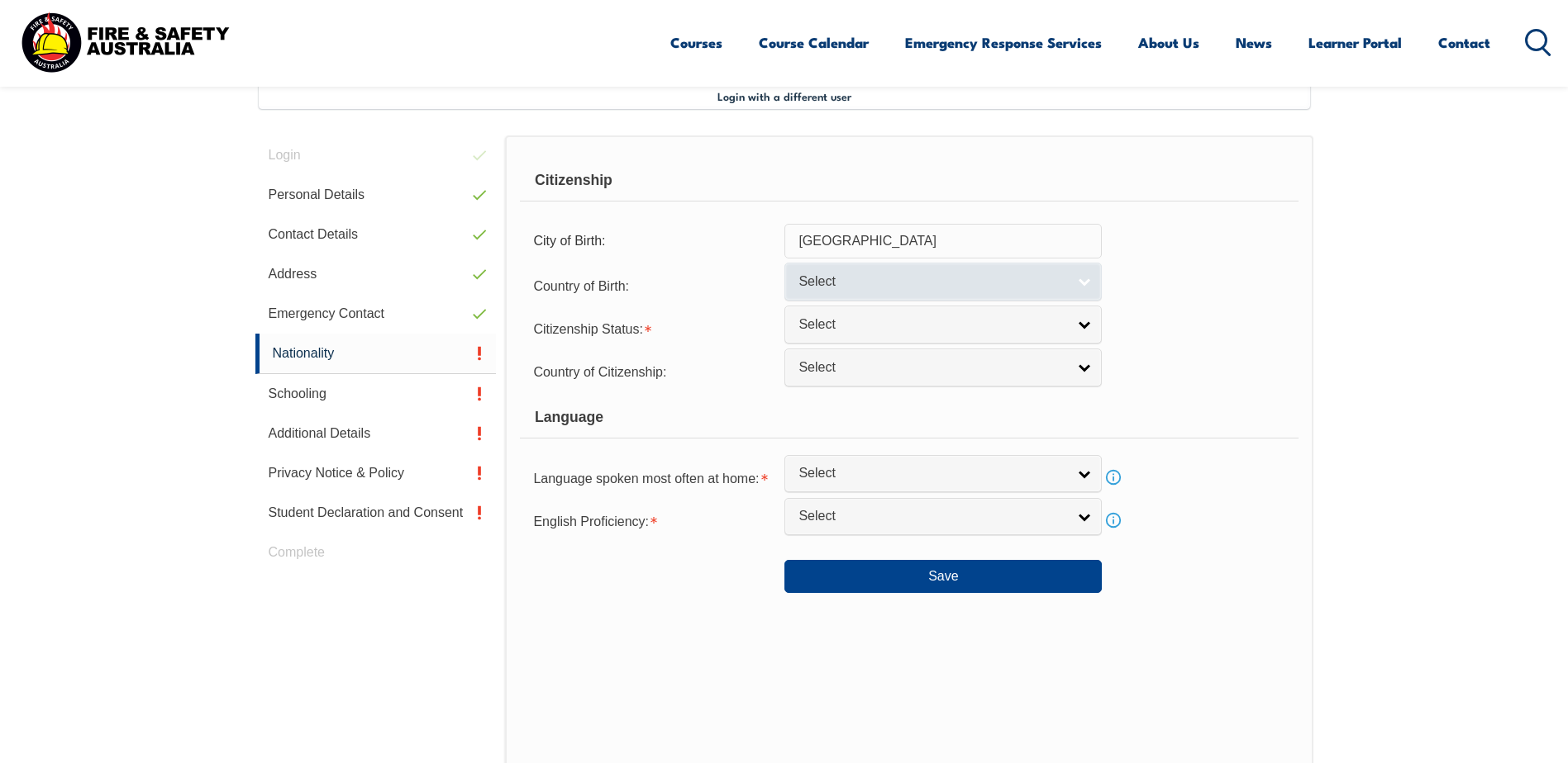
click at [823, 285] on span "Select" at bounding box center [932, 282] width 268 height 17
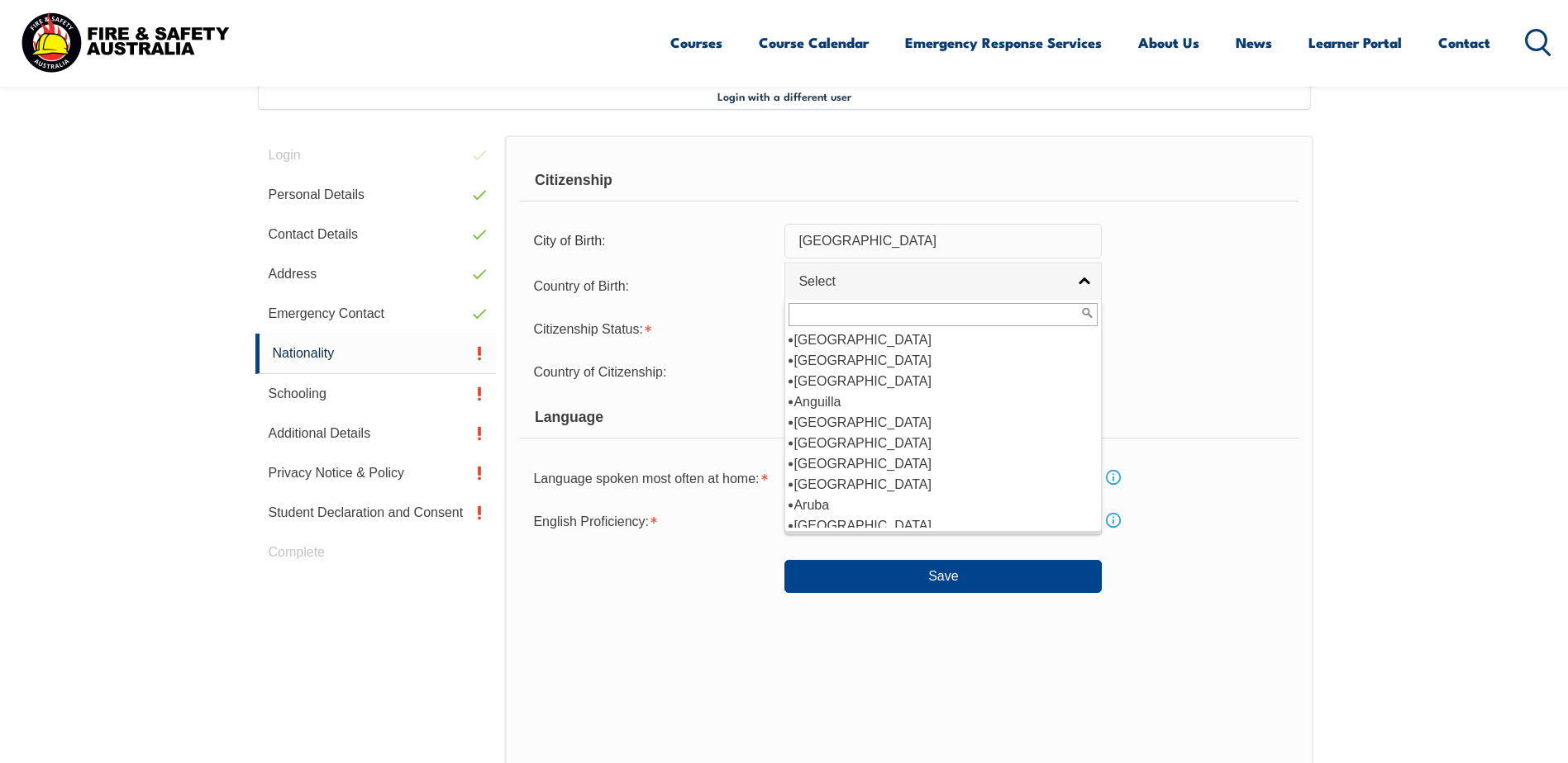
scroll to position [165, 0]
click at [816, 439] on li "[GEOGRAPHIC_DATA]" at bounding box center [943, 442] width 309 height 21
select select "1101"
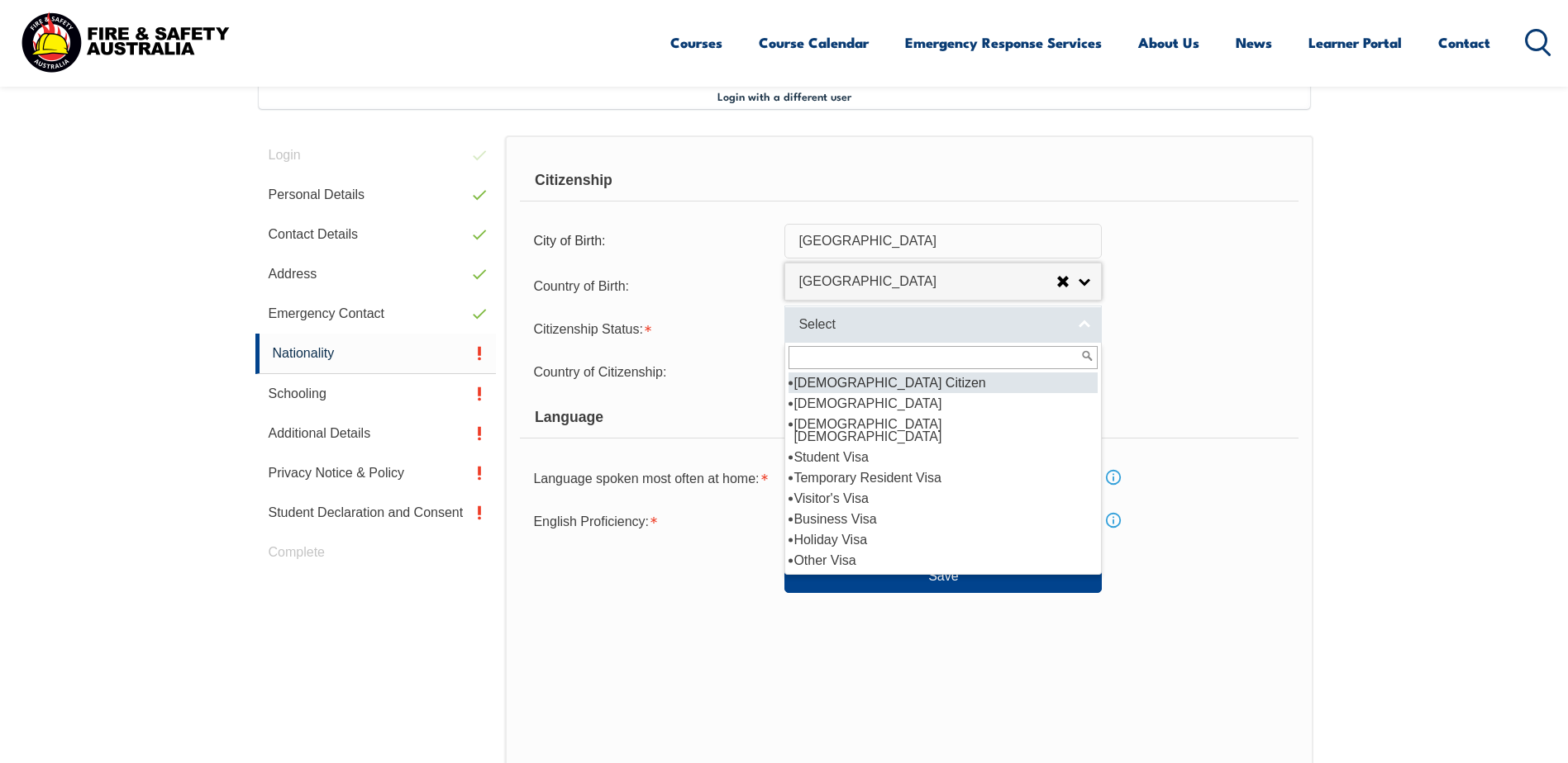
click at [813, 320] on span "Select" at bounding box center [932, 324] width 268 height 17
click at [832, 379] on li "[DEMOGRAPHIC_DATA] Citizen" at bounding box center [943, 382] width 309 height 21
select select "1"
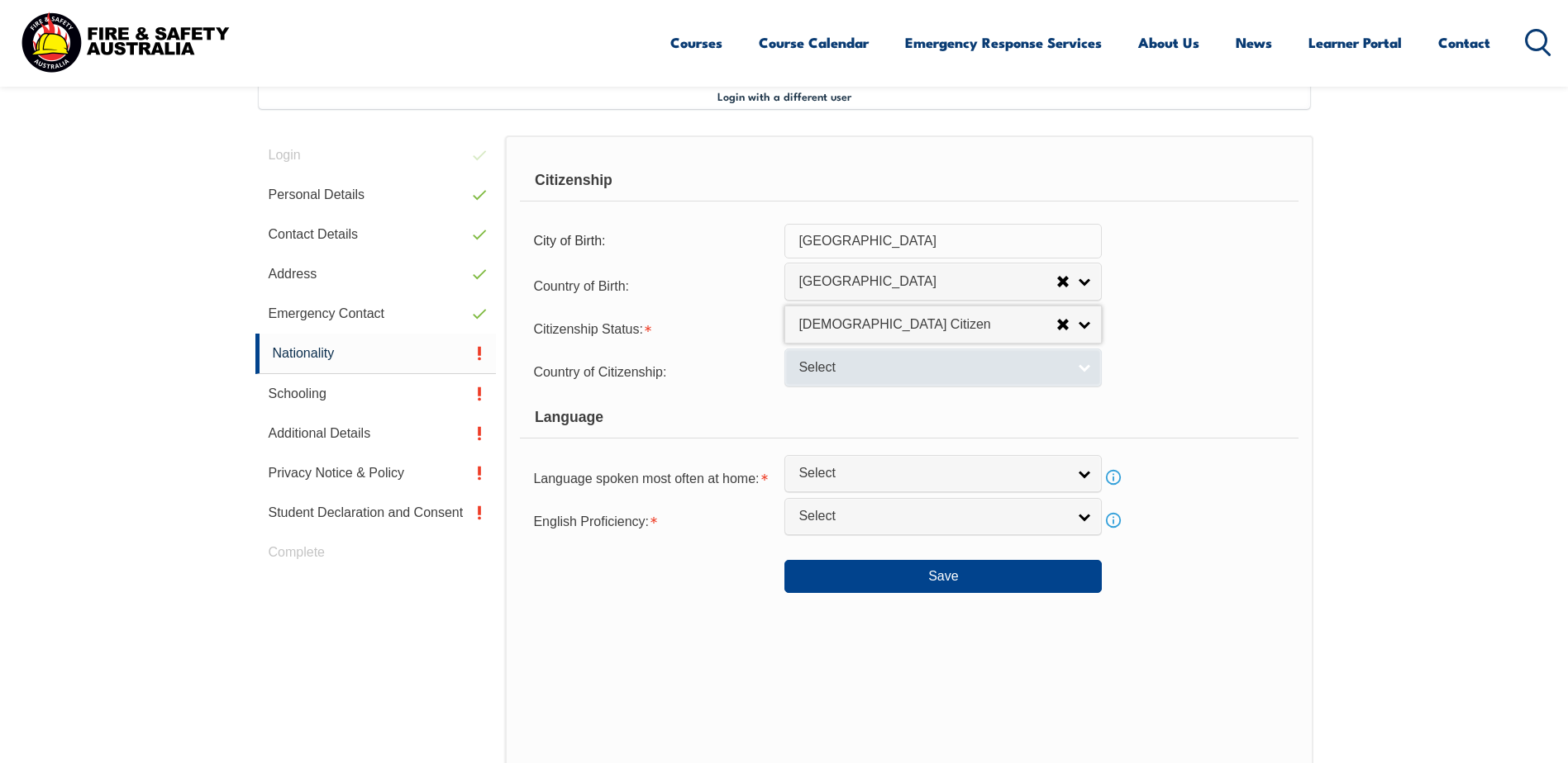
click at [833, 370] on span "Select" at bounding box center [932, 367] width 268 height 17
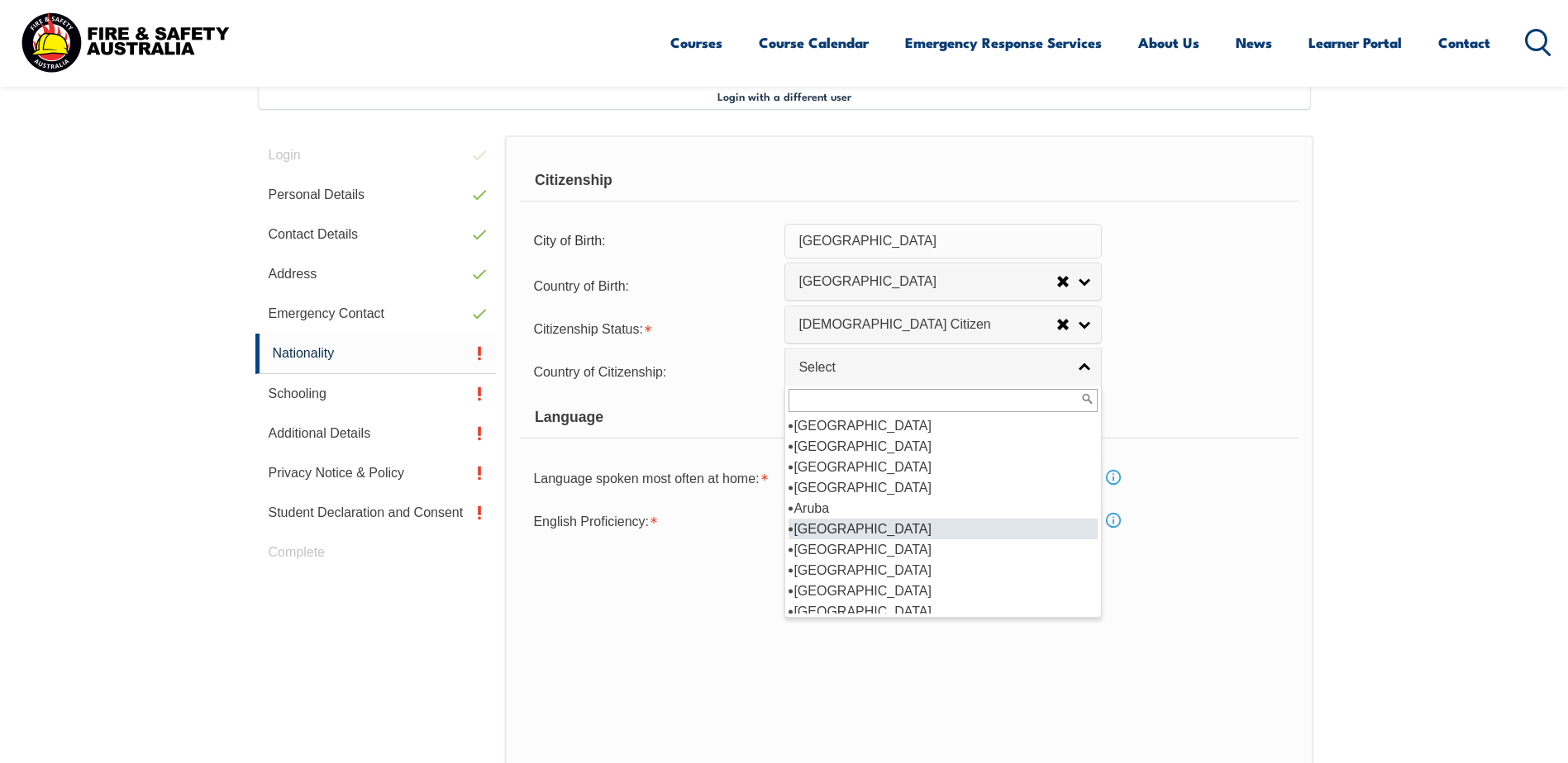
click at [825, 529] on li "[GEOGRAPHIC_DATA]" at bounding box center [943, 529] width 309 height 21
select select "1101"
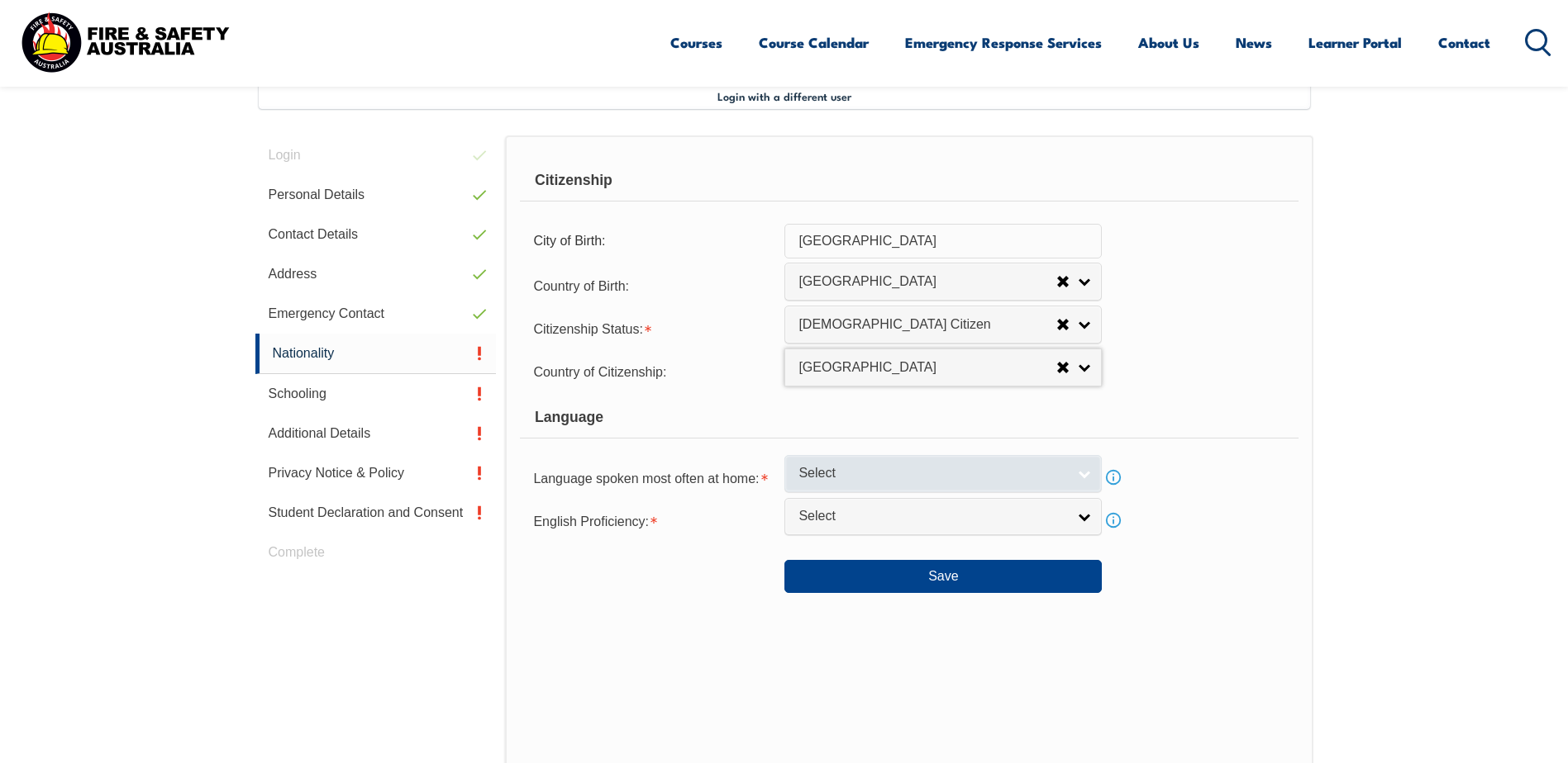
click at [834, 474] on span "Select" at bounding box center [932, 473] width 268 height 17
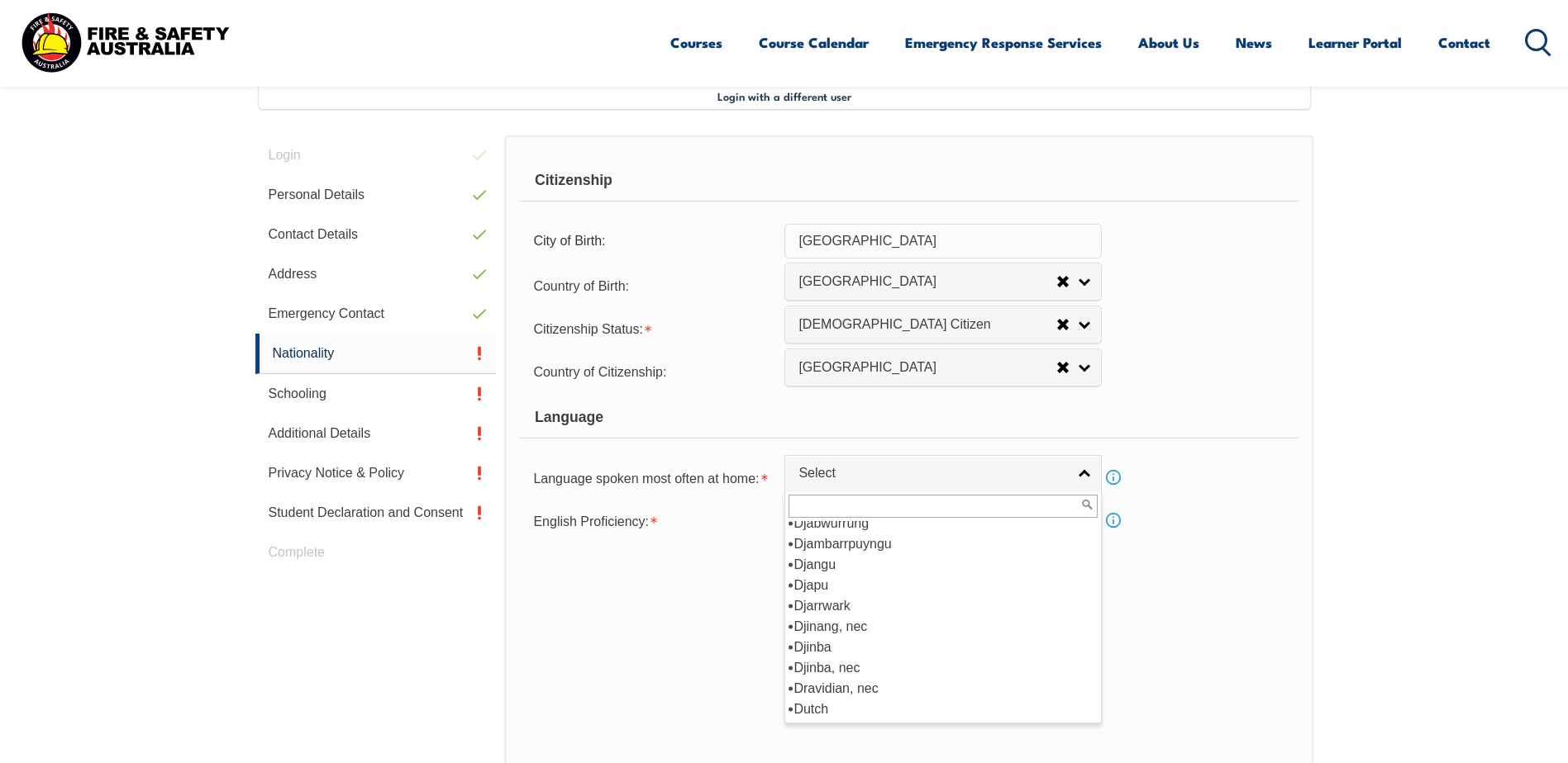
scroll to position [1982, 0]
click at [841, 629] on li "English" at bounding box center [943, 626] width 309 height 21
select select "1201"
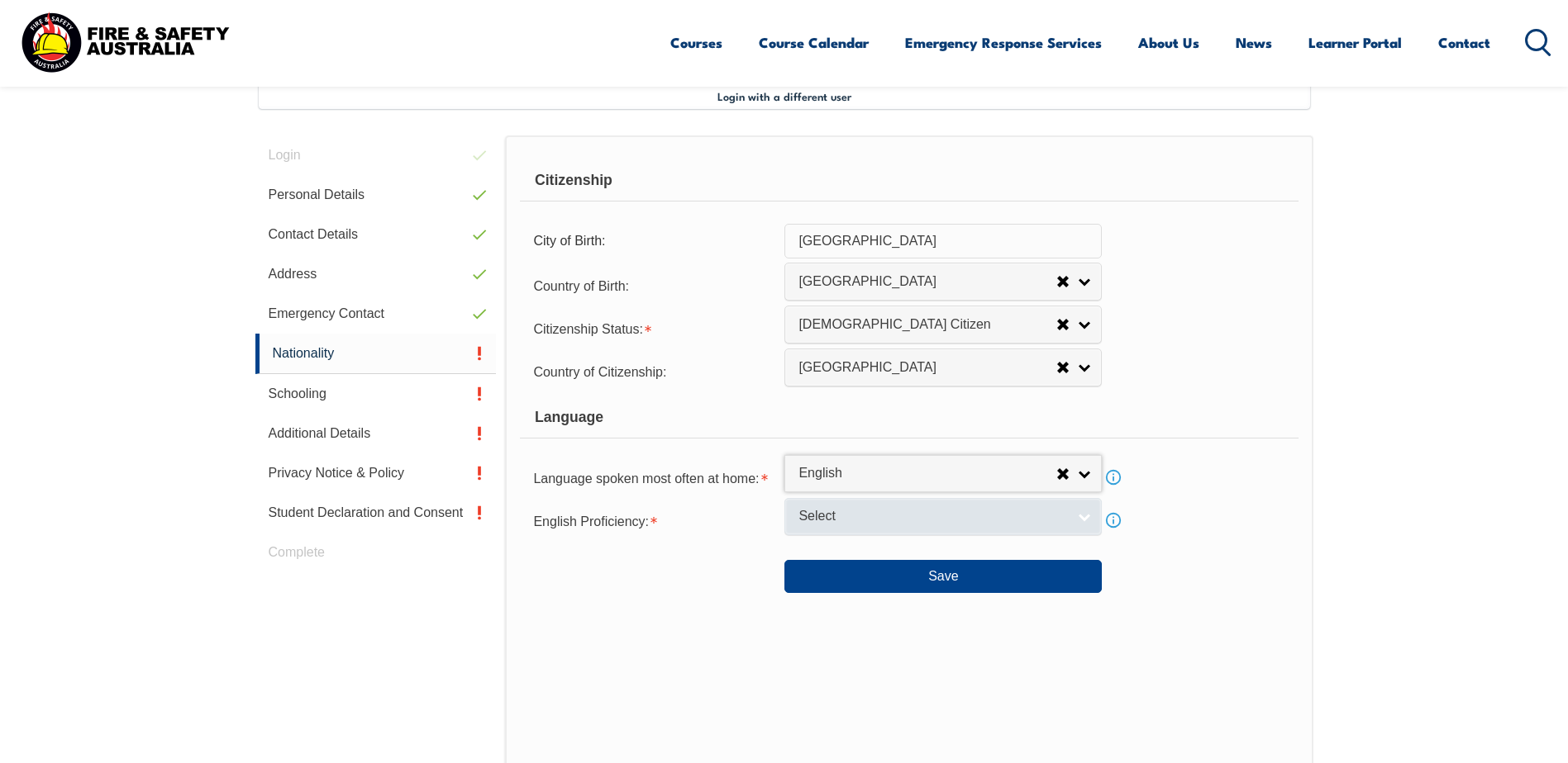
click at [821, 522] on span "Select" at bounding box center [932, 516] width 268 height 17
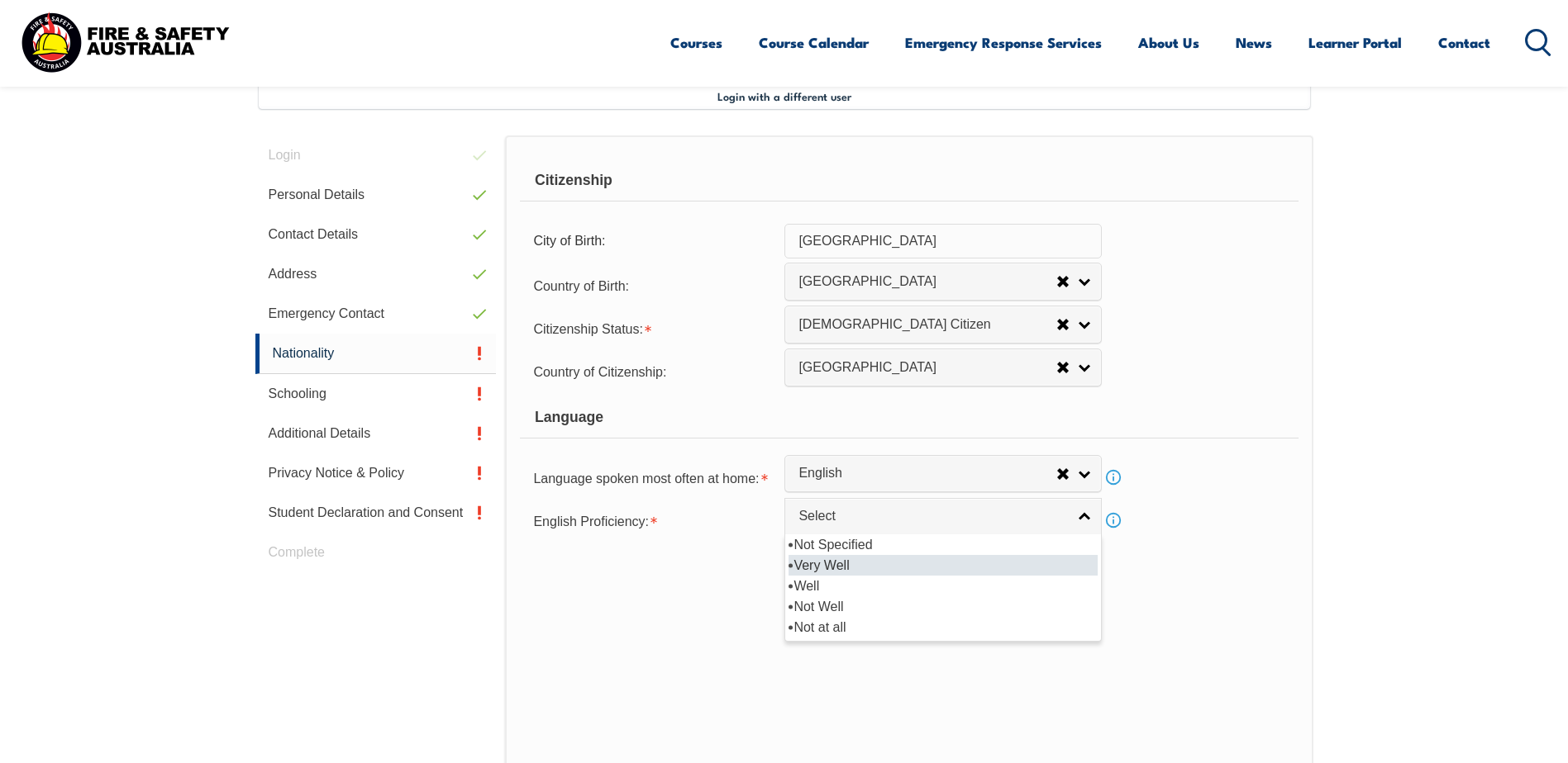
click at [836, 569] on li "Very Well" at bounding box center [943, 565] width 309 height 21
select select "1"
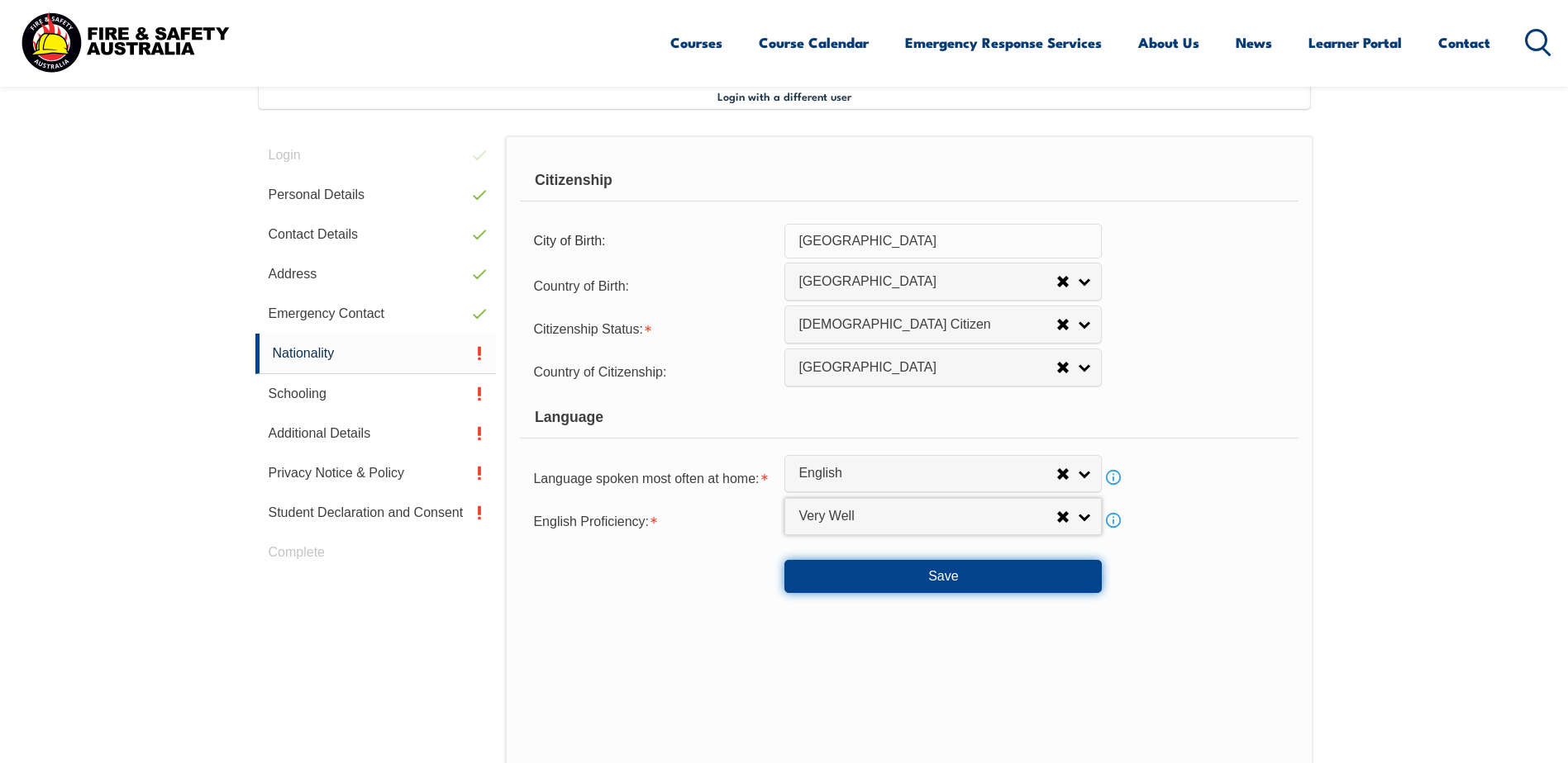
click at [819, 579] on button "Save" at bounding box center [943, 576] width 318 height 33
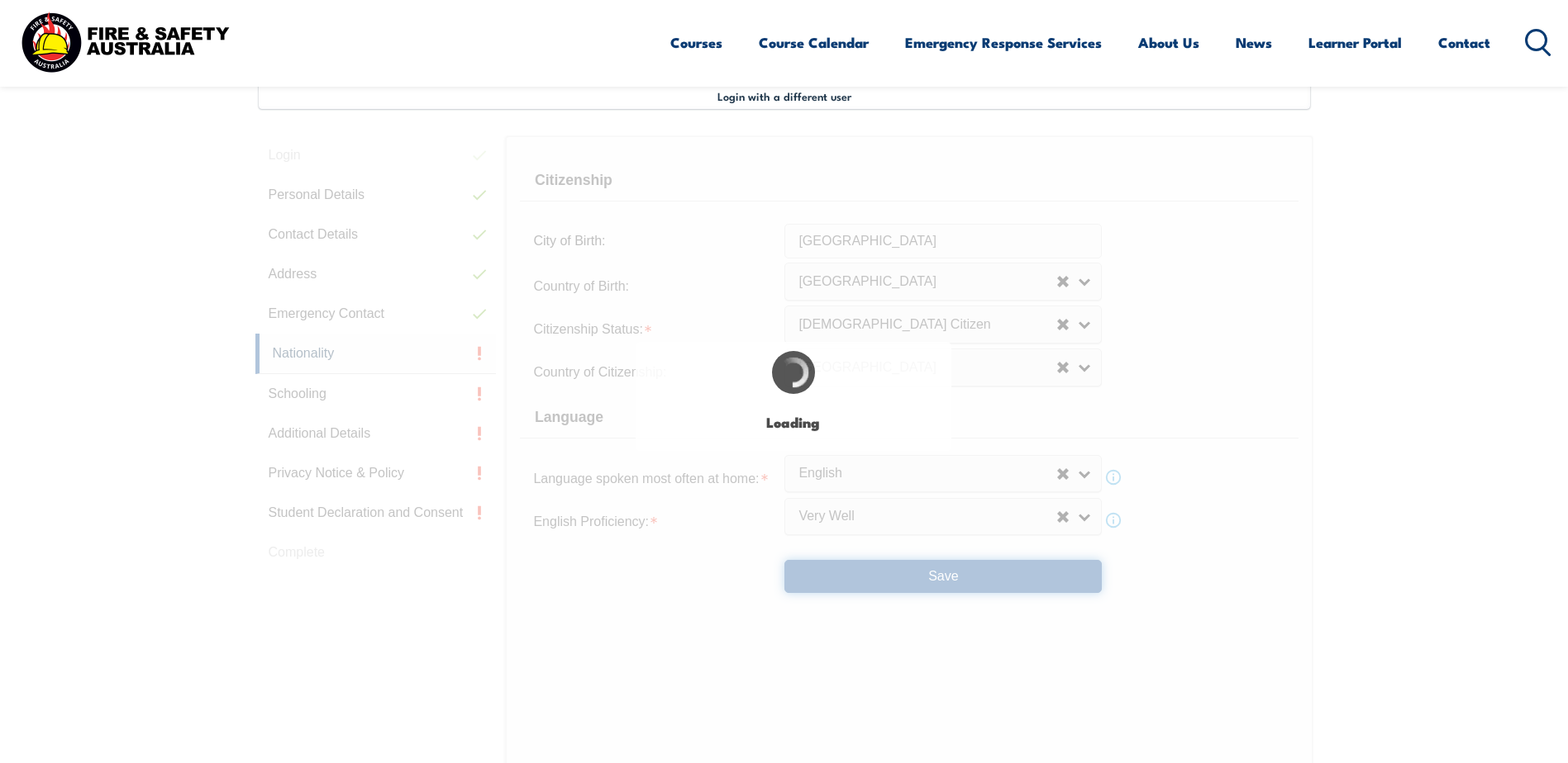
select select "false"
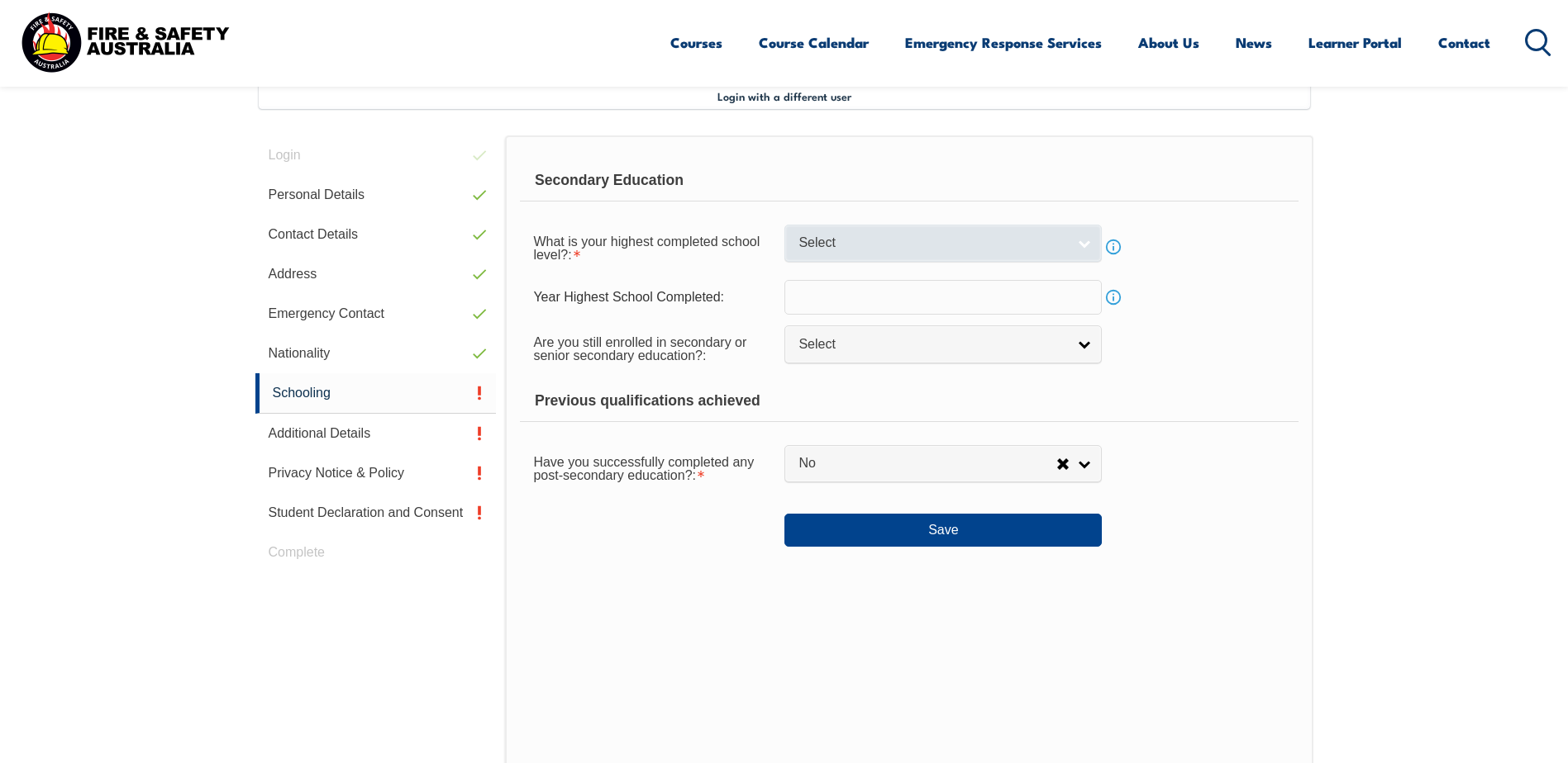
click at [888, 248] on span "Select" at bounding box center [932, 242] width 268 height 17
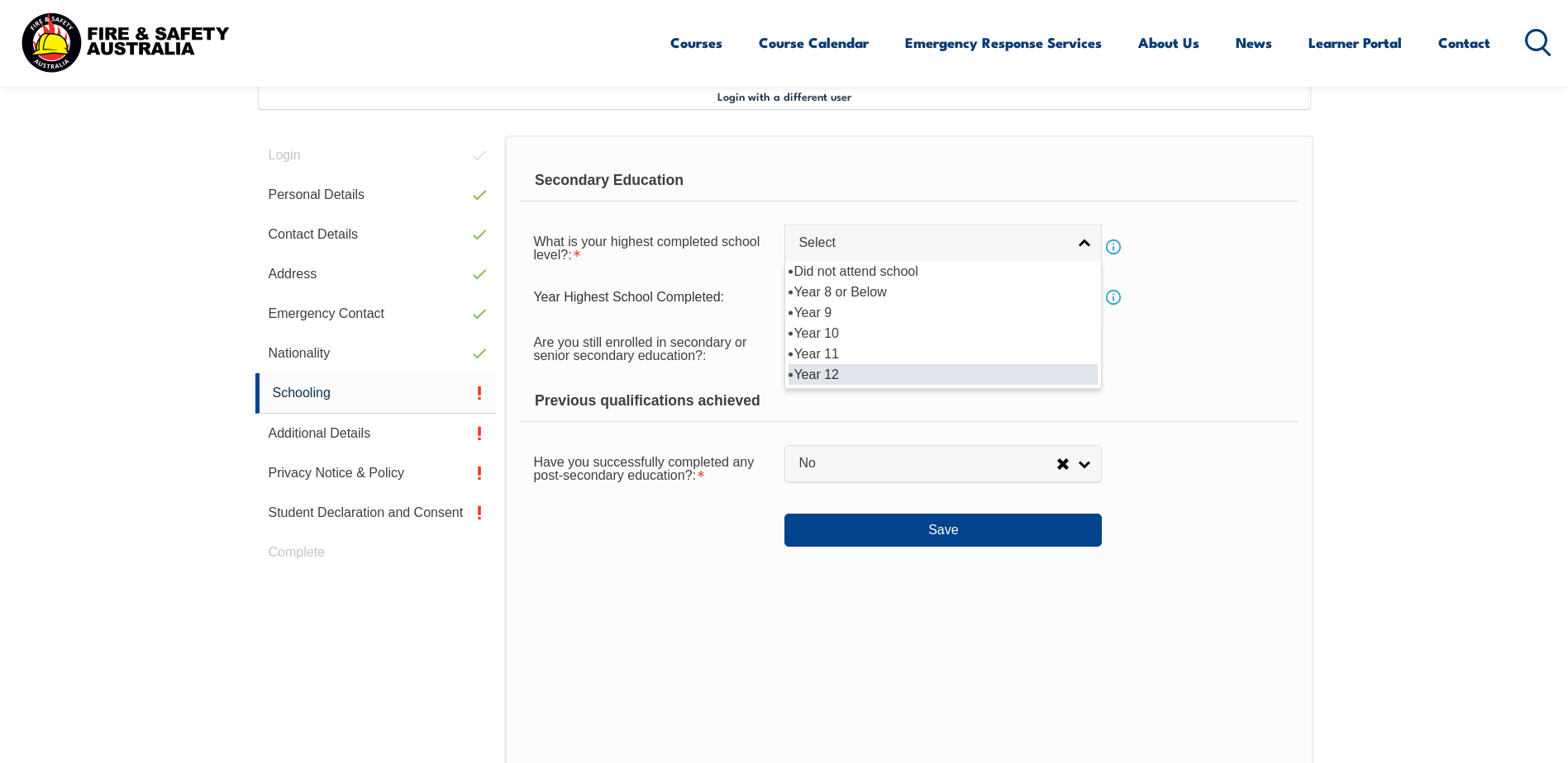
click at [878, 369] on li "Year 12" at bounding box center [943, 374] width 309 height 21
select select "12"
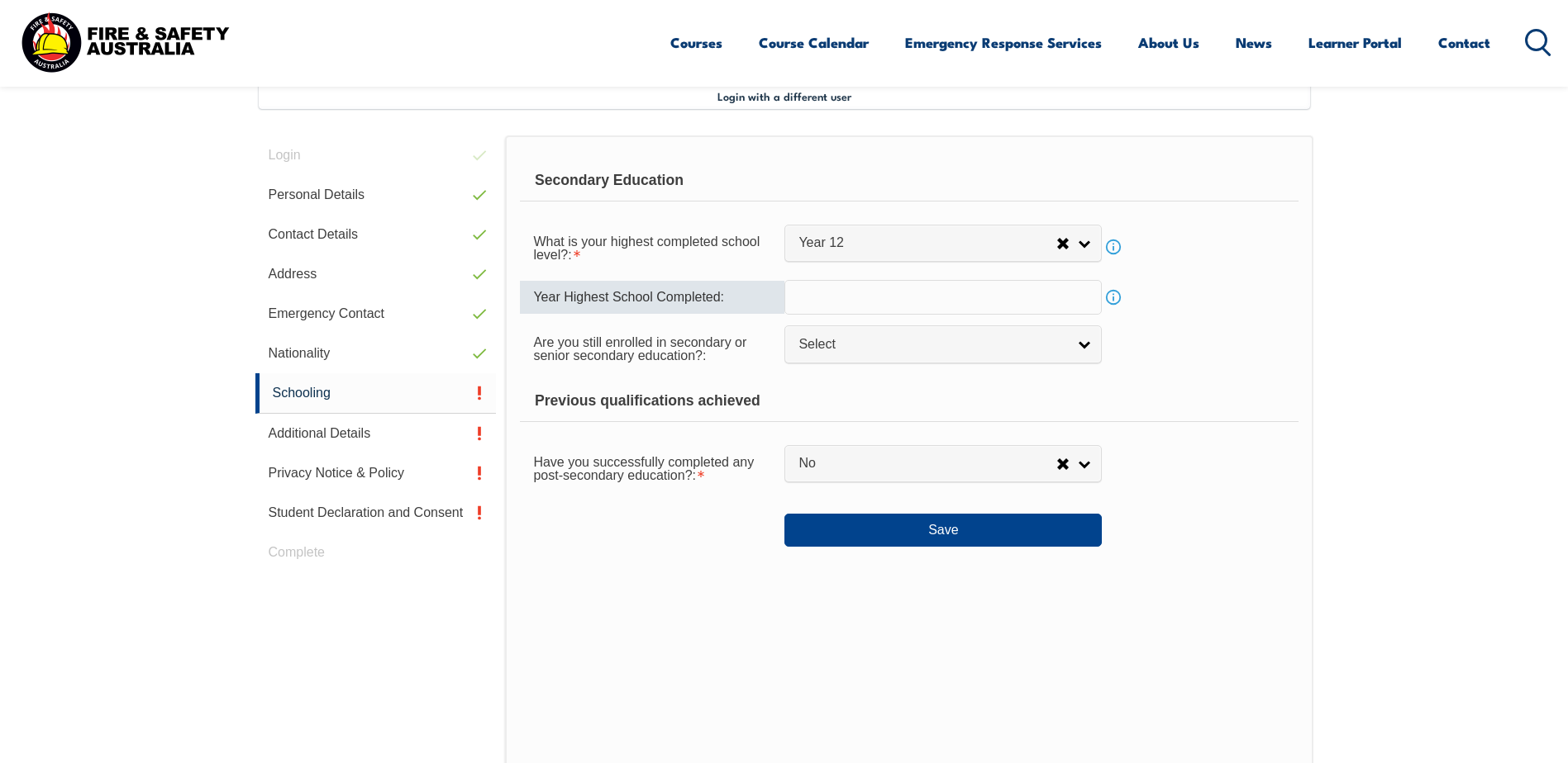
click at [830, 305] on input "text" at bounding box center [943, 297] width 318 height 35
type input "2012"
click at [832, 351] on span "Select" at bounding box center [932, 344] width 268 height 17
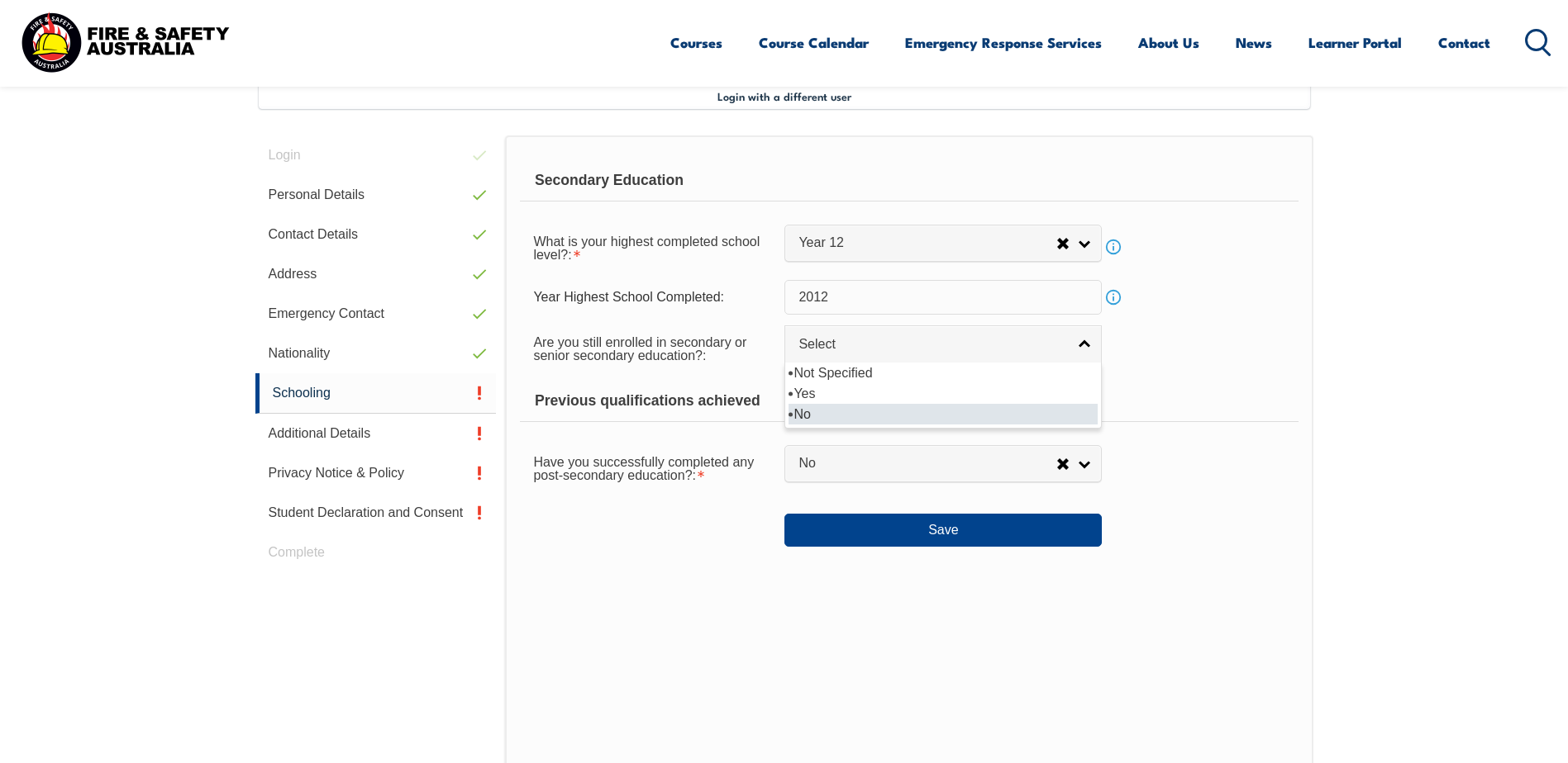
click at [848, 415] on li "No" at bounding box center [943, 414] width 309 height 21
select select "false"
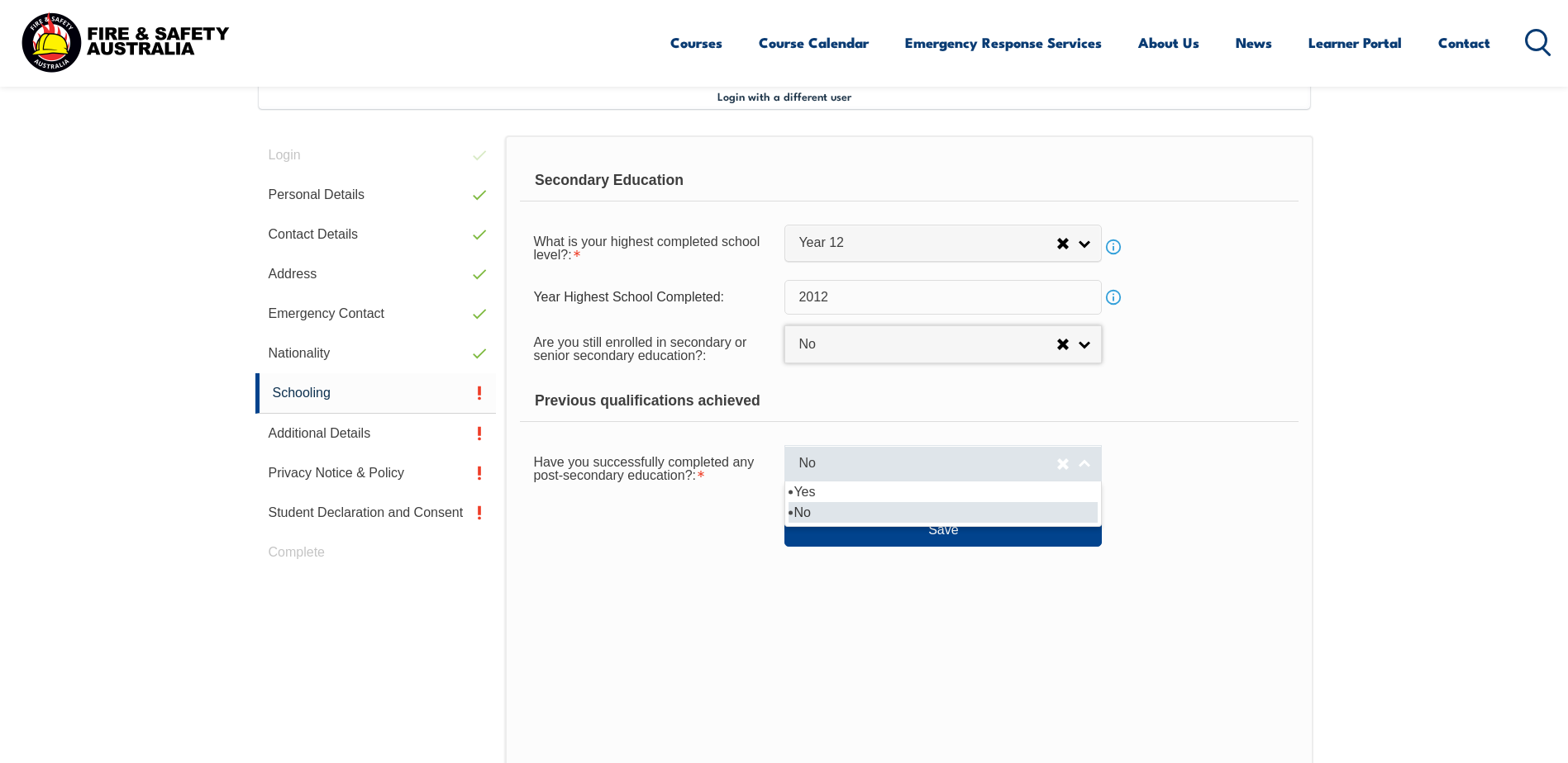
click at [866, 474] on link "No" at bounding box center [943, 464] width 318 height 37
click at [851, 513] on li "No" at bounding box center [943, 512] width 309 height 21
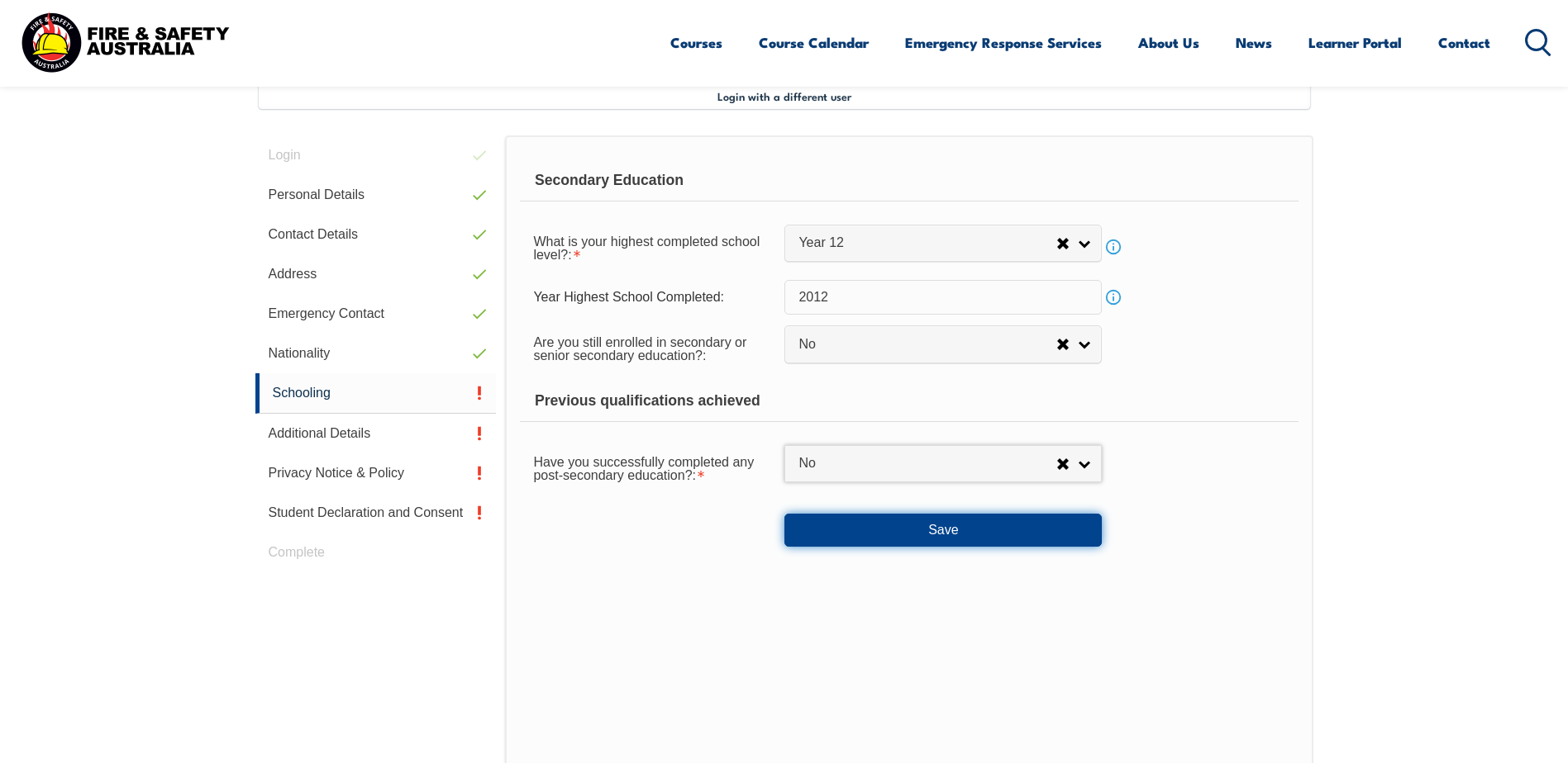
click at [840, 543] on button "Save" at bounding box center [943, 529] width 318 height 33
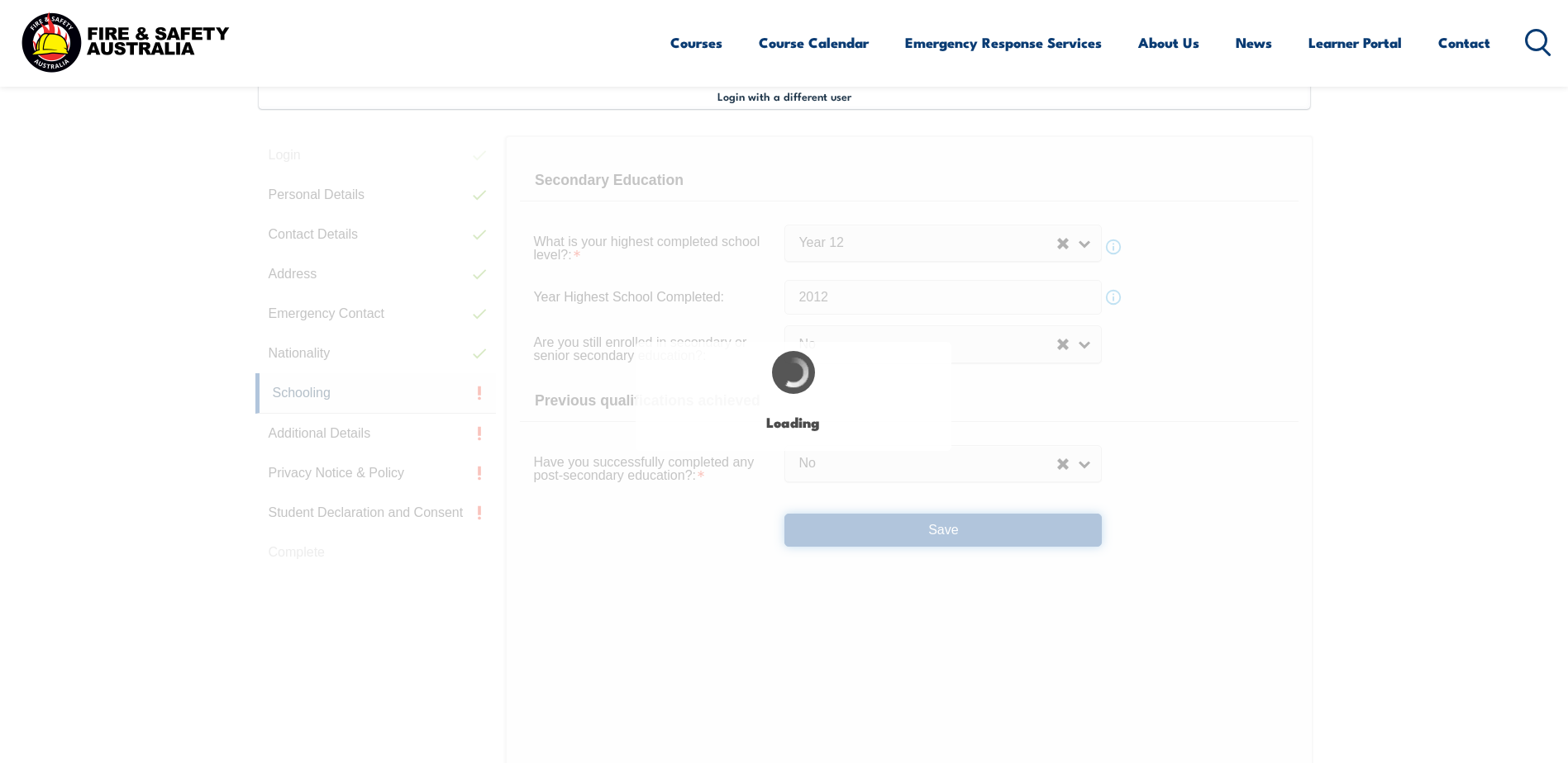
select select
select select "false"
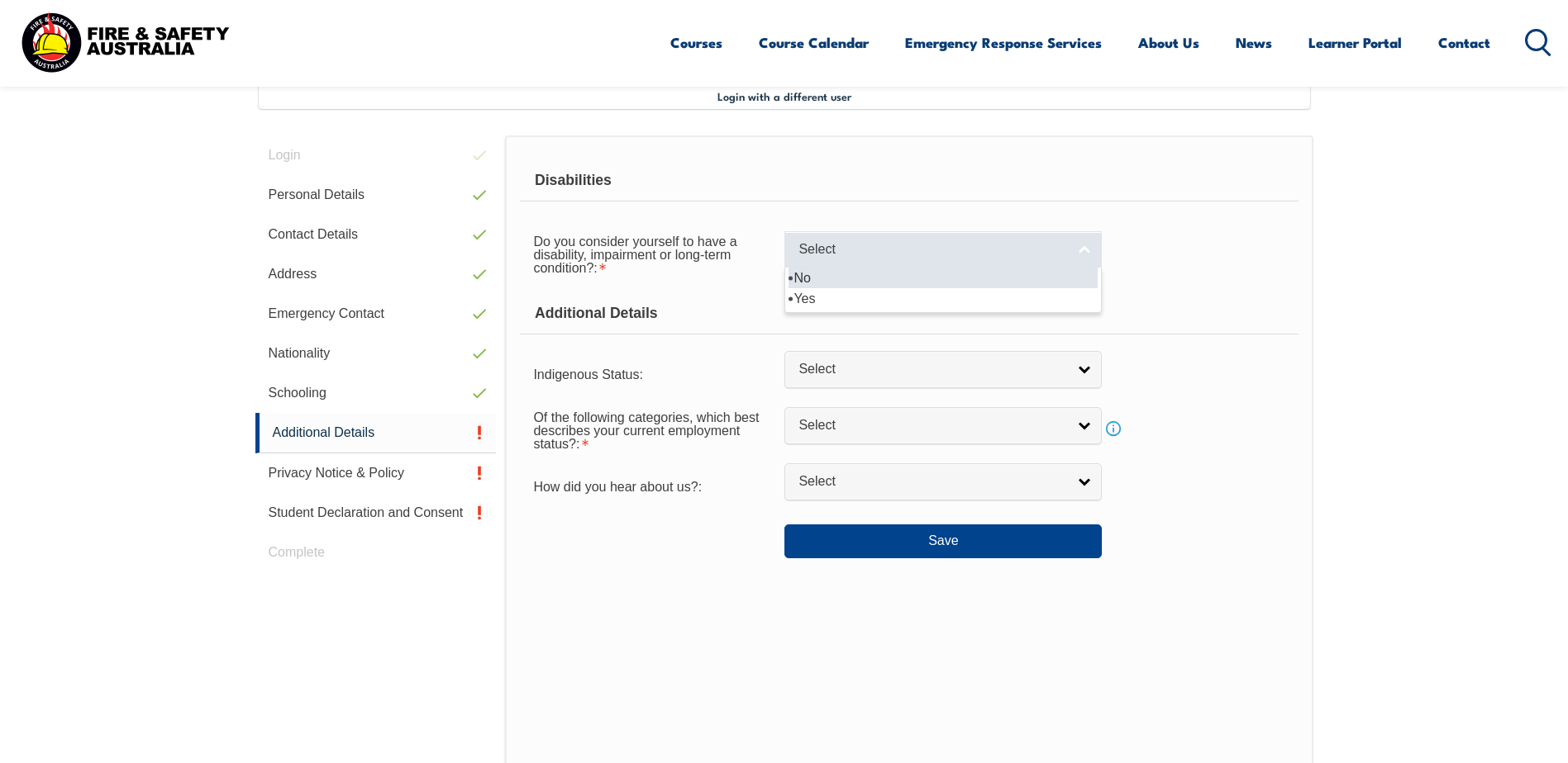
click at [910, 246] on span "Select" at bounding box center [932, 250] width 268 height 17
click at [883, 284] on li "No" at bounding box center [943, 277] width 309 height 21
select select "false"
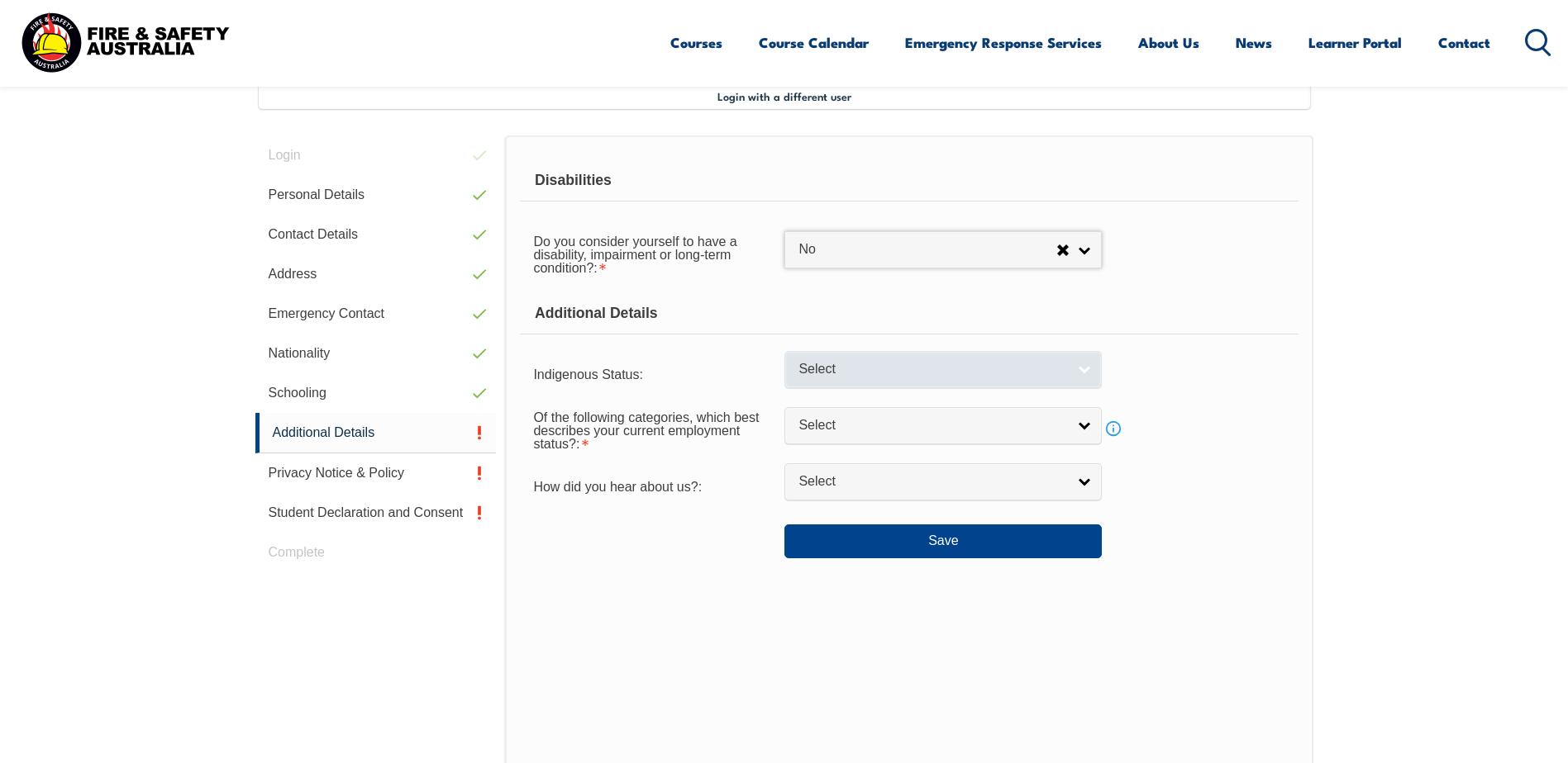
click at [856, 364] on span "Select" at bounding box center [932, 369] width 268 height 17
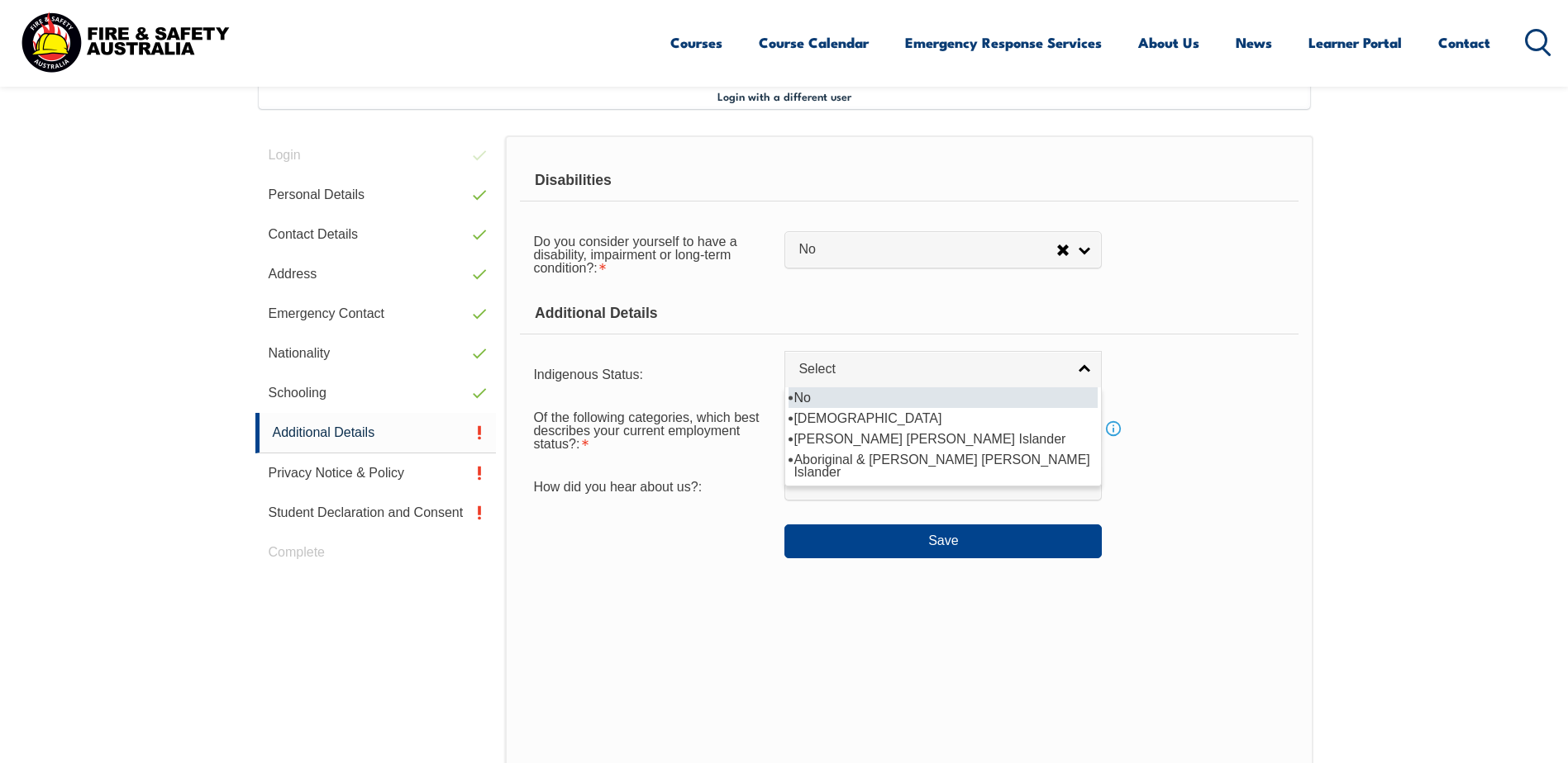
click at [831, 400] on li "No" at bounding box center [943, 398] width 309 height 21
select select "4"
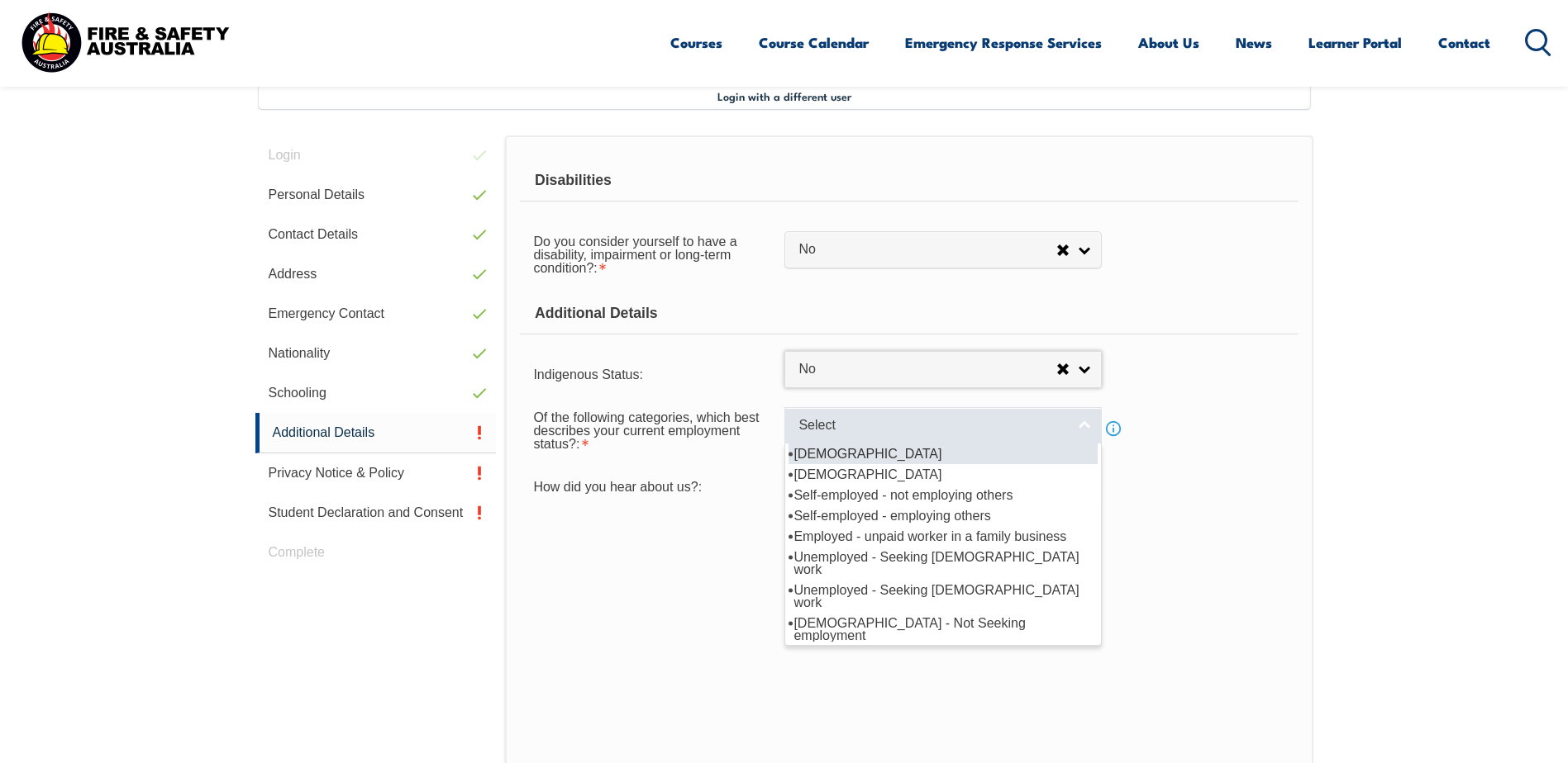
click at [939, 436] on link "Select" at bounding box center [943, 426] width 318 height 37
click at [908, 456] on li "[DEMOGRAPHIC_DATA]" at bounding box center [943, 454] width 309 height 21
select select "1"
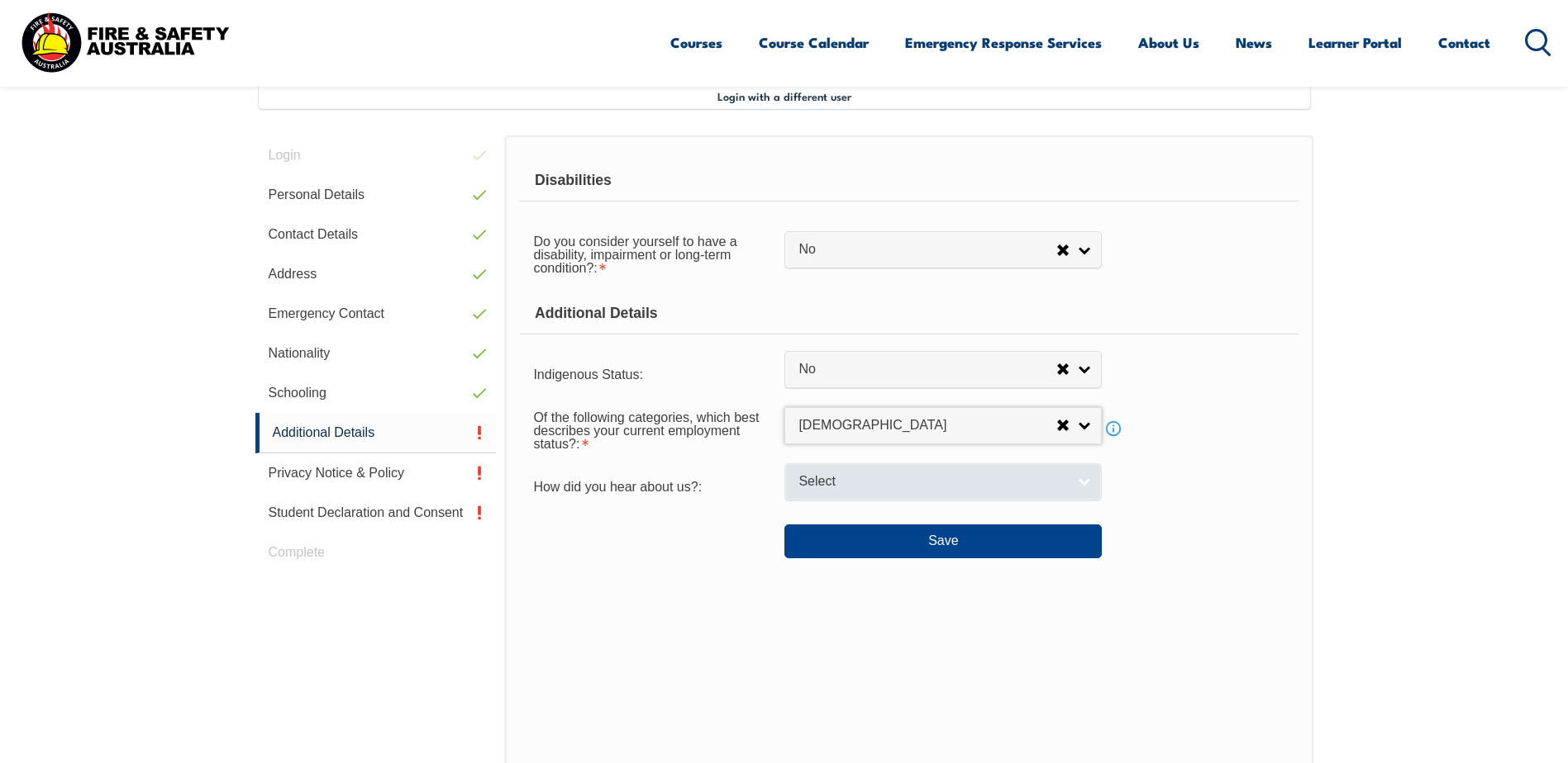
click at [811, 488] on span "Select" at bounding box center [932, 481] width 268 height 17
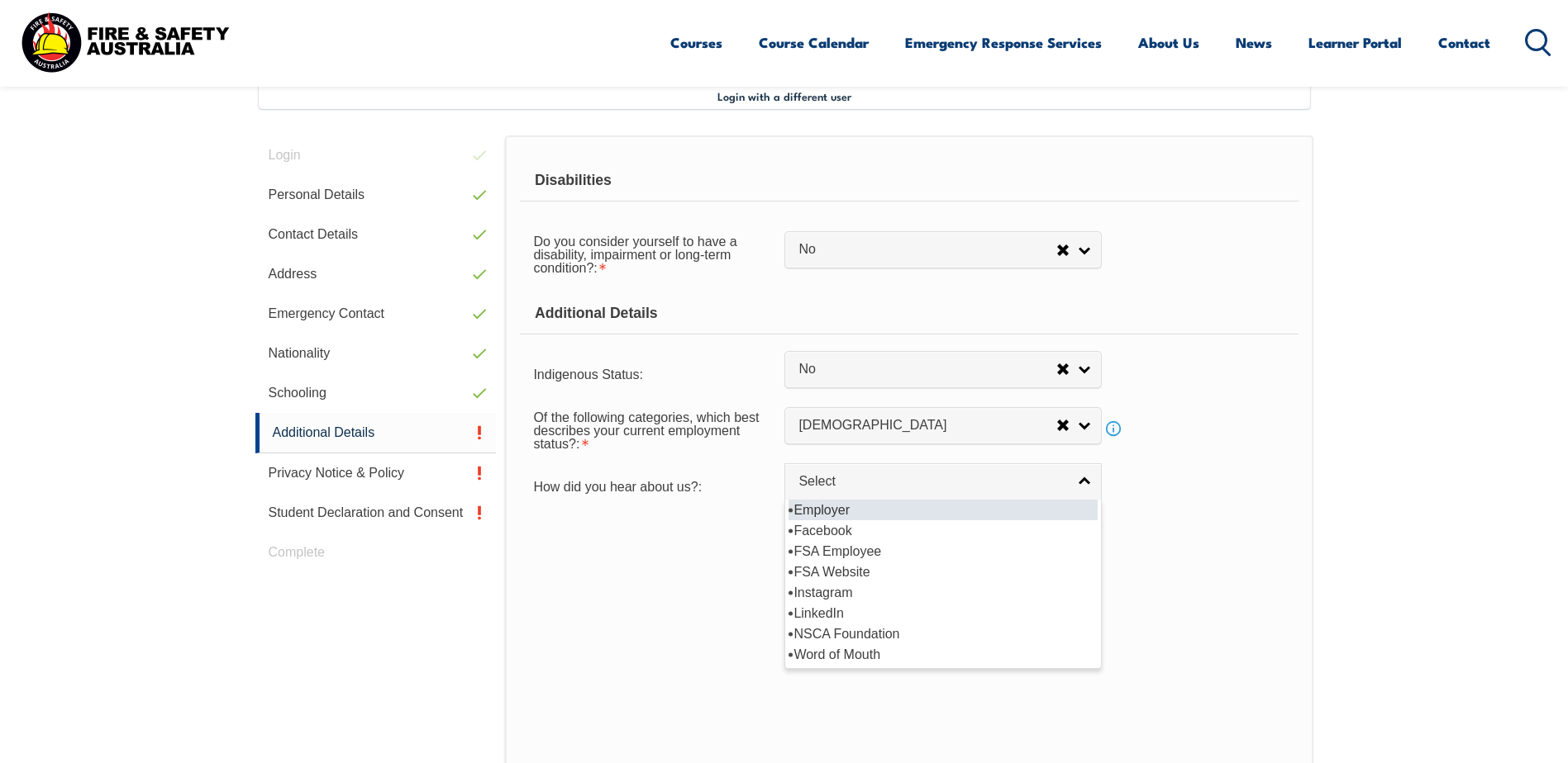
click at [852, 512] on li "Employer" at bounding box center [943, 510] width 309 height 21
select select "8019"
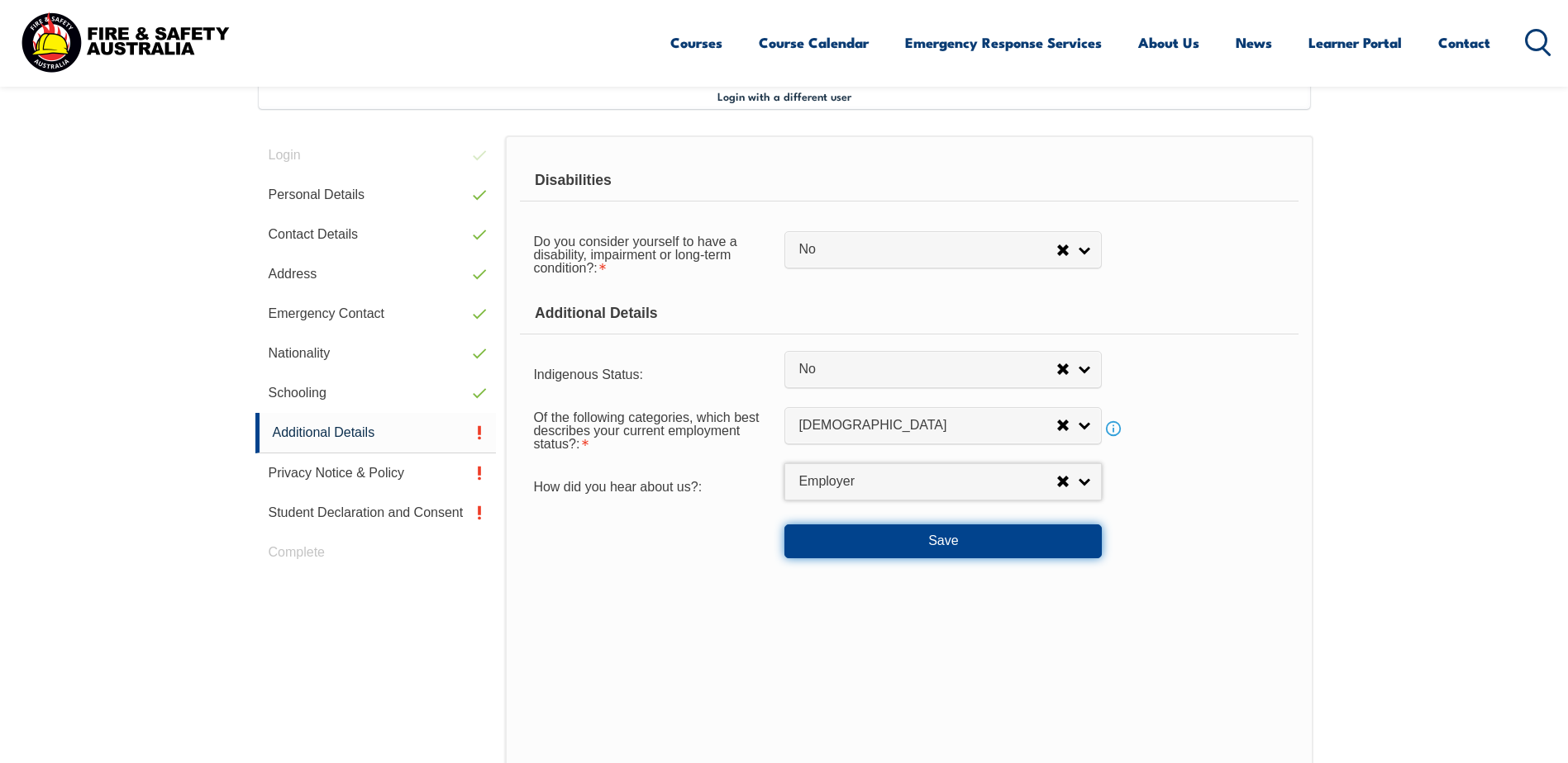
click at [845, 542] on button "Save" at bounding box center [943, 540] width 318 height 33
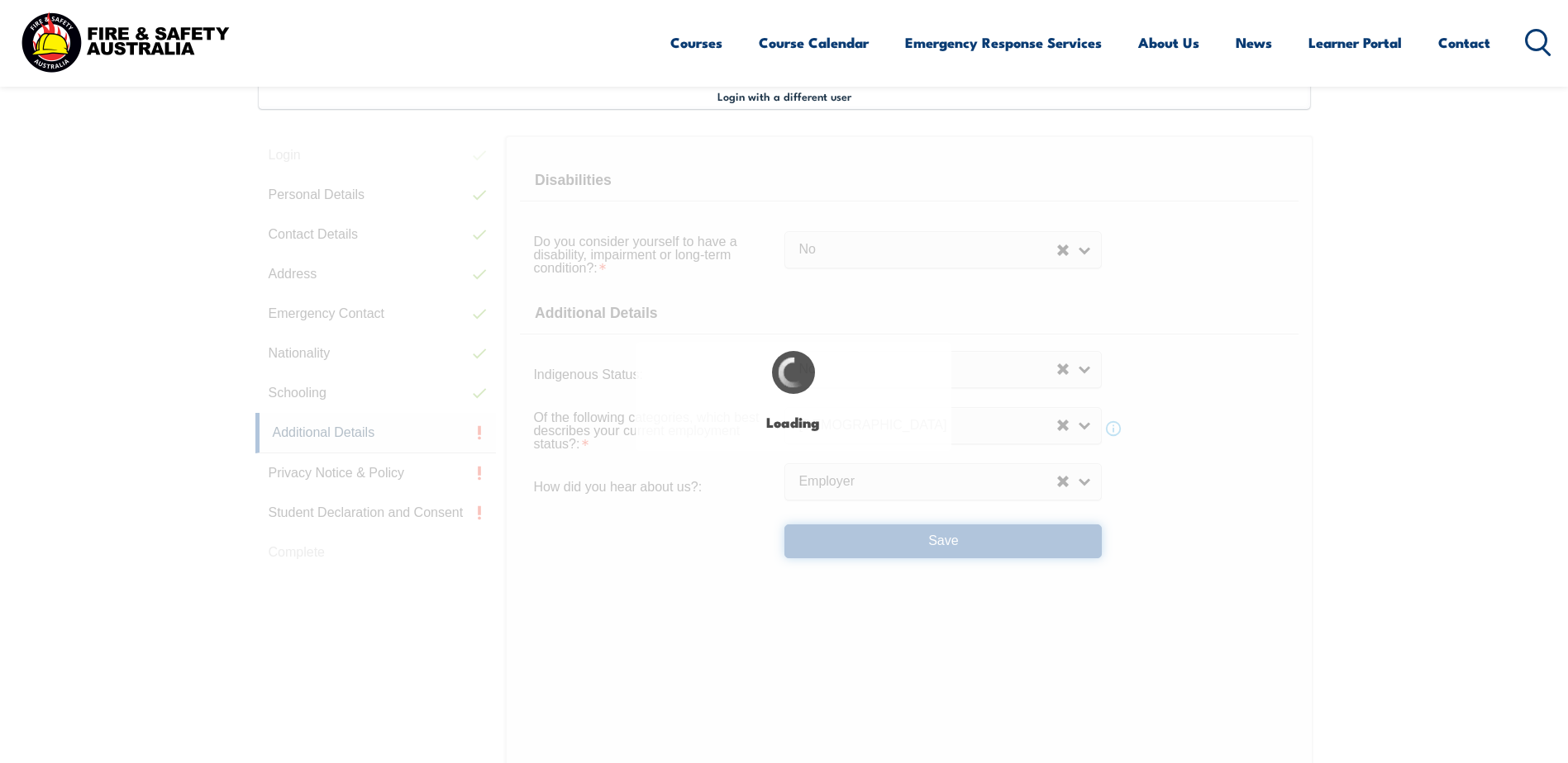
select select "false"
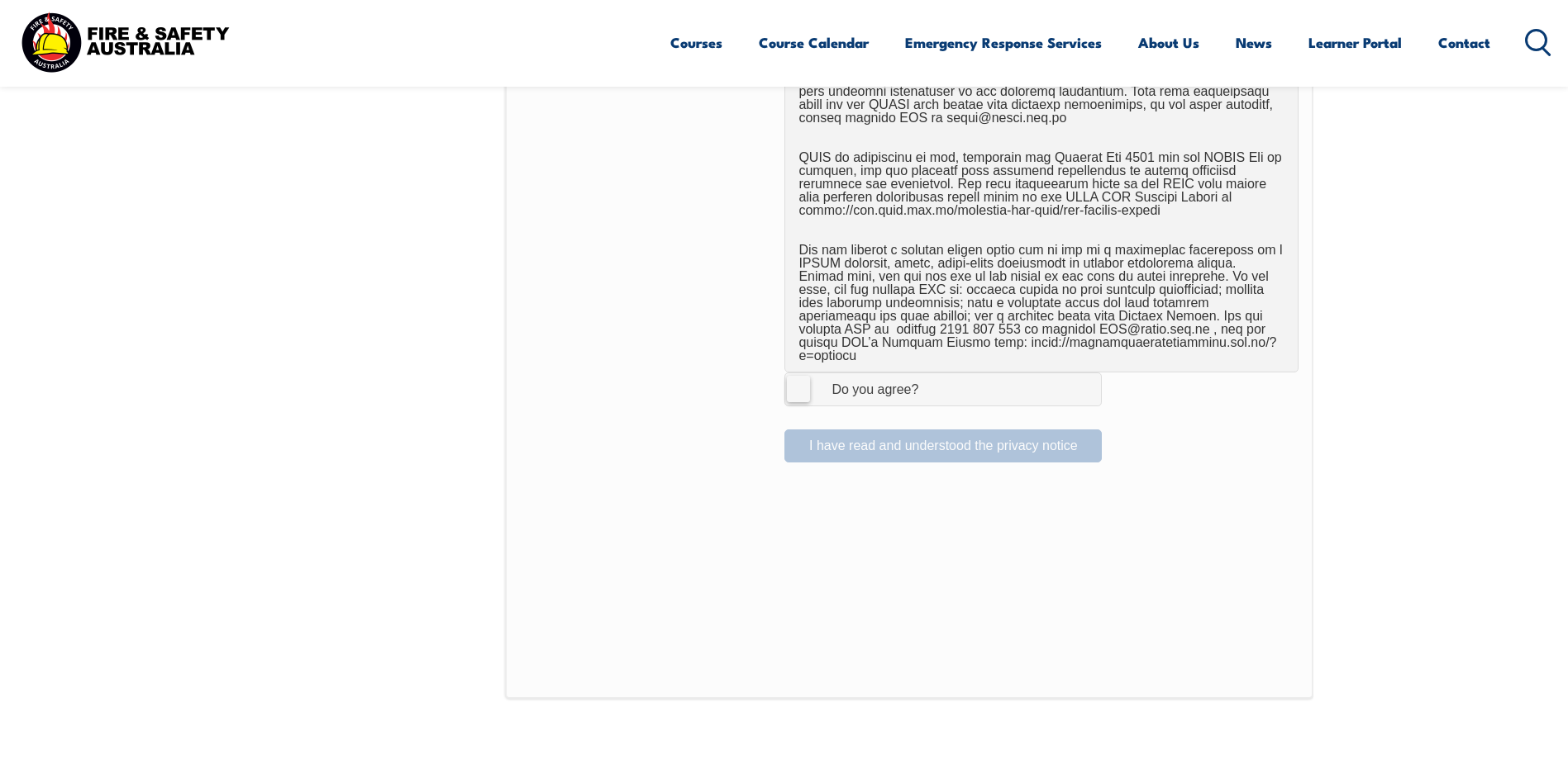
scroll to position [995, 0]
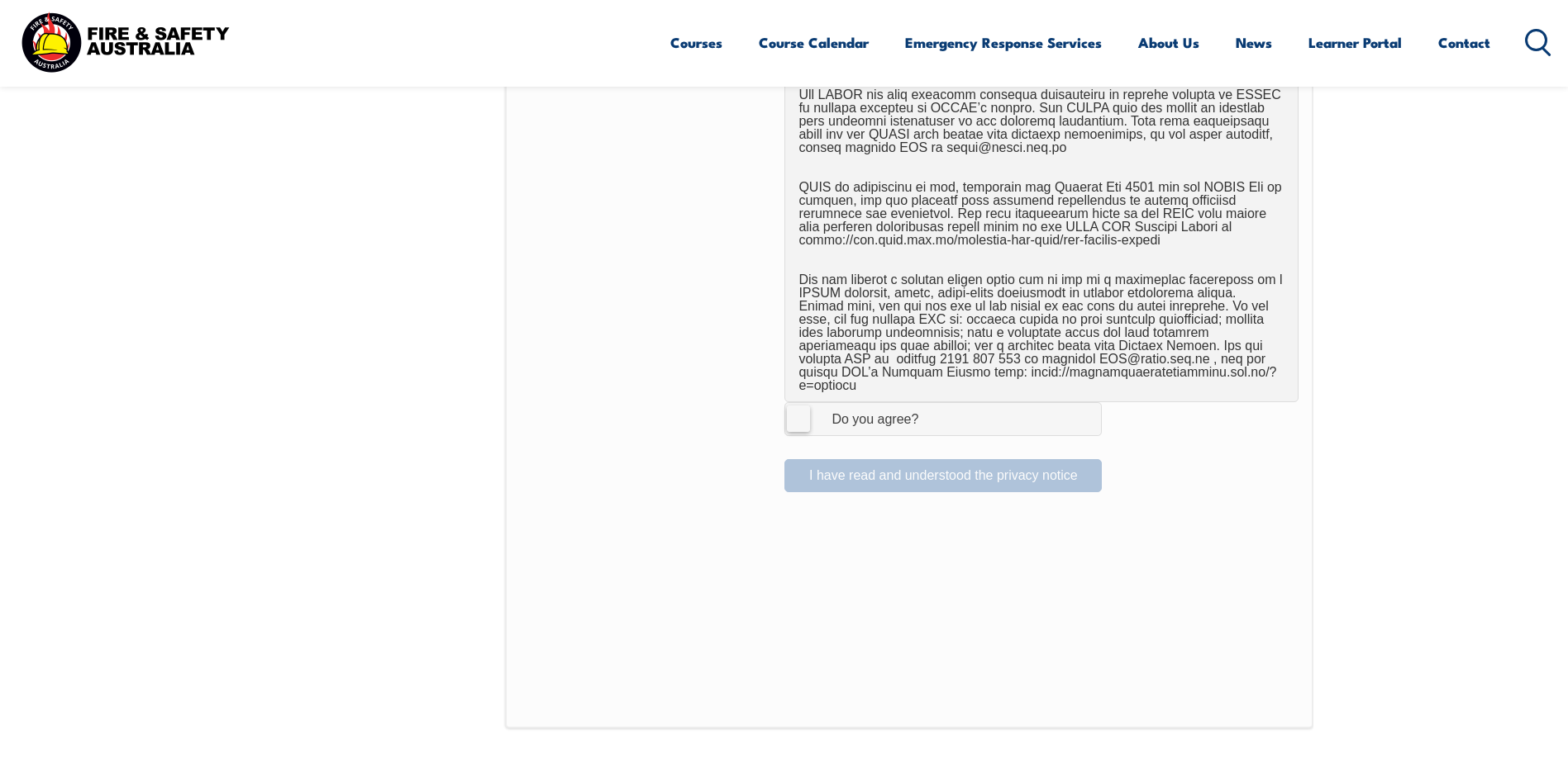
click at [797, 402] on label "I Agree Do you agree?" at bounding box center [943, 418] width 318 height 33
click at [931, 403] on input "I Agree Do you agree?" at bounding box center [945, 418] width 29 height 31
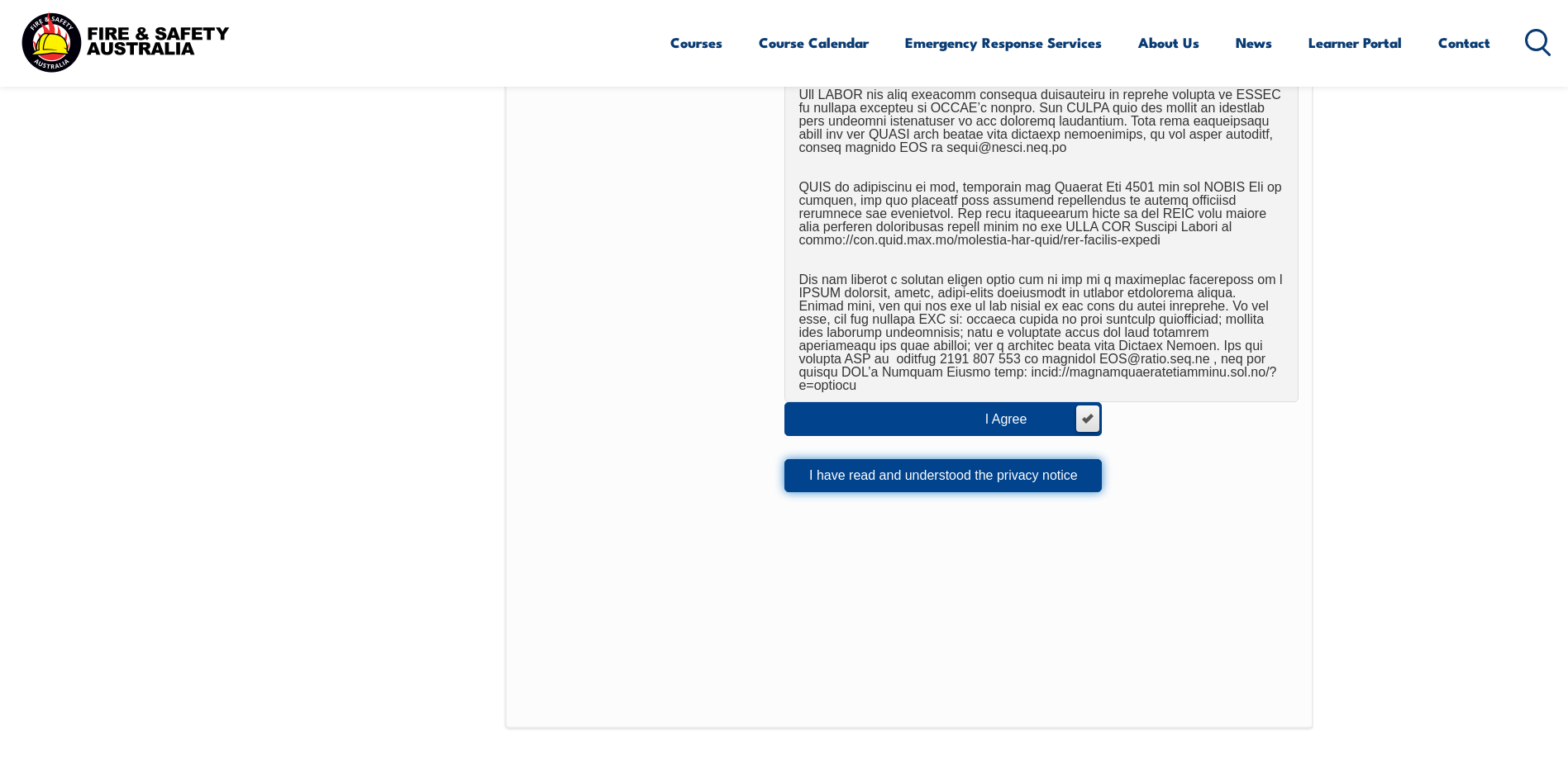
click at [840, 466] on button "I have read and understood the privacy notice" at bounding box center [943, 475] width 318 height 33
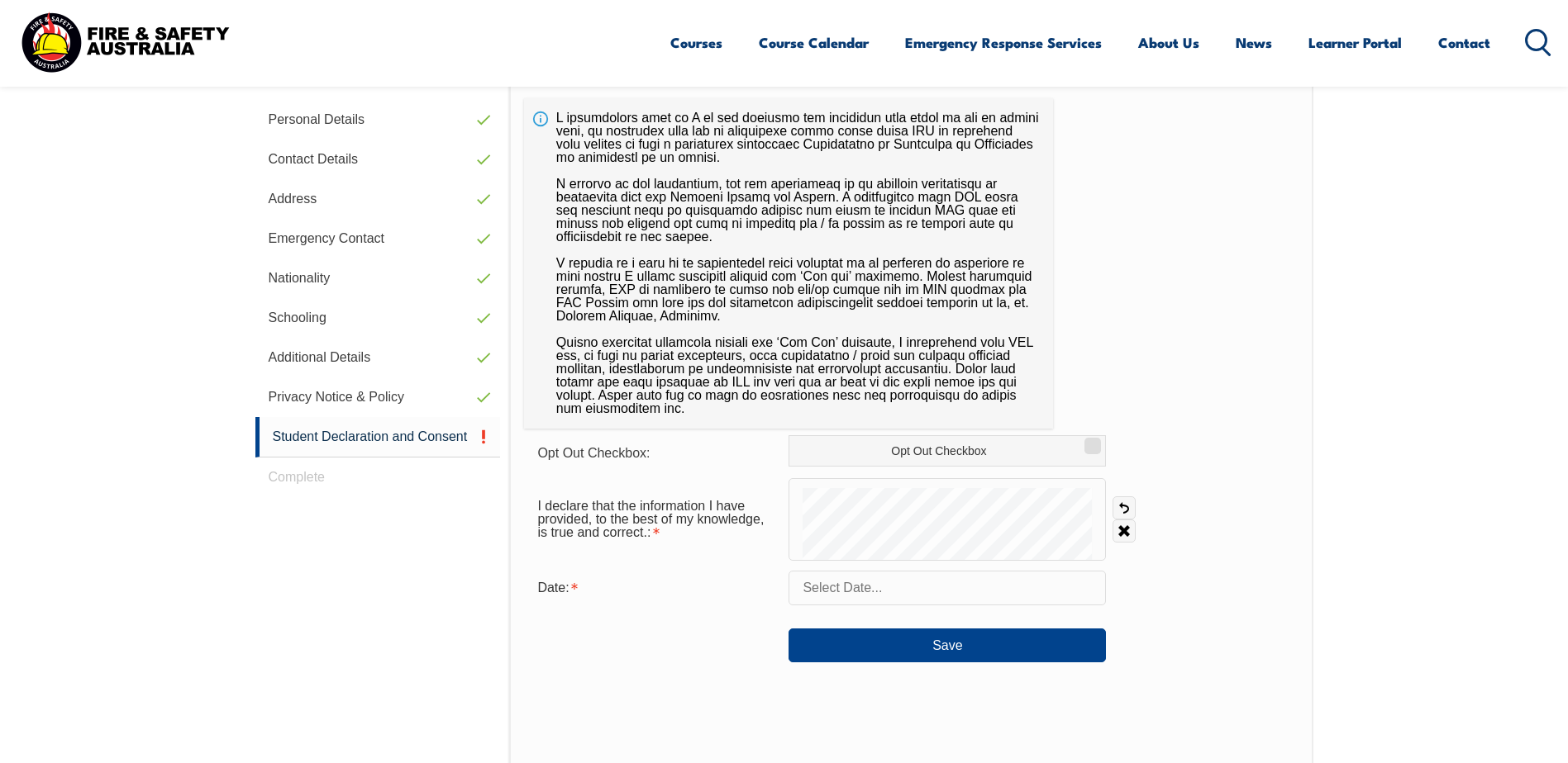
scroll to position [450, 0]
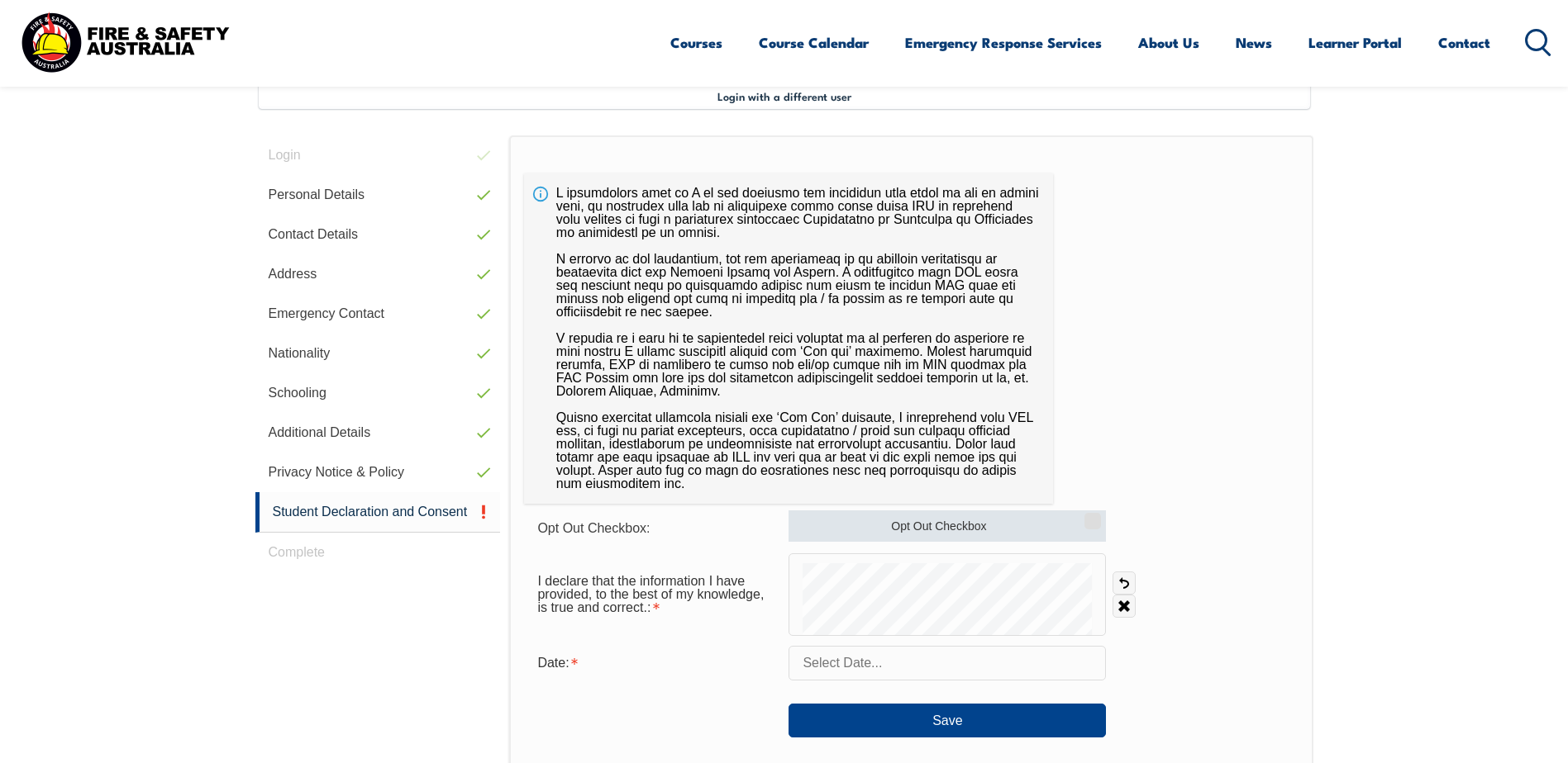
click at [947, 526] on label "Opt Out Checkbox" at bounding box center [947, 526] width 318 height 31
click at [1085, 516] on input "Opt Out Checkbox" at bounding box center [1090, 515] width 10 height 2
checkbox input "true"
click at [1123, 610] on link "Clear" at bounding box center [1124, 606] width 23 height 23
click at [907, 668] on input "text" at bounding box center [947, 663] width 318 height 35
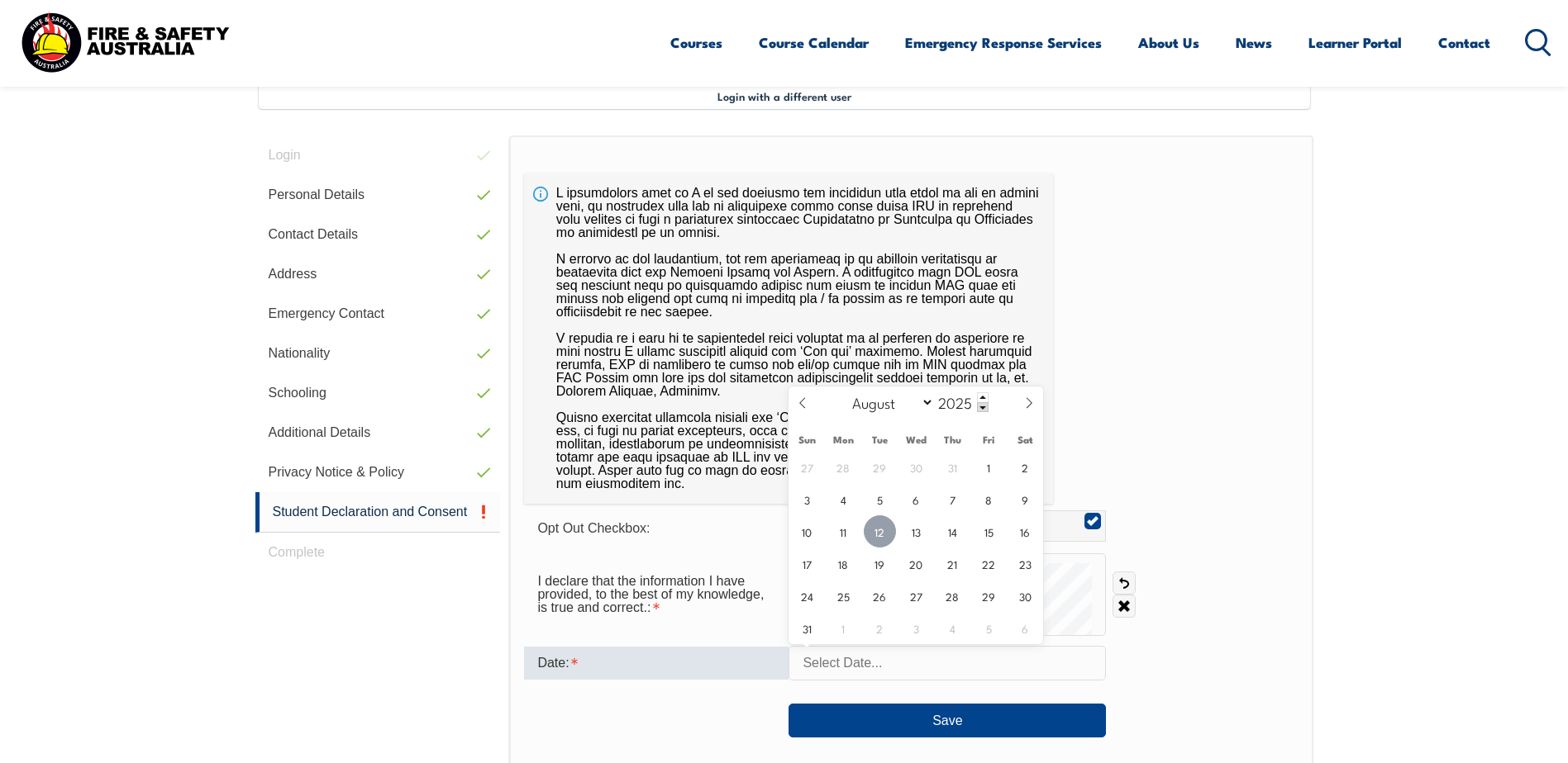
click at [879, 530] on span "12" at bounding box center [879, 531] width 32 height 32
type input "August 12, 2025"
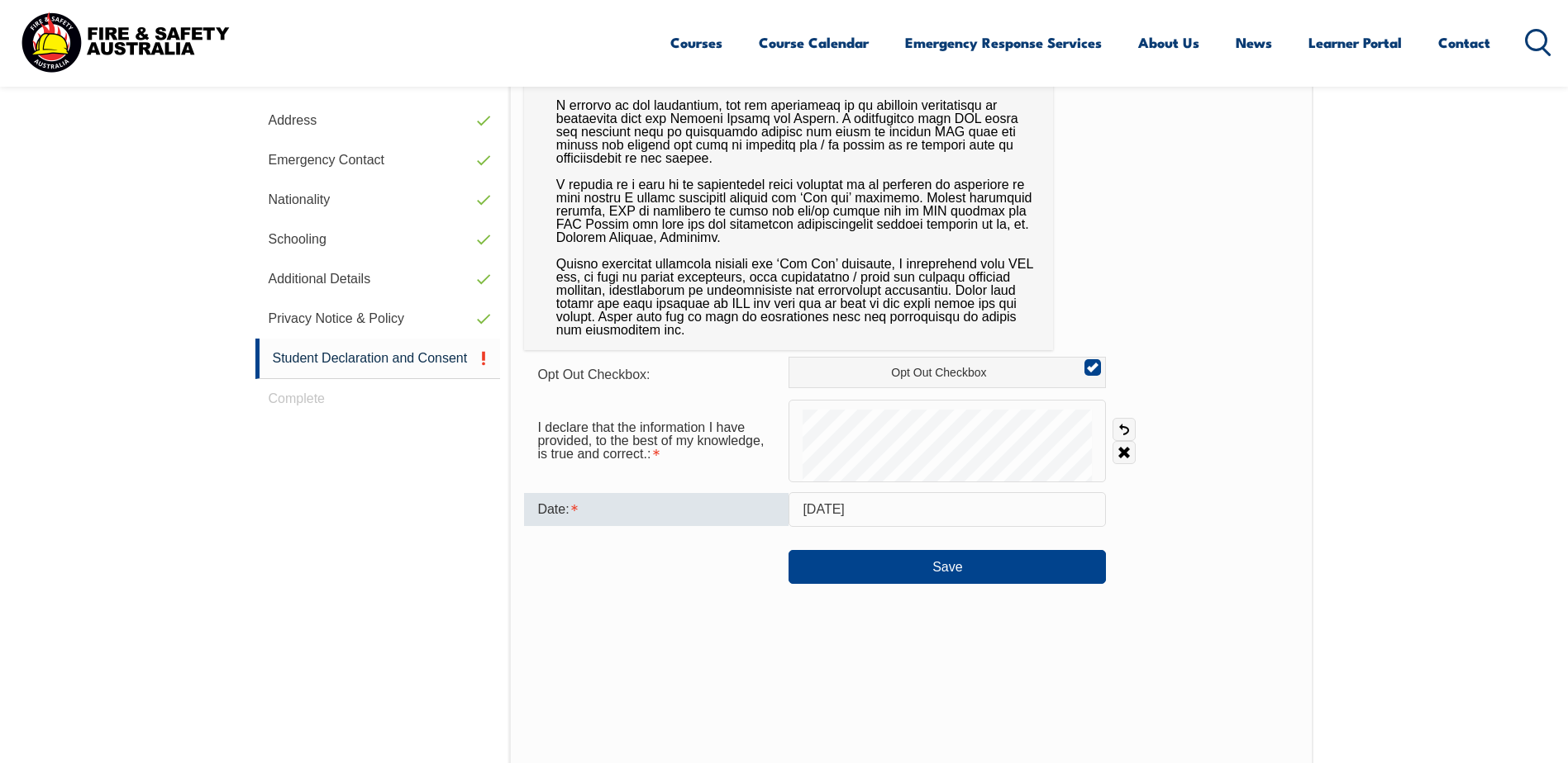
scroll to position [615, 0]
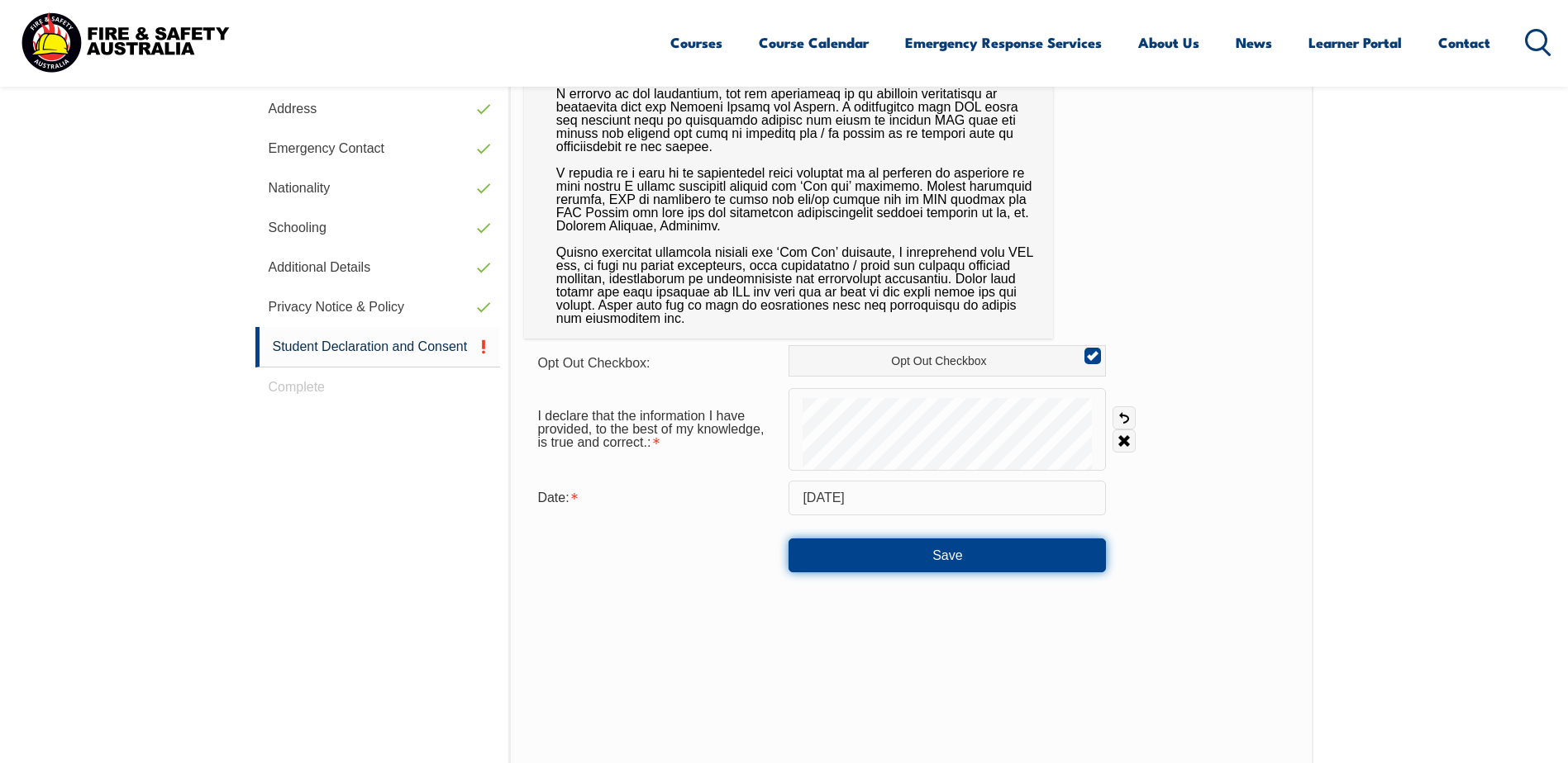
click at [912, 565] on button "Save" at bounding box center [947, 554] width 318 height 33
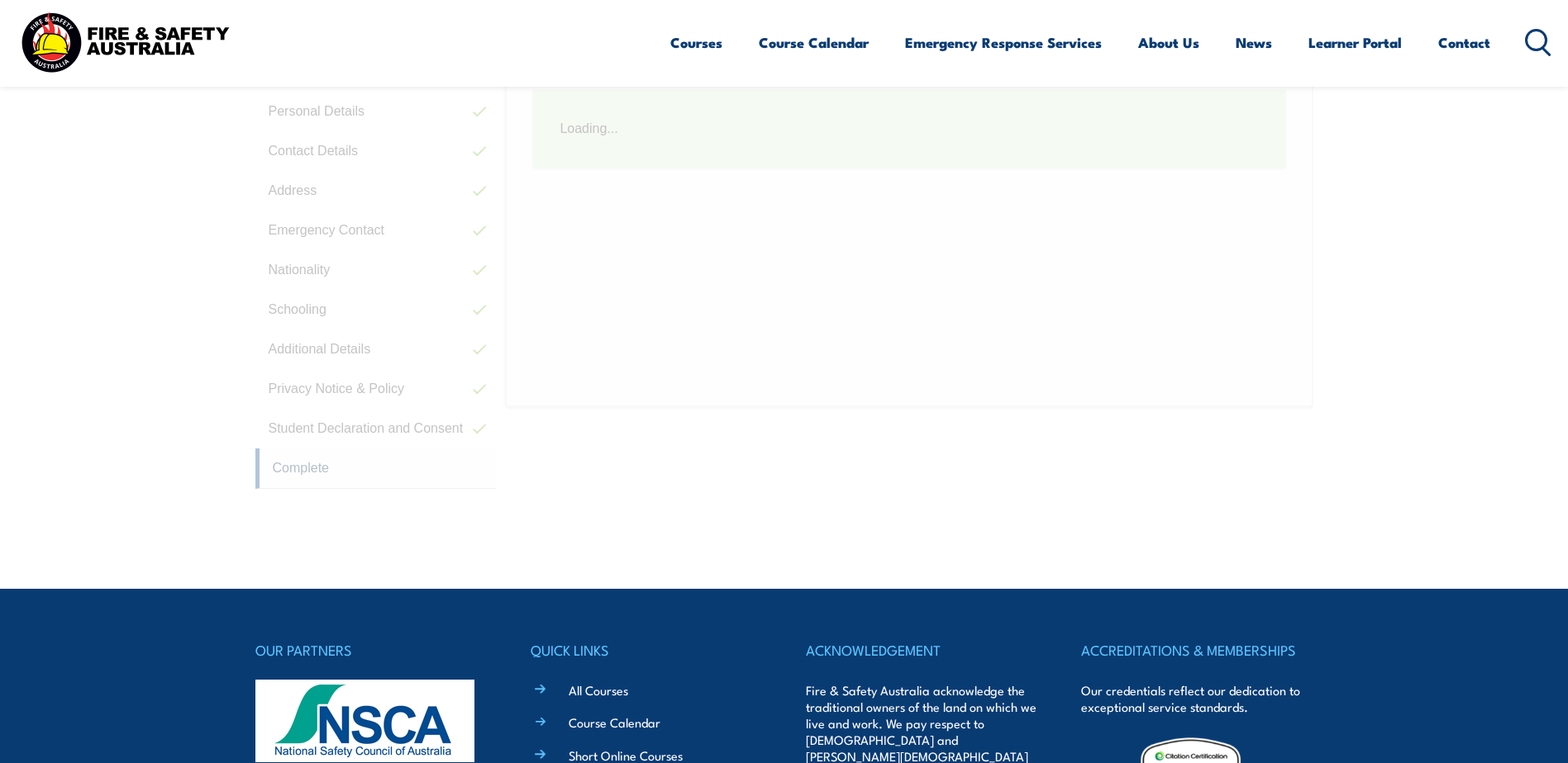
scroll to position [450, 0]
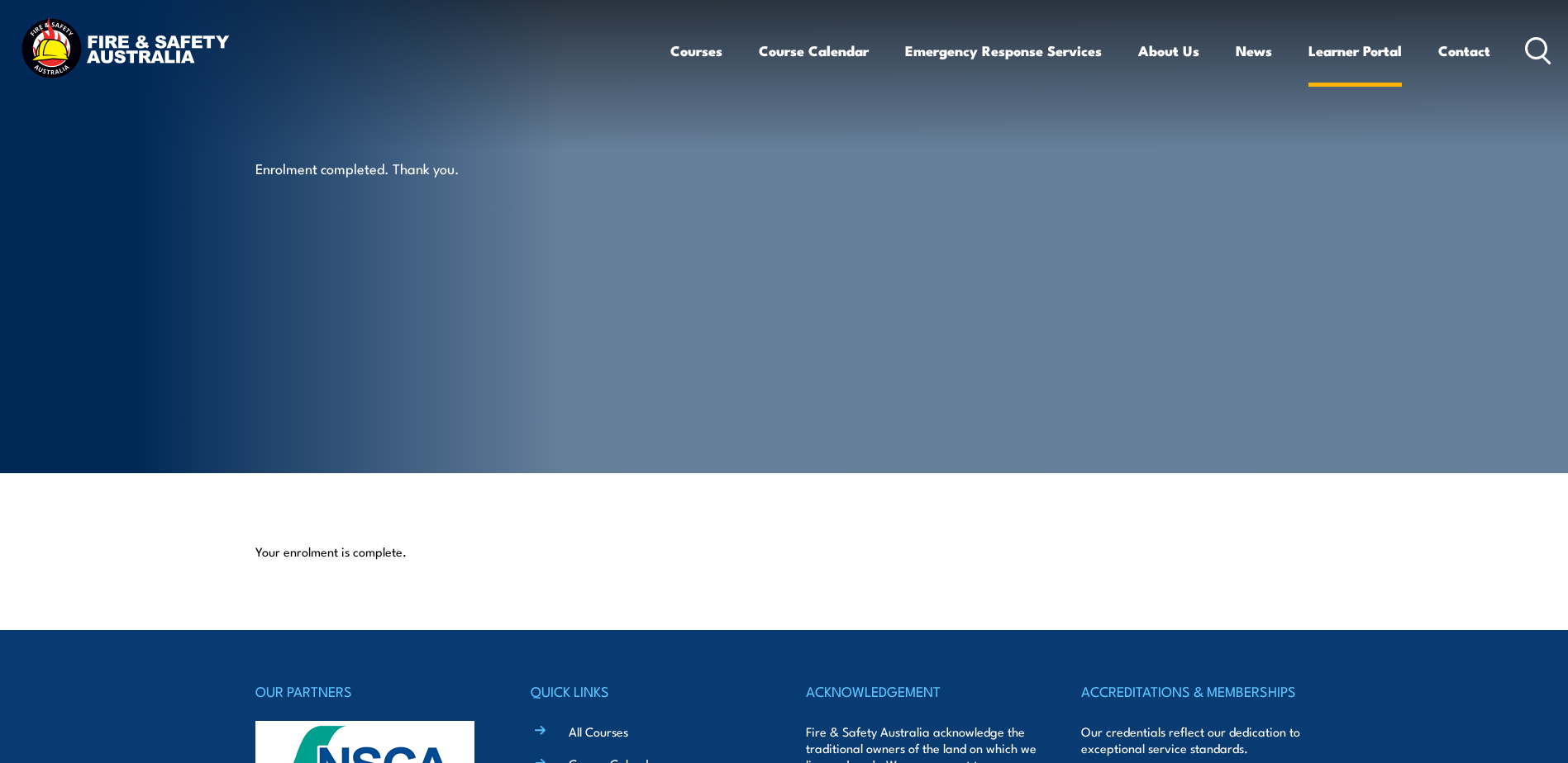
click at [1329, 53] on link "Learner Portal" at bounding box center [1355, 50] width 94 height 44
